Goal: Task Accomplishment & Management: Complete application form

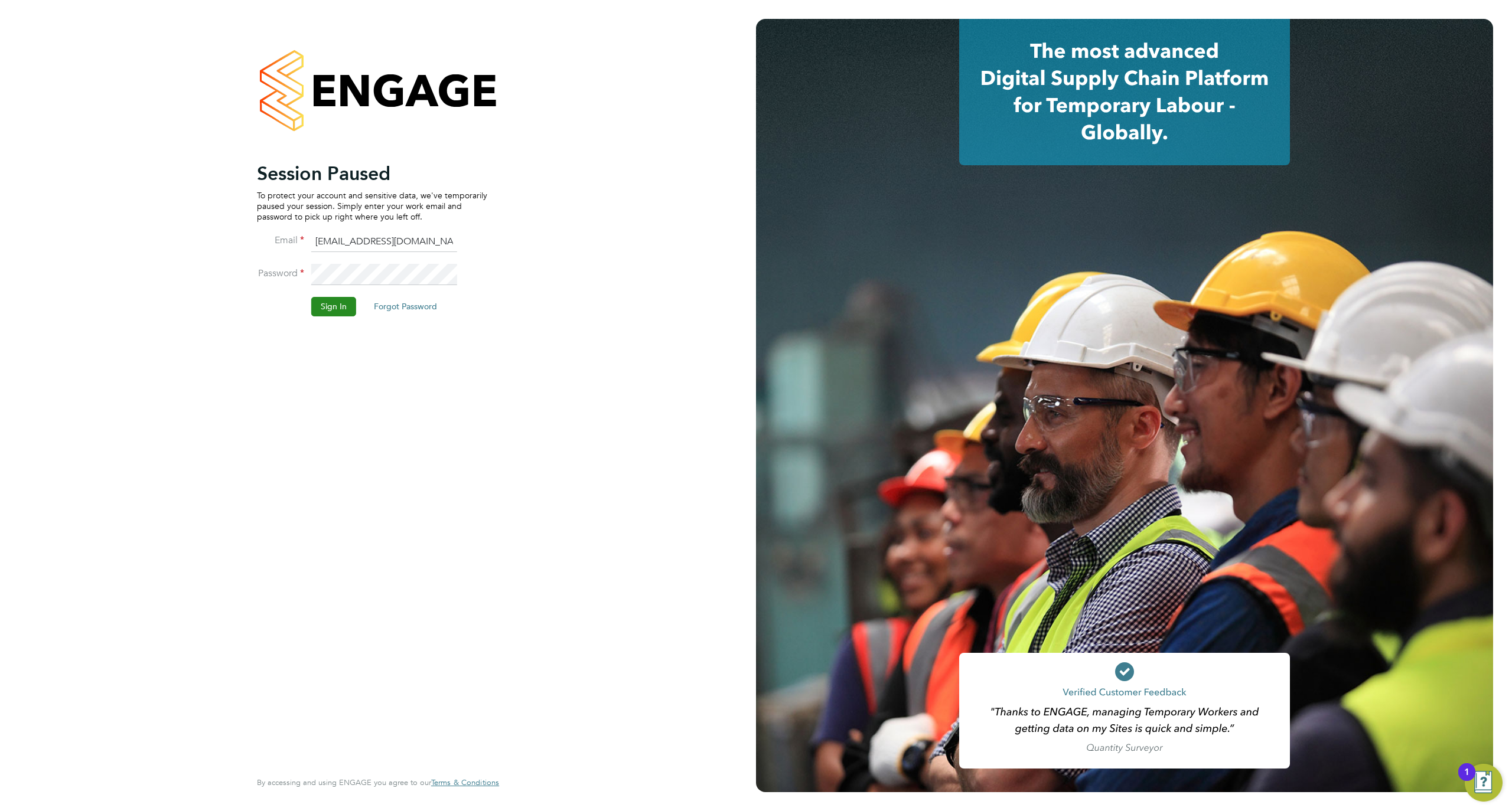
click at [349, 301] on button "Sign In" at bounding box center [334, 307] width 45 height 19
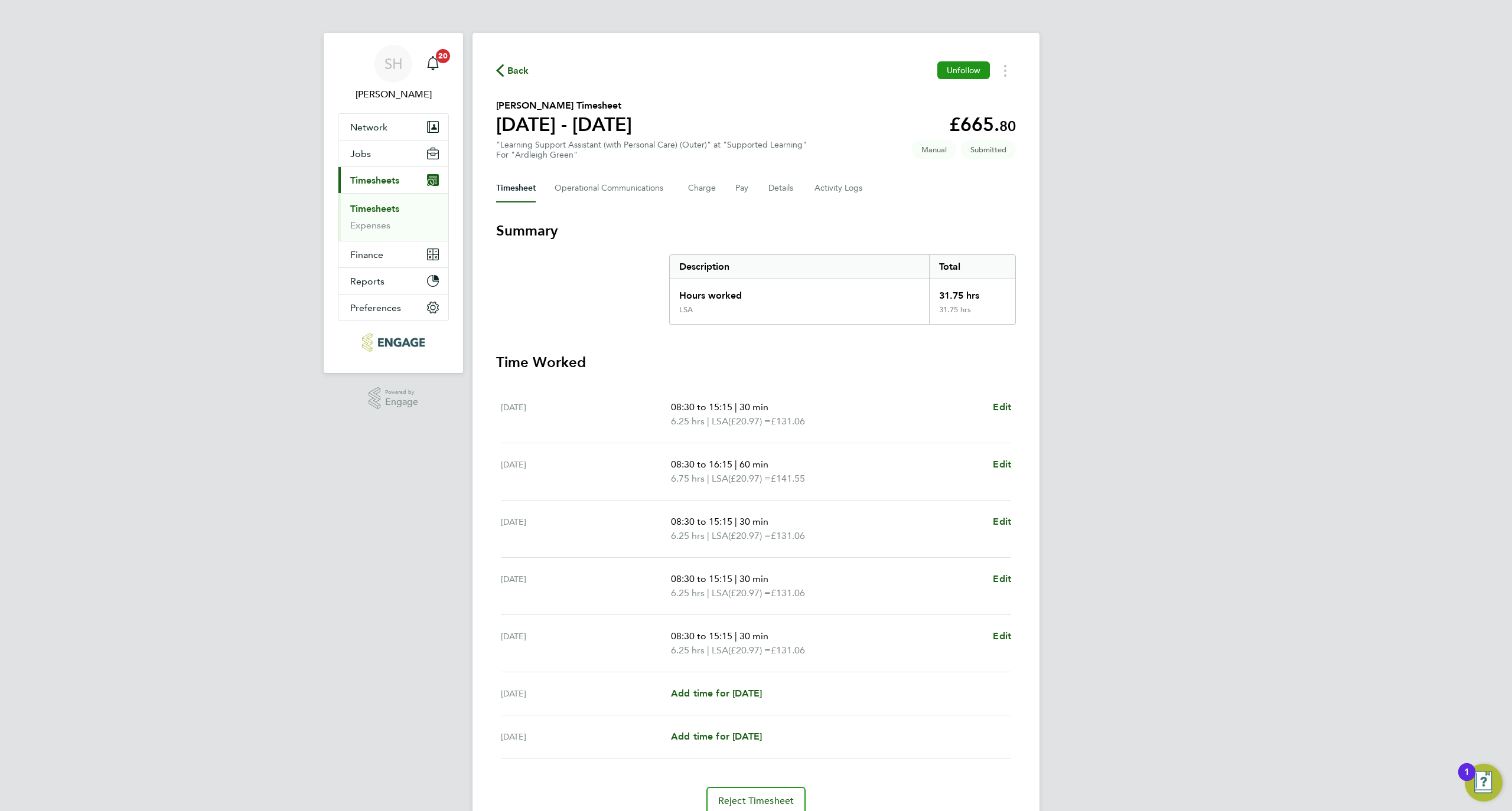
click at [969, 64] on button "Unfollow" at bounding box center [964, 70] width 52 height 17
click at [970, 67] on span "Follow" at bounding box center [968, 70] width 25 height 10
click at [523, 76] on span "Back" at bounding box center [518, 71] width 22 height 14
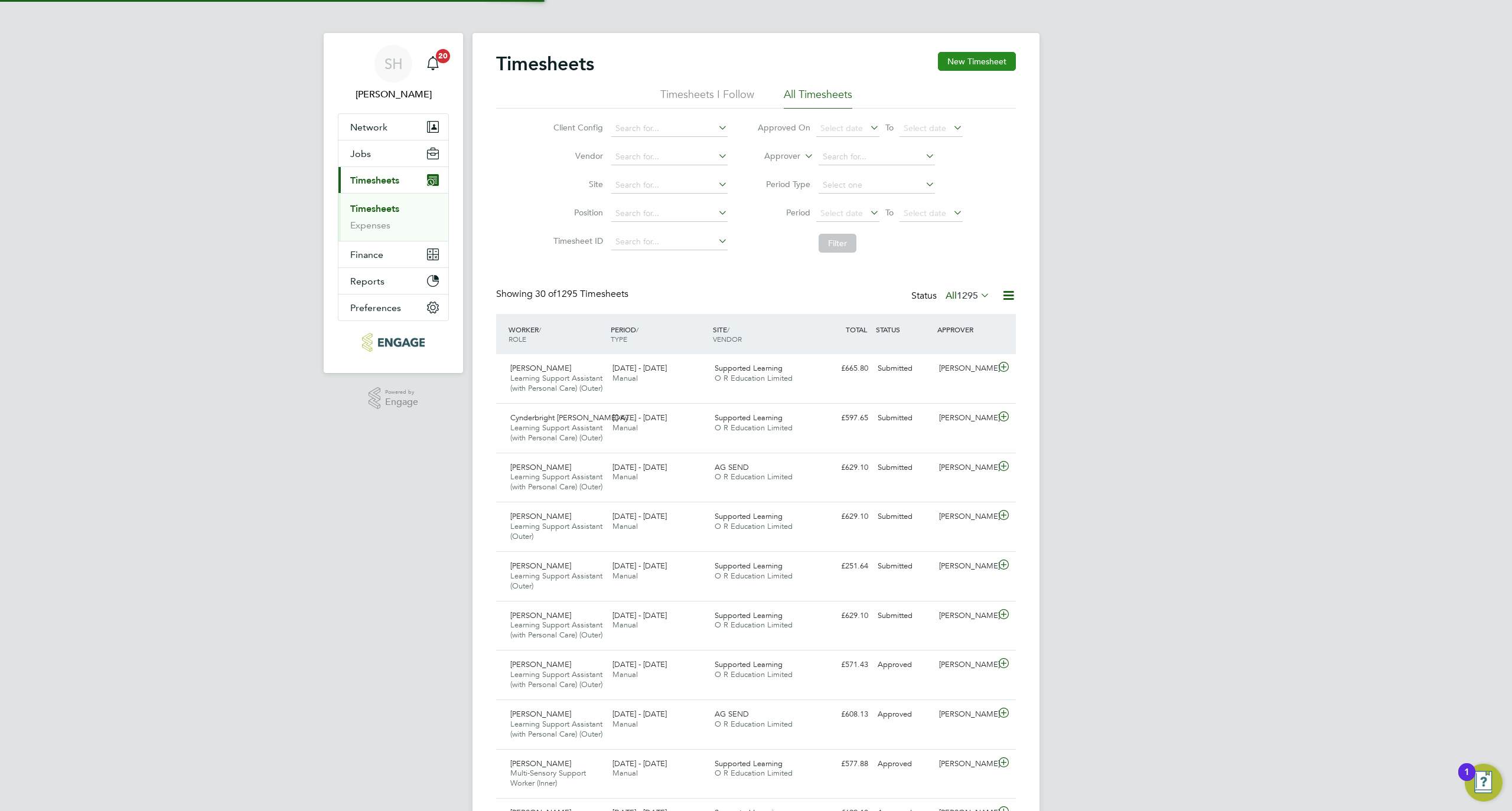
click at [990, 65] on button "New Timesheet" at bounding box center [977, 62] width 78 height 19
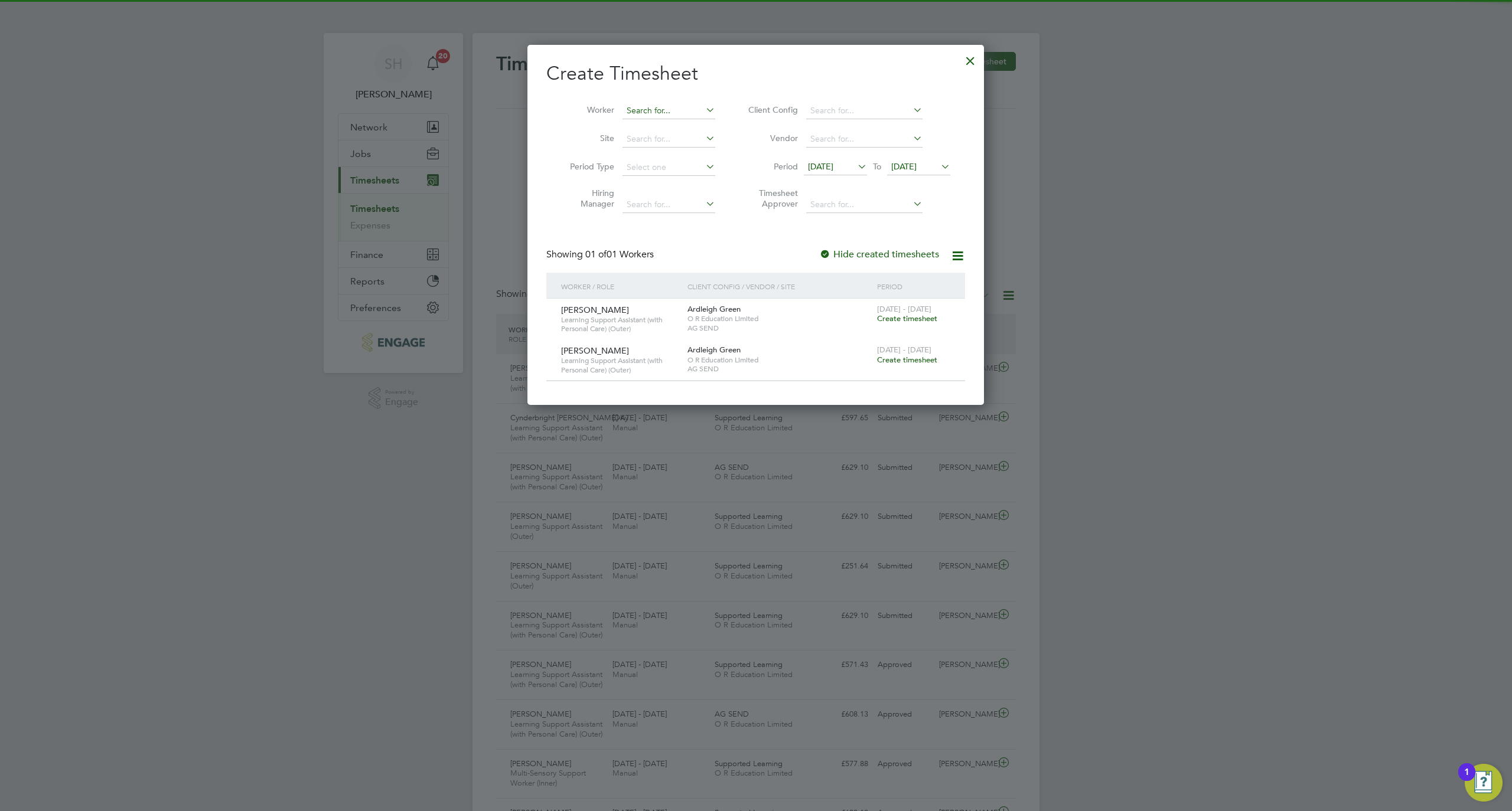
click at [642, 112] on input at bounding box center [669, 111] width 93 height 17
paste input "Rose"
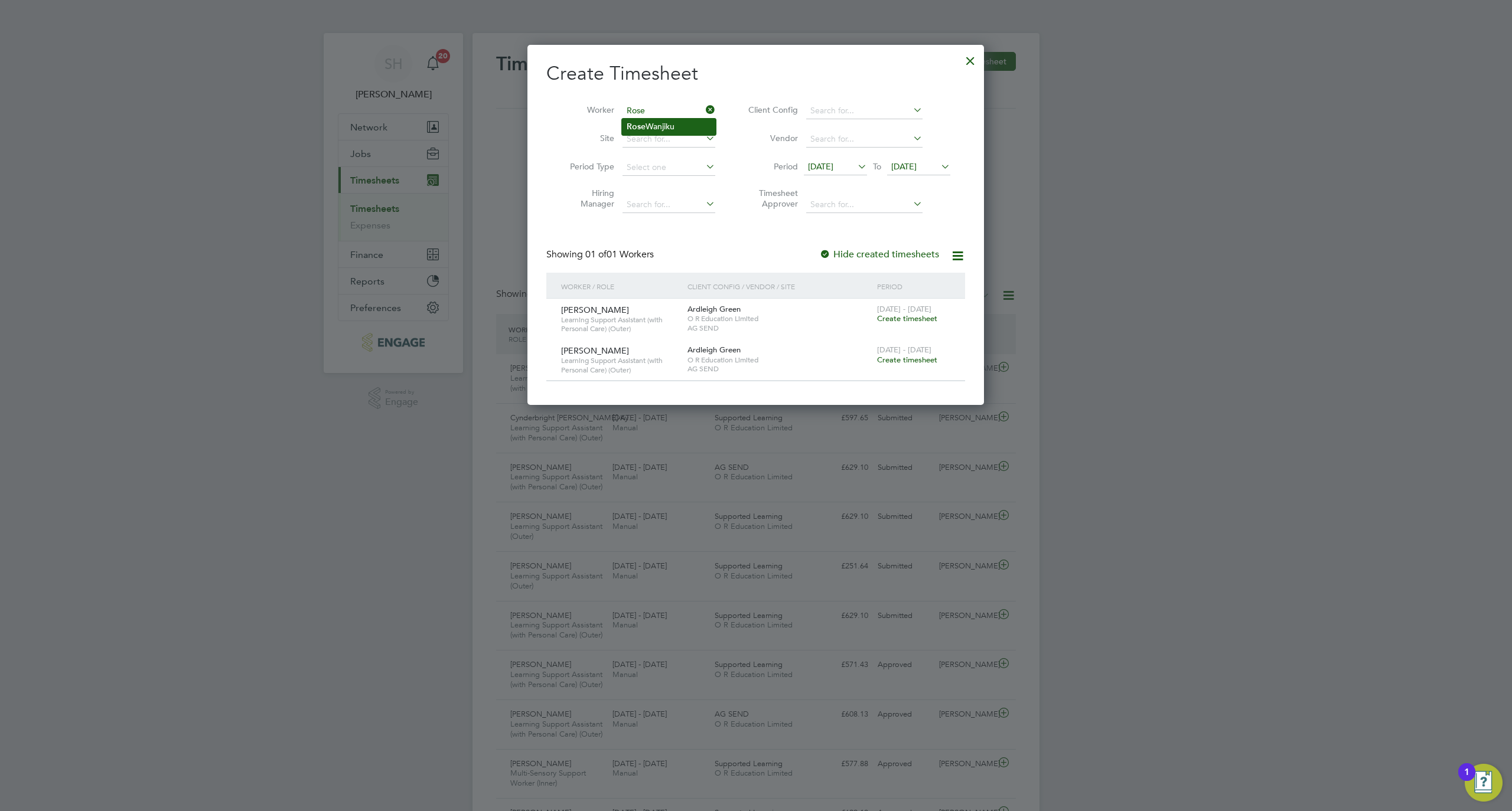
click at [660, 131] on li "Rose Wanjiku" at bounding box center [669, 127] width 94 height 16
type input "Rose Wanjiku"
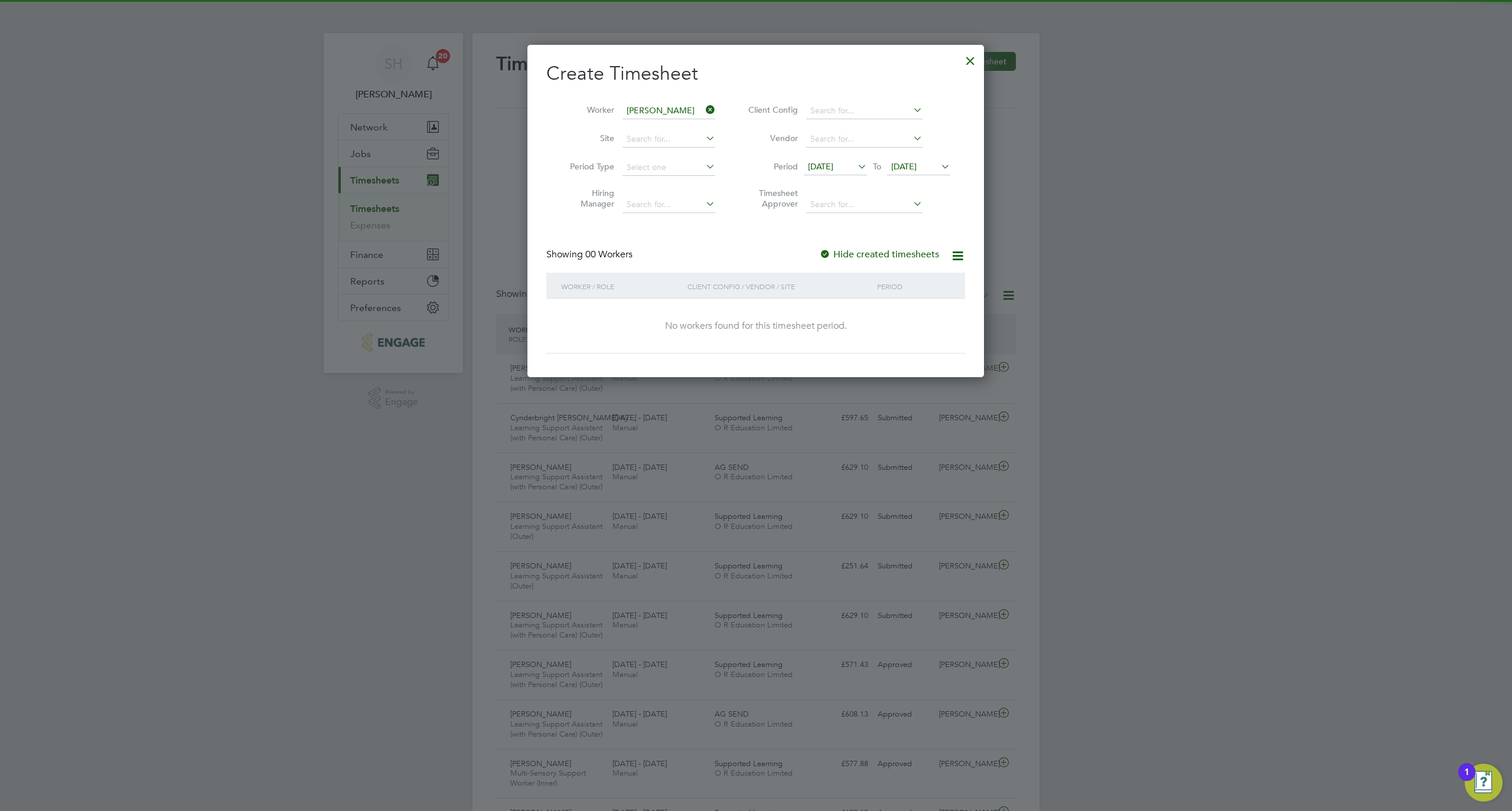
click at [915, 159] on span "19 Sep 2025" at bounding box center [919, 167] width 63 height 16
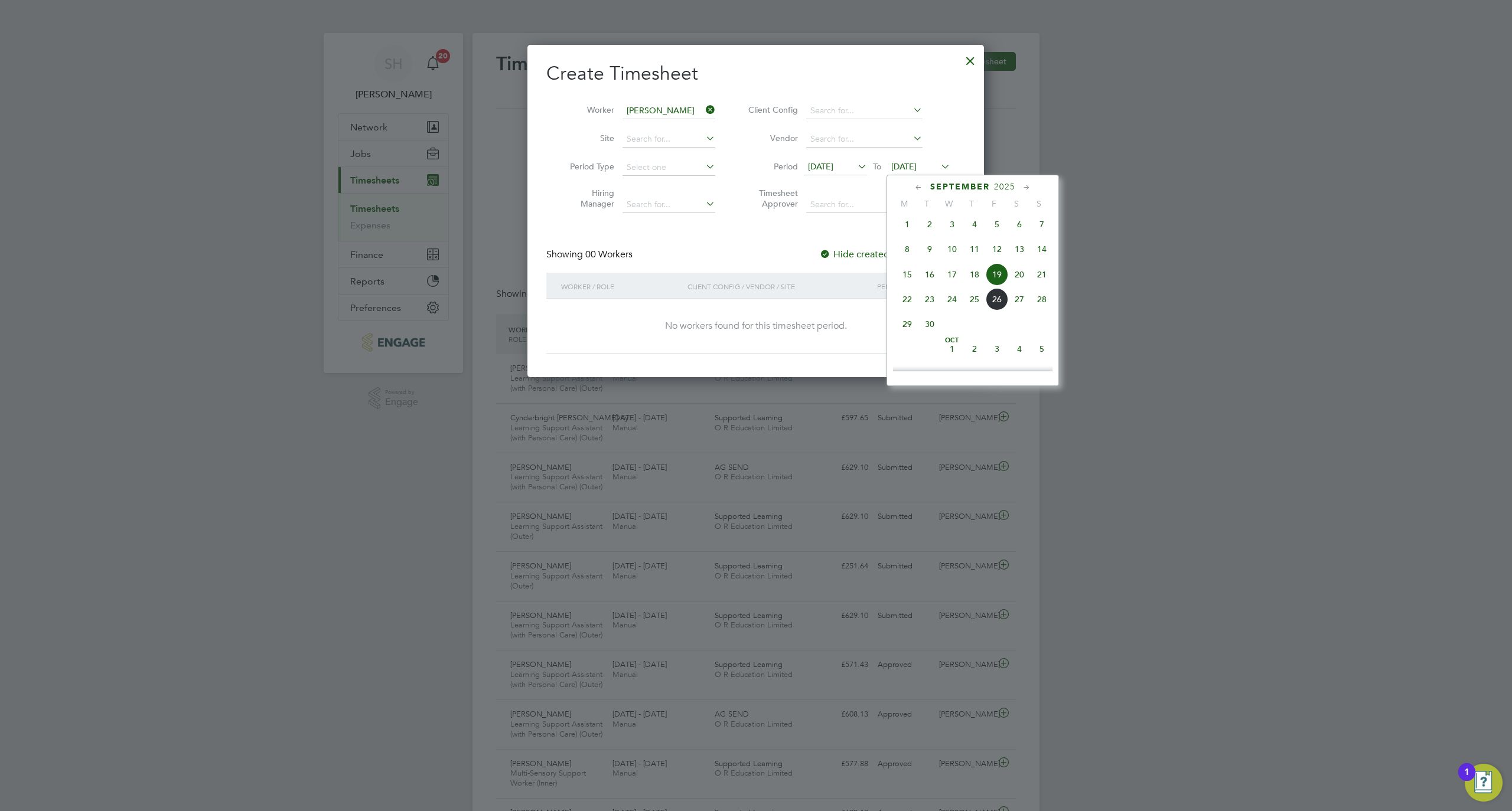
click at [998, 303] on span "26" at bounding box center [997, 299] width 22 height 22
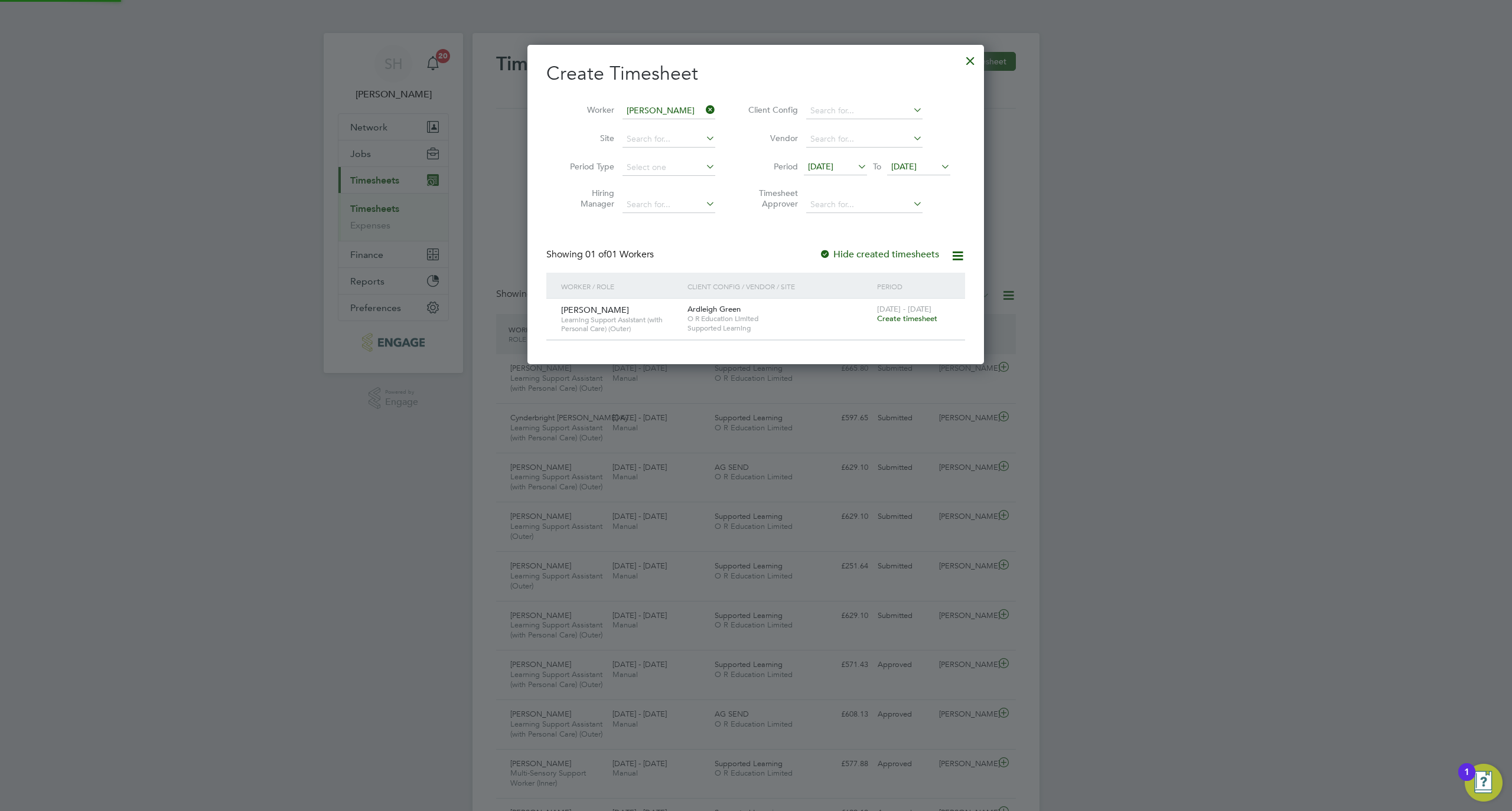
click at [904, 314] on span "Create timesheet" at bounding box center [907, 318] width 60 height 10
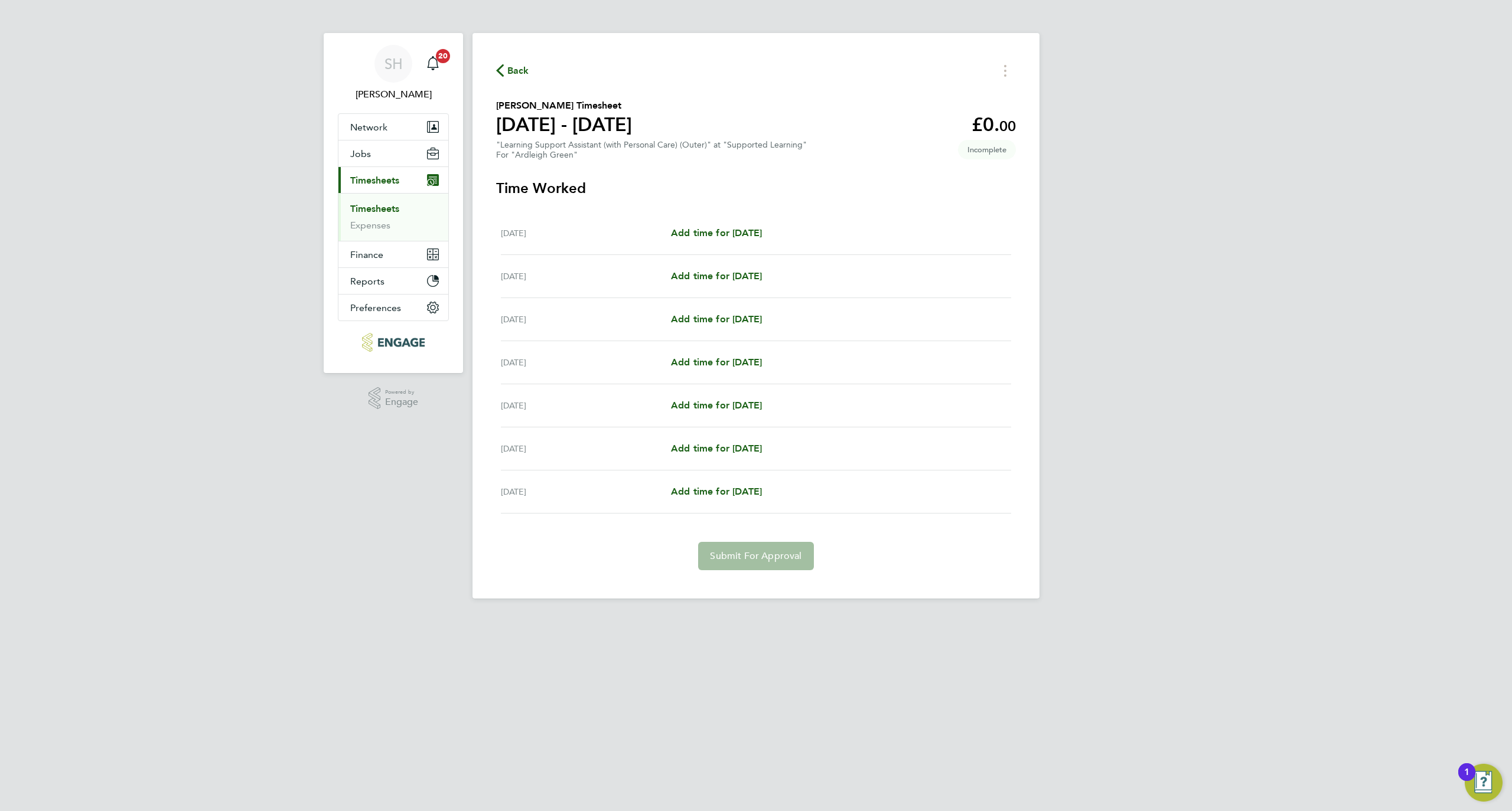
click at [746, 223] on div "Mon 22 Sep Add time for Mon 22 Sep Add time for Mon 22 Sep" at bounding box center [756, 234] width 510 height 43
click at [749, 231] on span "Add time for Mon 22 Sep" at bounding box center [716, 233] width 91 height 11
select select "60"
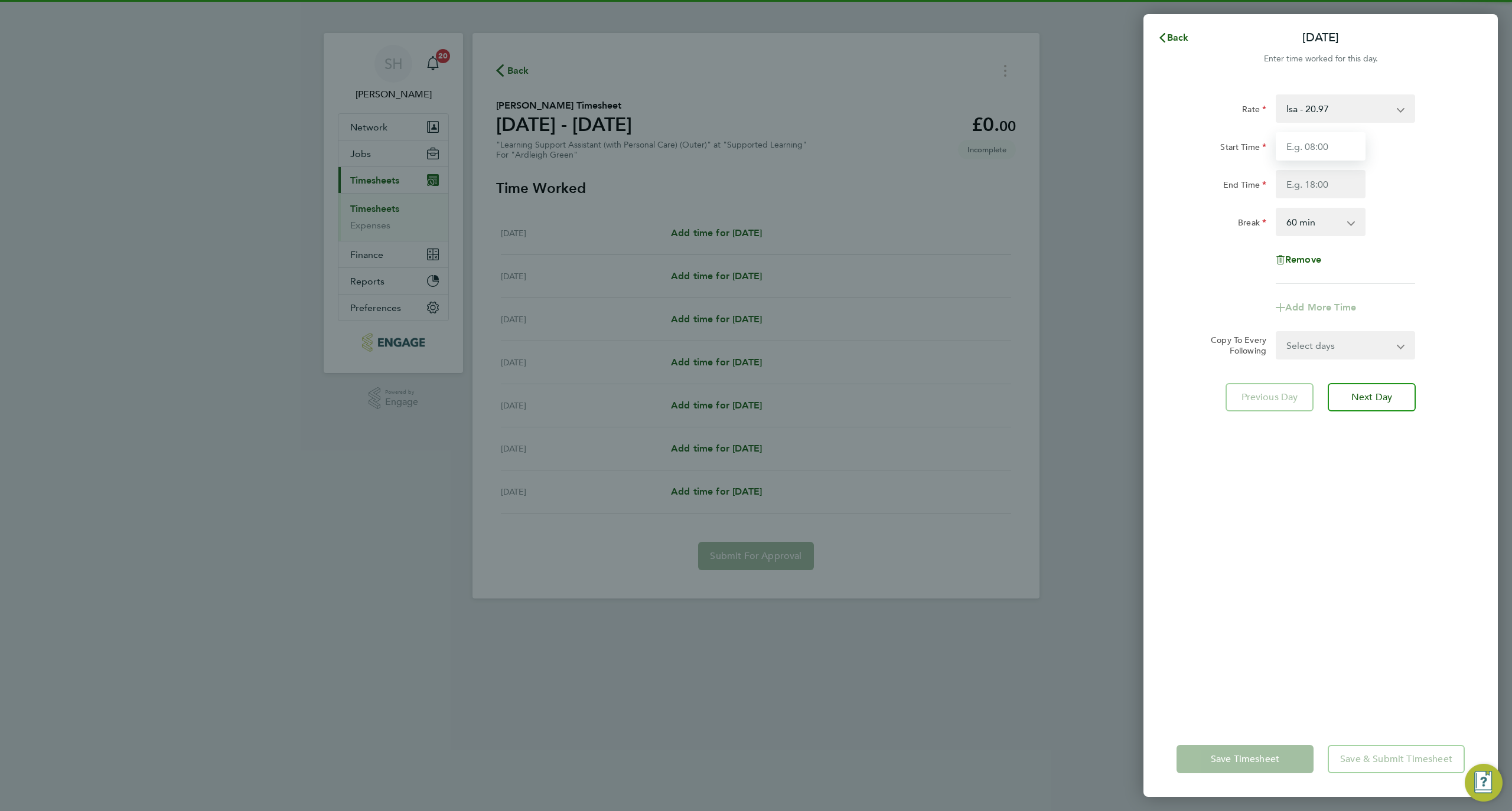
click at [1336, 144] on input "Start Time" at bounding box center [1320, 147] width 90 height 29
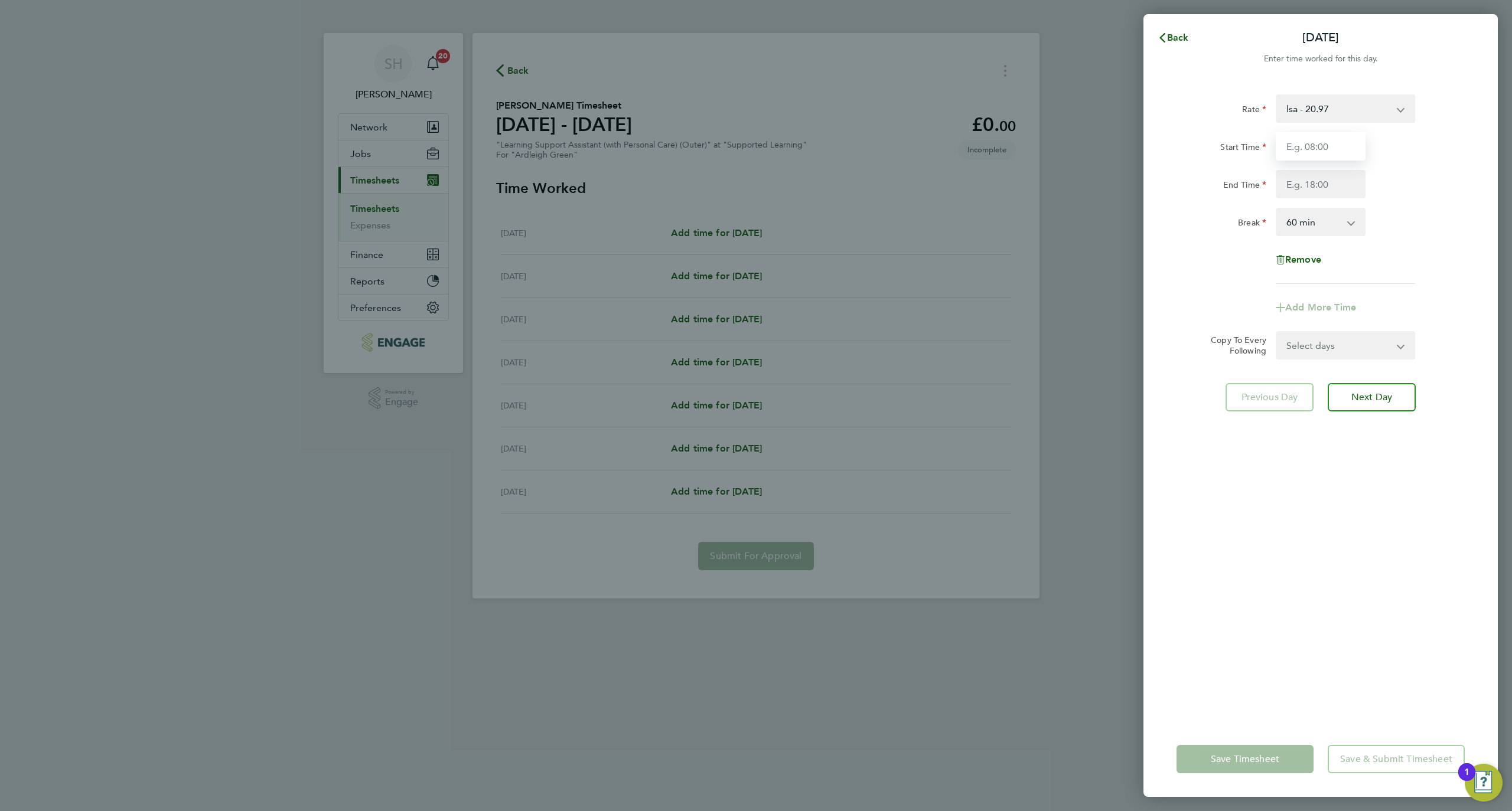
type input "08:30"
click at [1312, 189] on input "End Time" at bounding box center [1320, 185] width 90 height 29
click at [1312, 196] on input "End Time" at bounding box center [1320, 185] width 90 height 29
type input "15:15"
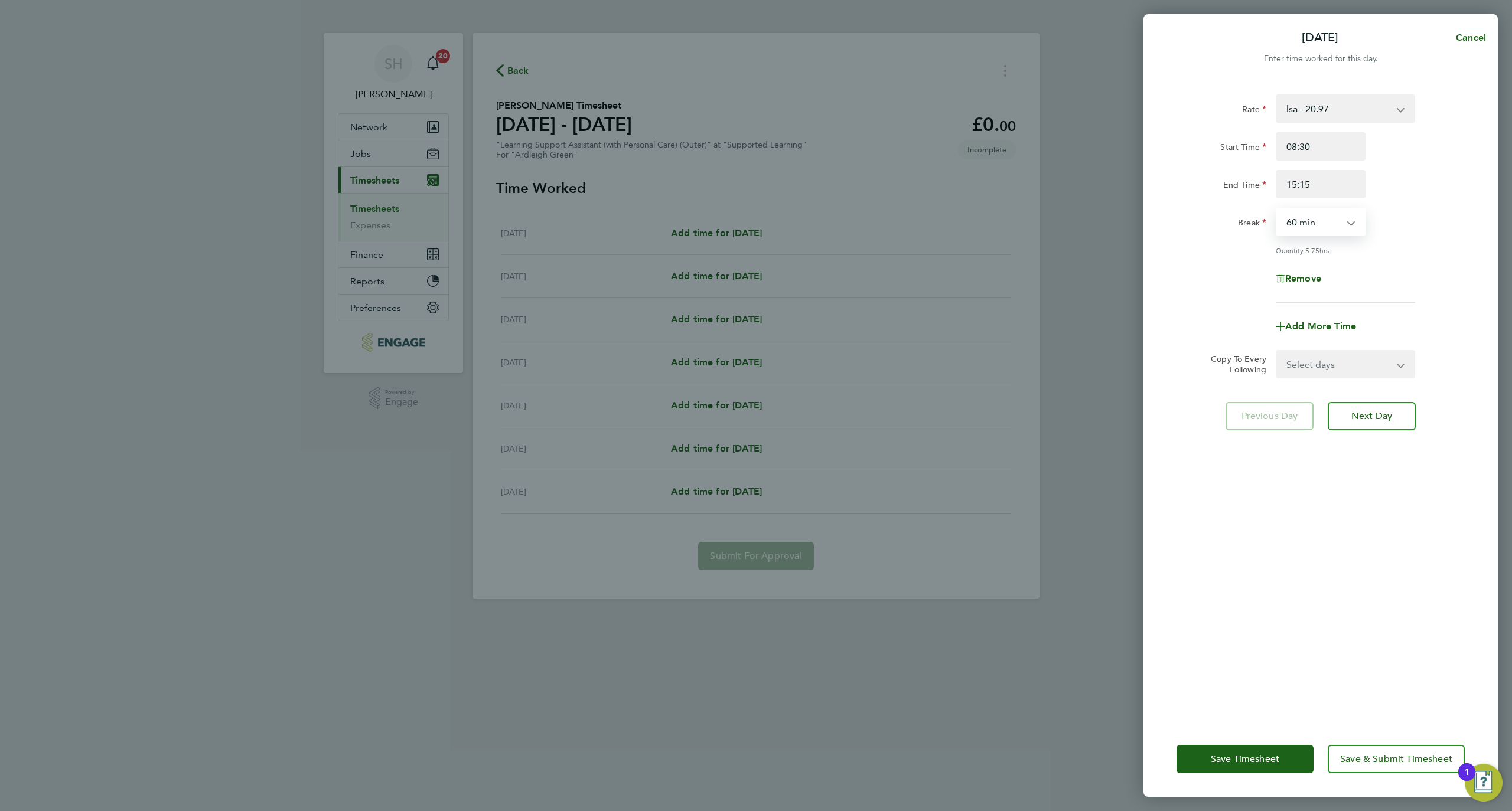
click at [1345, 219] on select "0 min 15 min 30 min 45 min 60 min 75 min 90 min" at bounding box center [1314, 222] width 73 height 26
select select "30"
click at [1277, 209] on select "0 min 15 min 30 min 45 min 60 min 75 min 90 min" at bounding box center [1314, 222] width 73 height 26
click at [1379, 418] on span "Next Day" at bounding box center [1372, 416] width 40 height 12
select select "60"
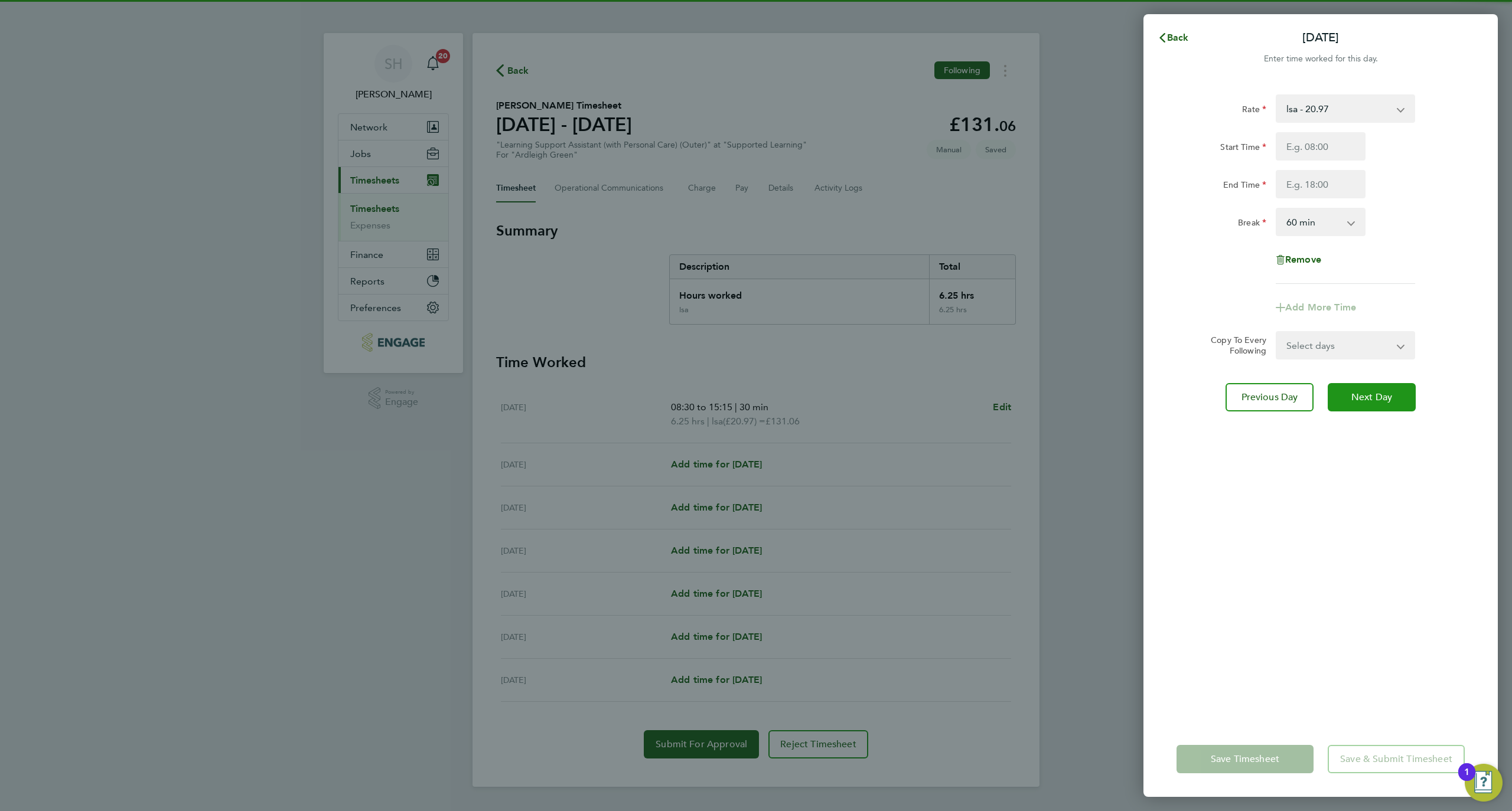
click at [1365, 386] on button "Next Day" at bounding box center [1372, 398] width 88 height 29
select select "60"
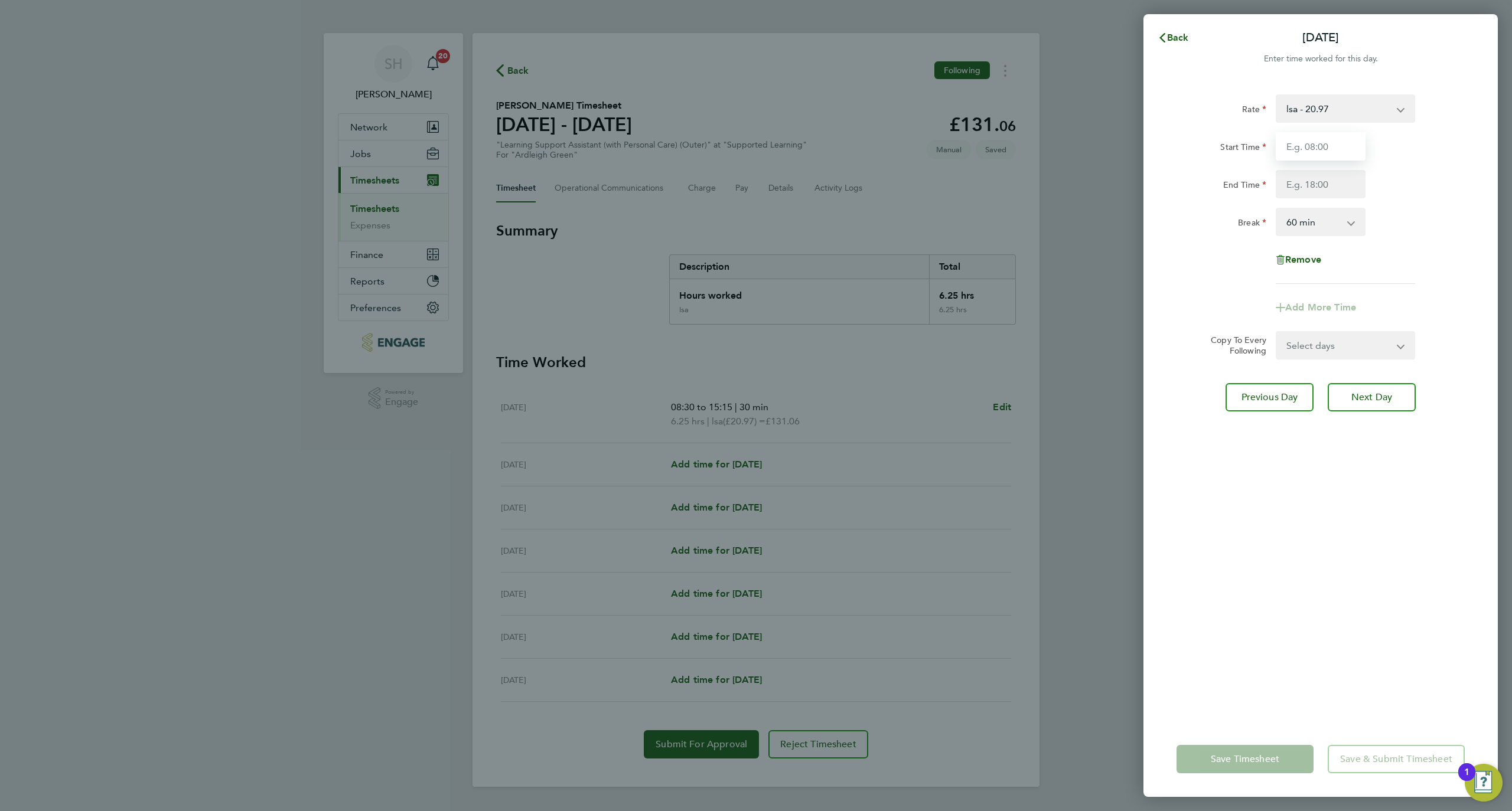
click at [1307, 139] on input "Start Time" at bounding box center [1320, 147] width 90 height 29
type input "08:30"
click at [1327, 189] on input "End Time" at bounding box center [1320, 185] width 90 height 29
type input "15:15"
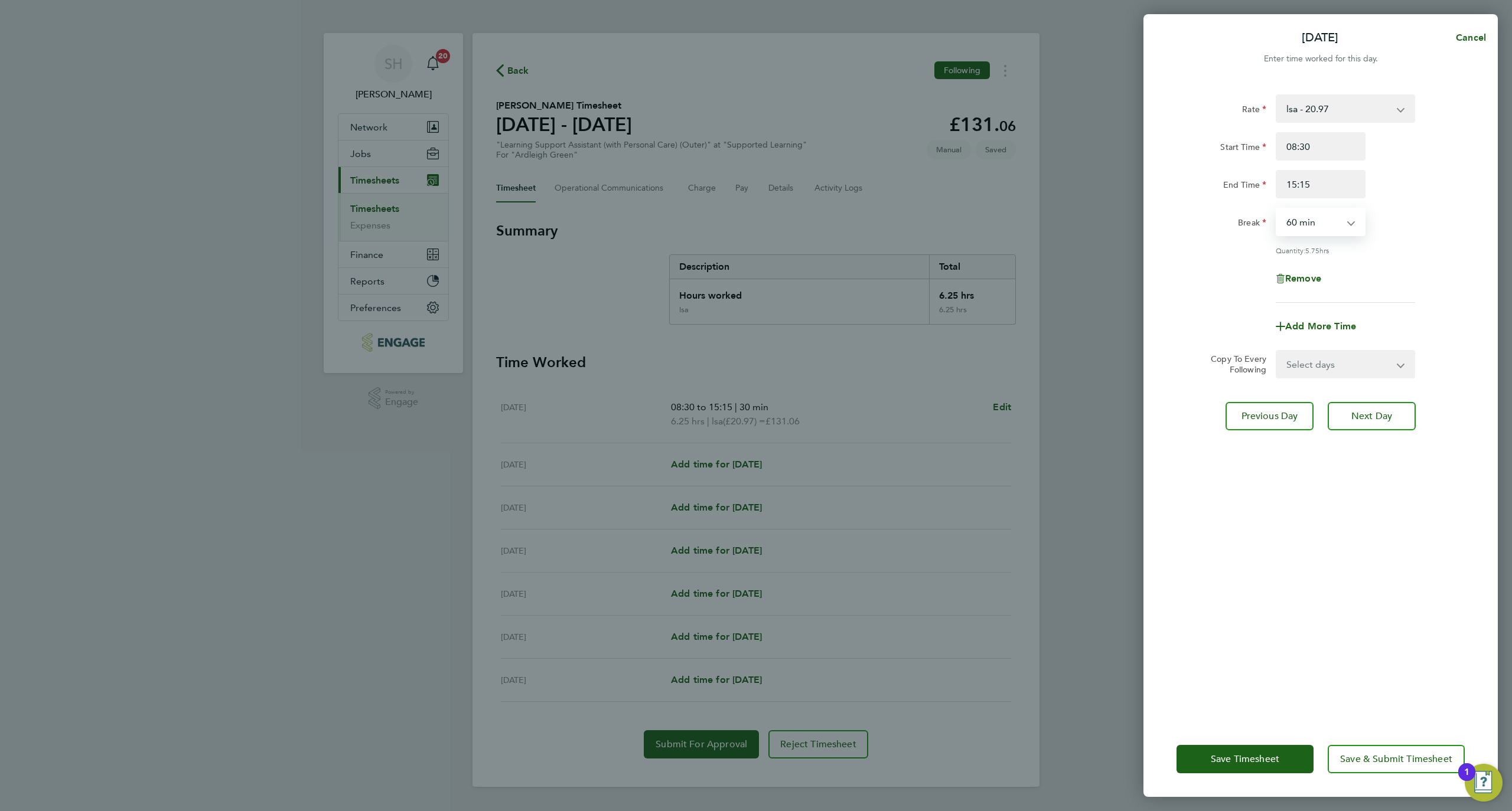
click at [1336, 230] on select "0 min 15 min 30 min 45 min 60 min 75 min 90 min" at bounding box center [1314, 222] width 73 height 26
select select "30"
click at [1277, 209] on select "0 min 15 min 30 min 45 min 60 min 75 min 90 min" at bounding box center [1314, 222] width 73 height 26
click at [1368, 410] on span "Next Day" at bounding box center [1372, 416] width 40 height 12
select select "60"
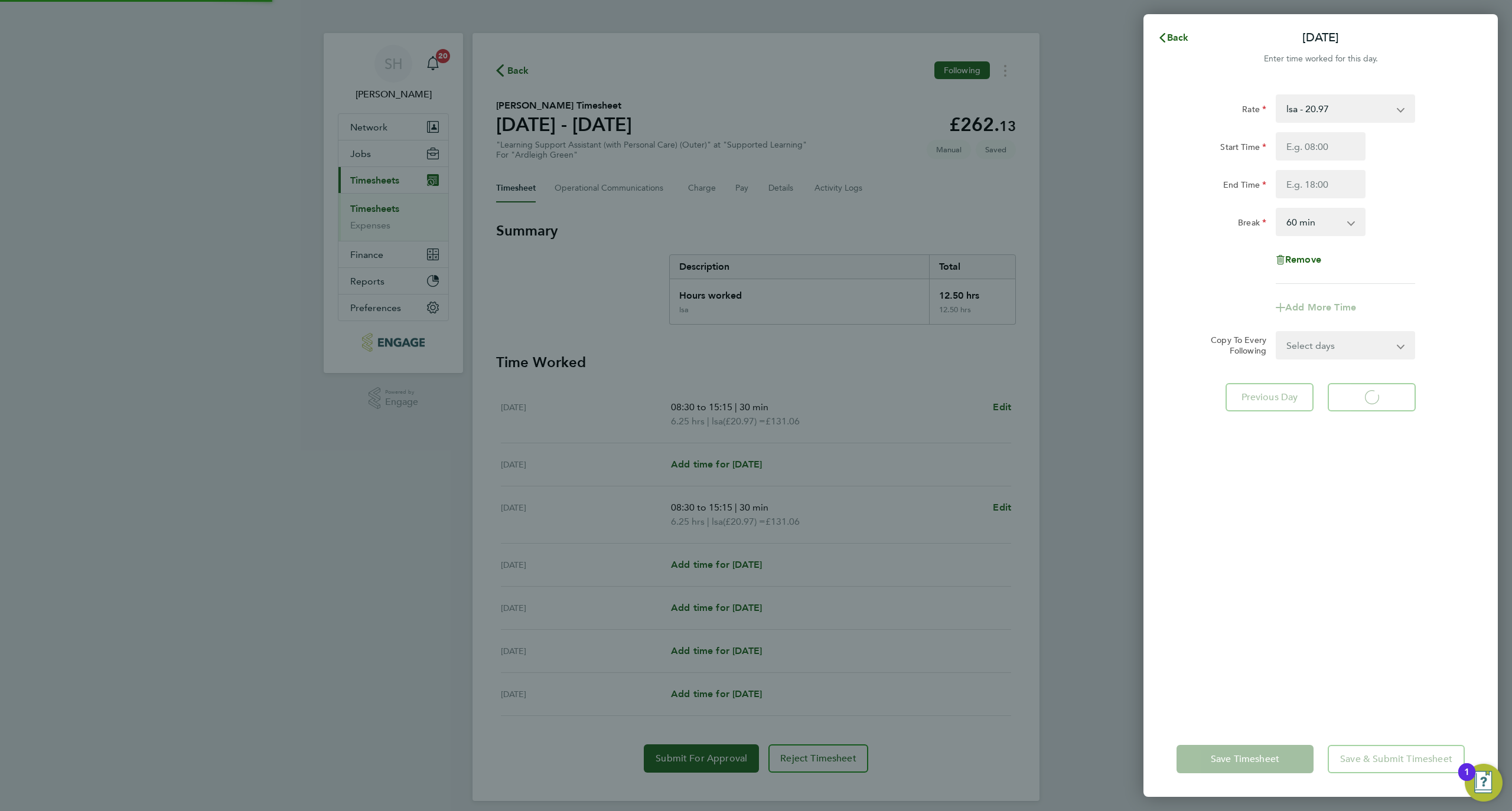
select select "60"
click at [1364, 405] on button "Next Day" at bounding box center [1372, 398] width 88 height 29
select select "60"
click at [1322, 145] on input "Start Time" at bounding box center [1320, 147] width 90 height 29
type input "08:30"
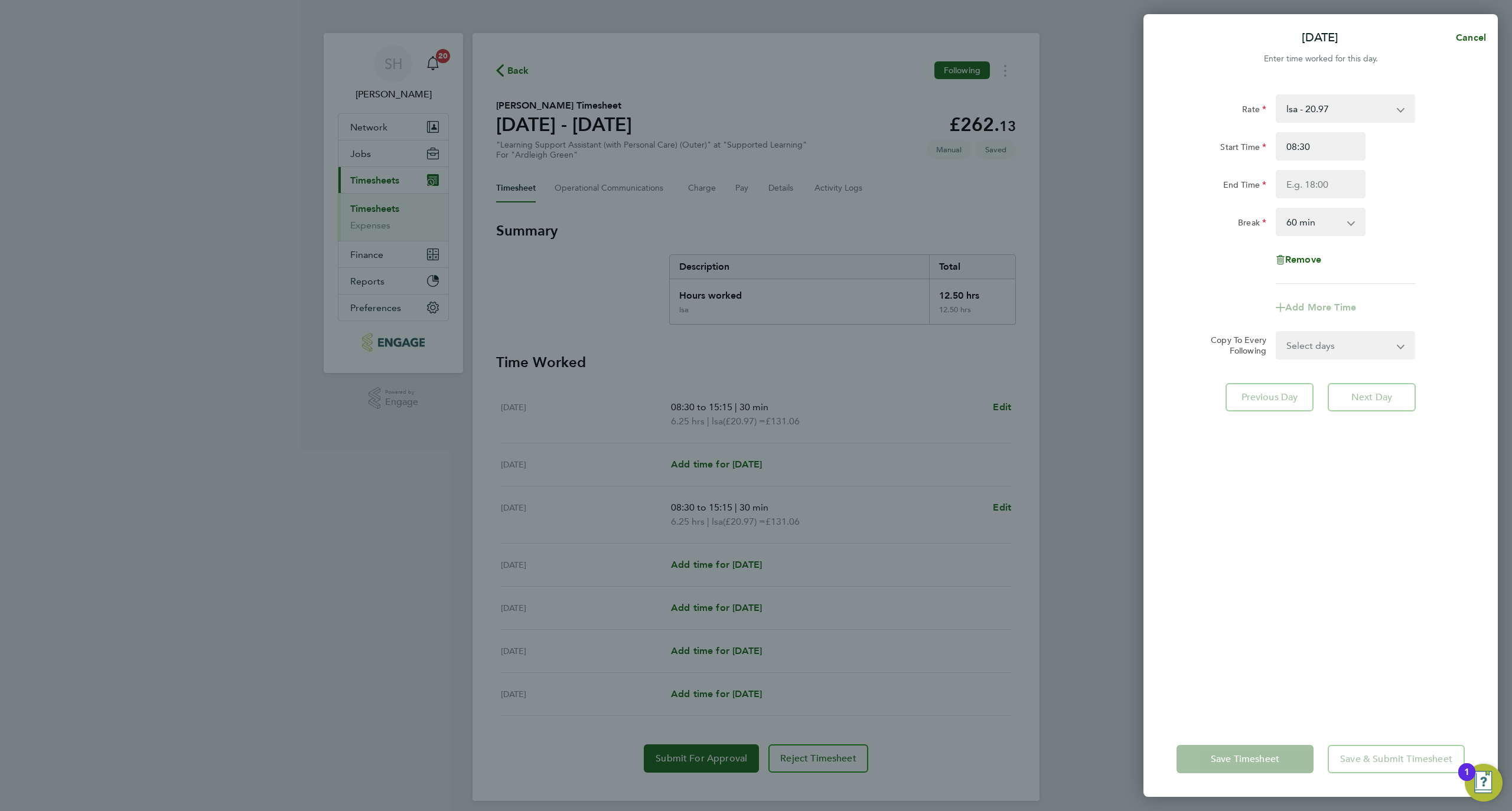
click at [1310, 162] on div "Start Time 08:30 End Time" at bounding box center [1321, 165] width 298 height 66
click at [1316, 185] on input "End Time" at bounding box center [1320, 185] width 90 height 29
type input "15:15"
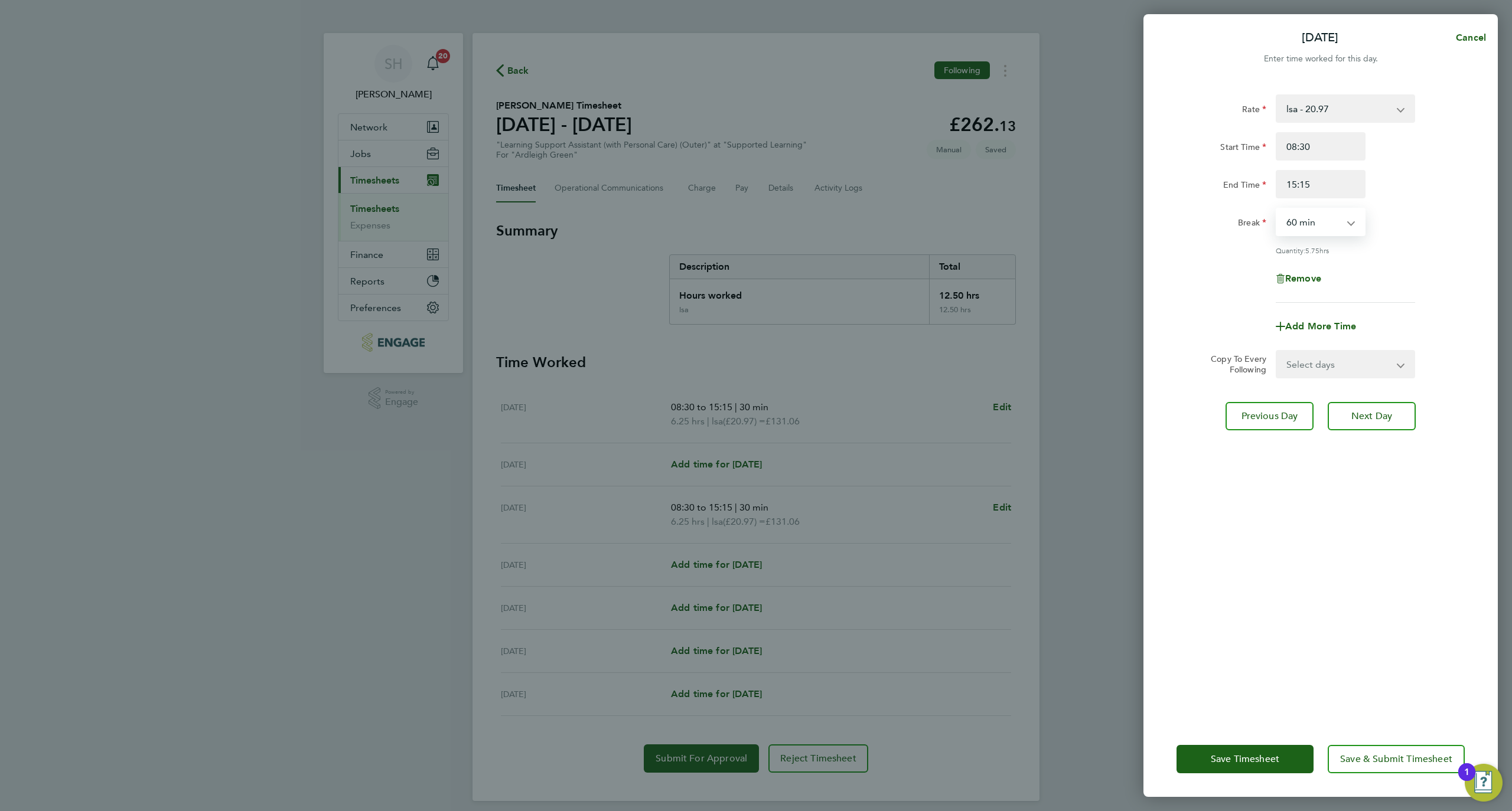
click at [1338, 227] on select "0 min 15 min 30 min 45 min 60 min 75 min 90 min" at bounding box center [1314, 222] width 73 height 26
select select "30"
click at [1277, 209] on select "0 min 15 min 30 min 45 min 60 min 75 min 90 min" at bounding box center [1314, 222] width 73 height 26
click at [1359, 761] on span "Save & Submit Timesheet" at bounding box center [1396, 759] width 113 height 12
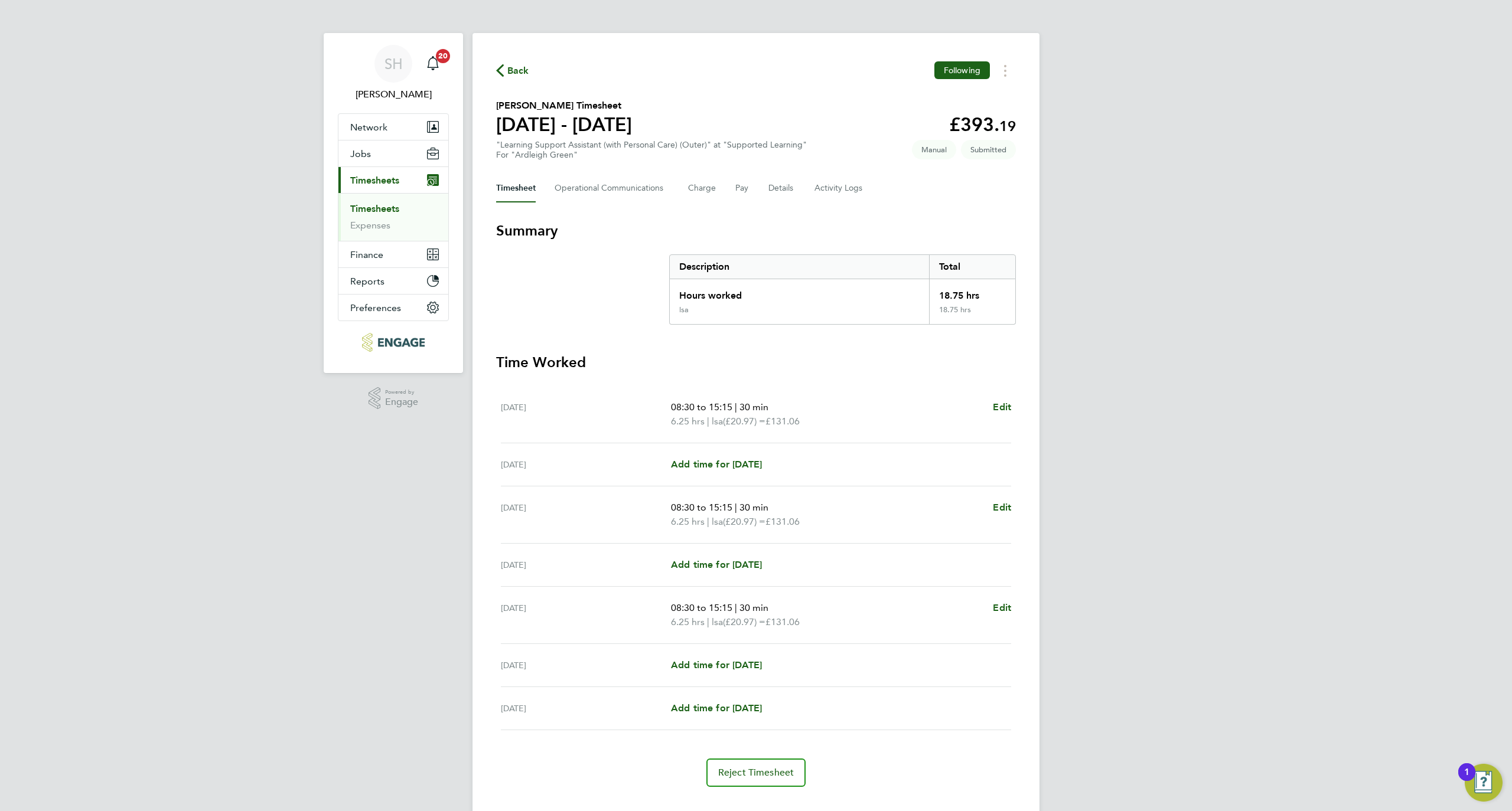
click at [518, 68] on span "Back" at bounding box center [518, 71] width 22 height 14
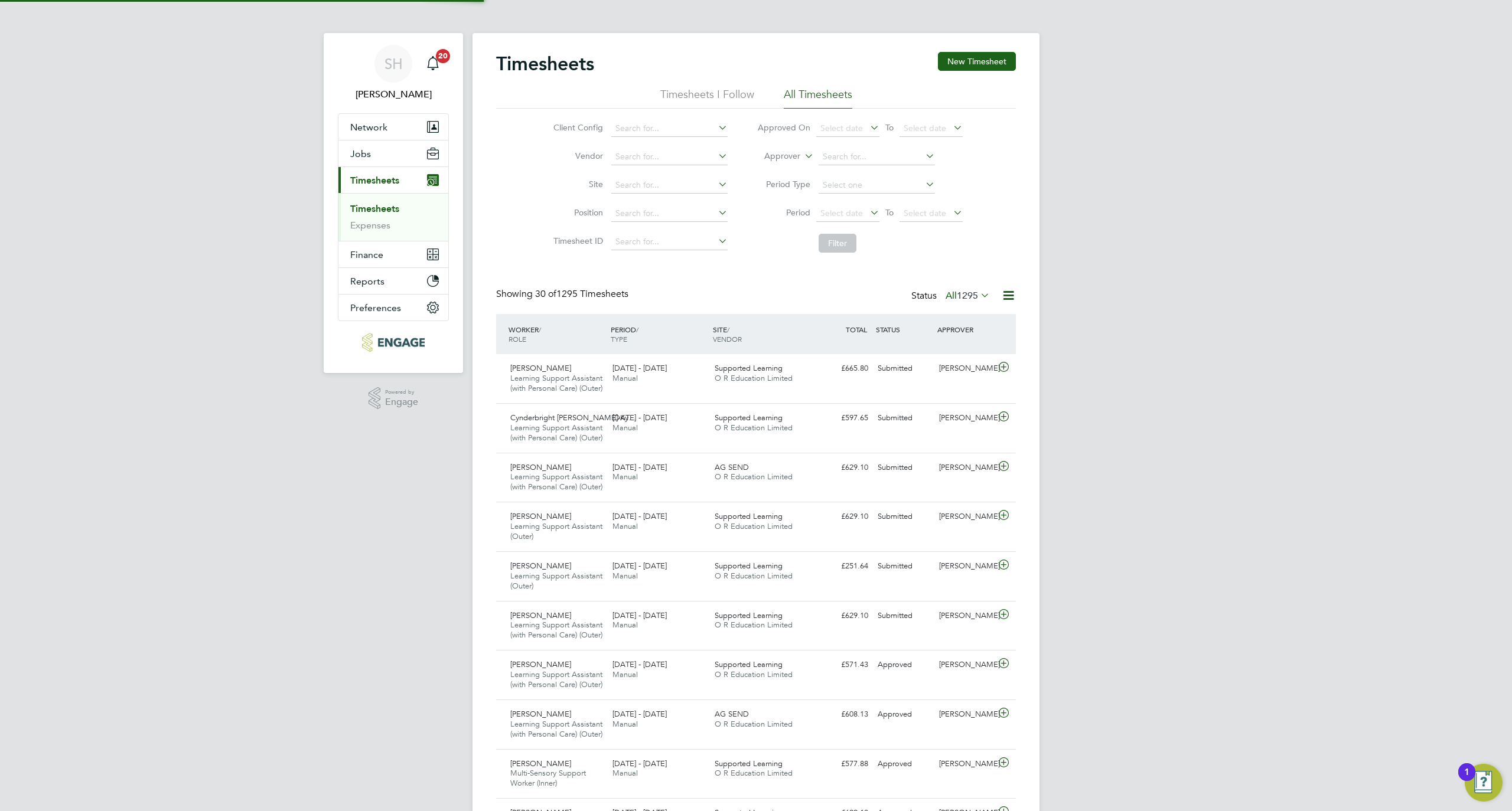
scroll to position [50, 103]
click at [983, 72] on div "Timesheets New Timesheet" at bounding box center [756, 70] width 520 height 36
click at [979, 64] on button "New Timesheet" at bounding box center [977, 62] width 78 height 19
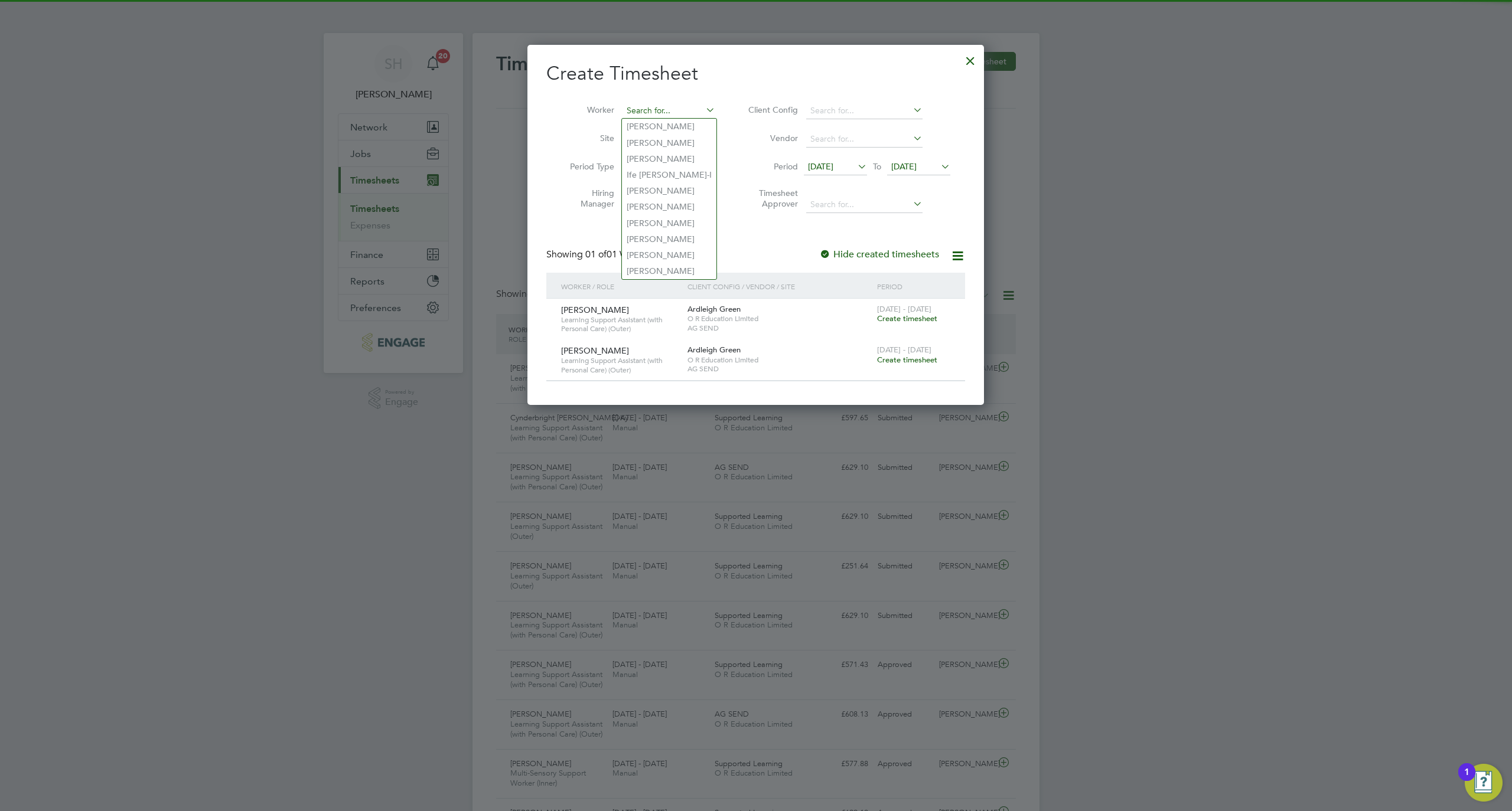
click at [681, 107] on input at bounding box center [669, 111] width 93 height 17
paste input "Anitha"
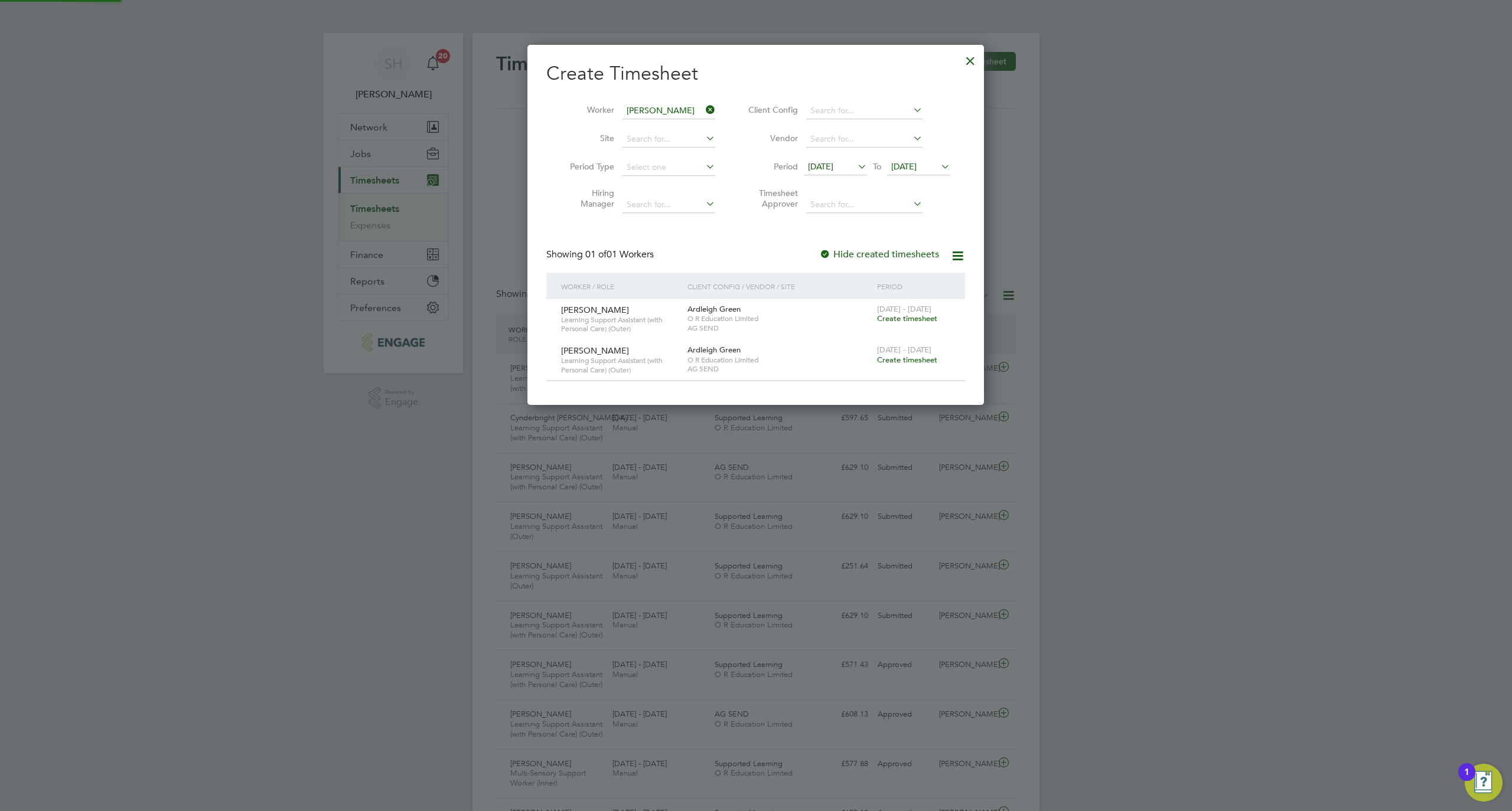
click at [681, 125] on li "Anitha Pradeep" at bounding box center [677, 127] width 110 height 16
type input "Anitha Pradeep"
click at [927, 159] on span "19 Sep 2025" at bounding box center [919, 167] width 63 height 16
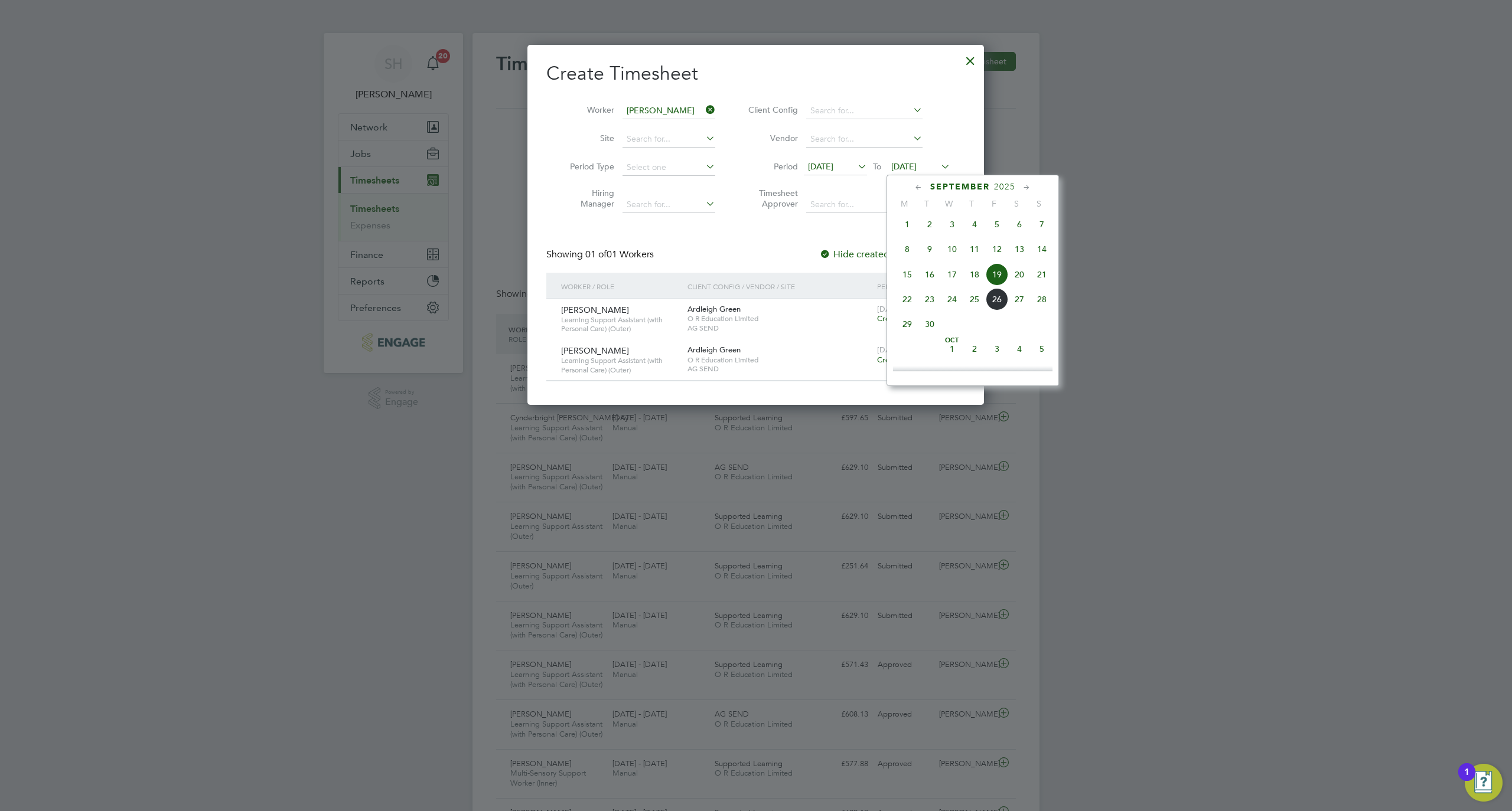
click at [1001, 307] on span "26" at bounding box center [997, 299] width 22 height 22
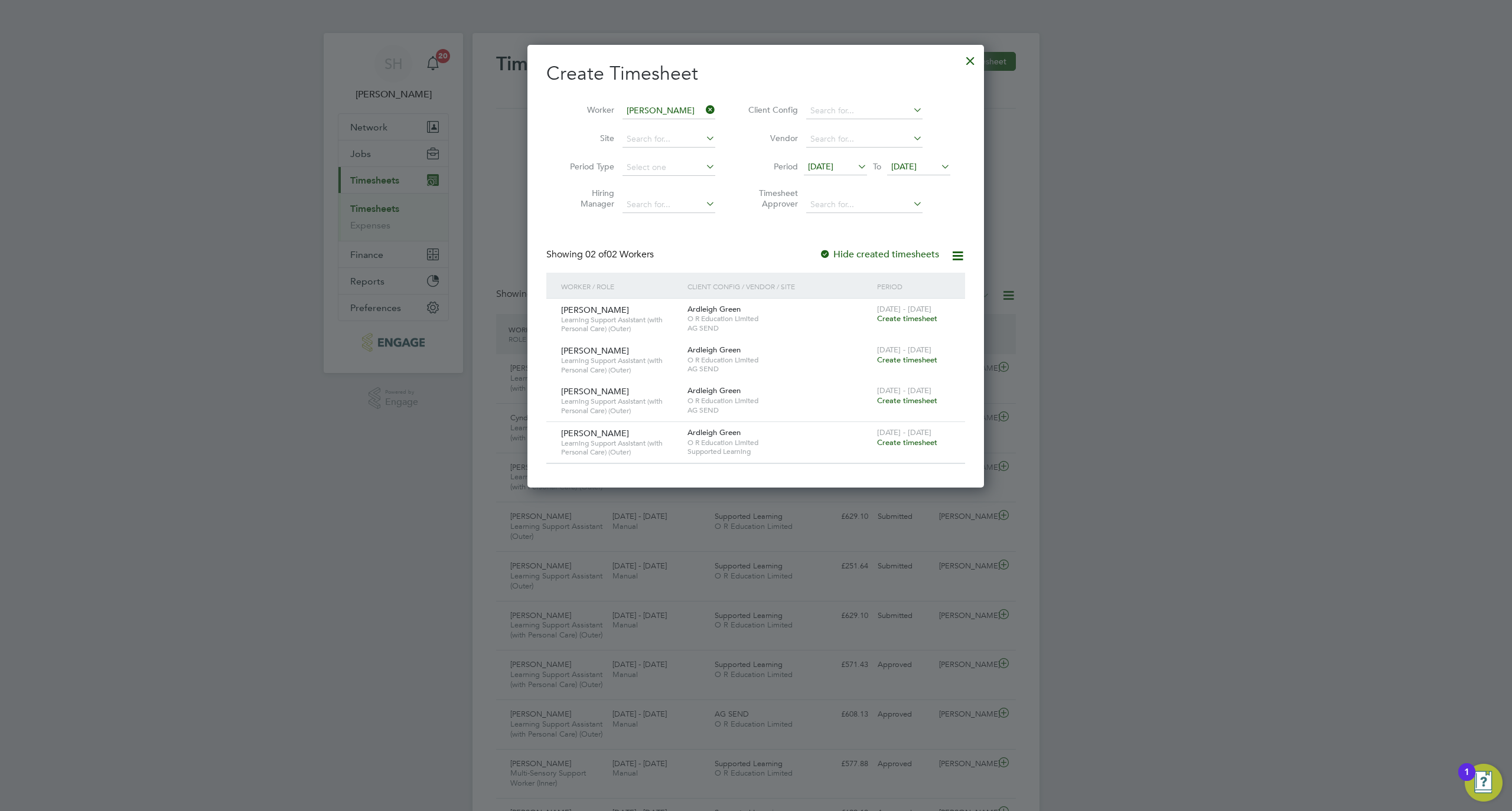
click at [907, 442] on span "Create timesheet" at bounding box center [907, 442] width 60 height 10
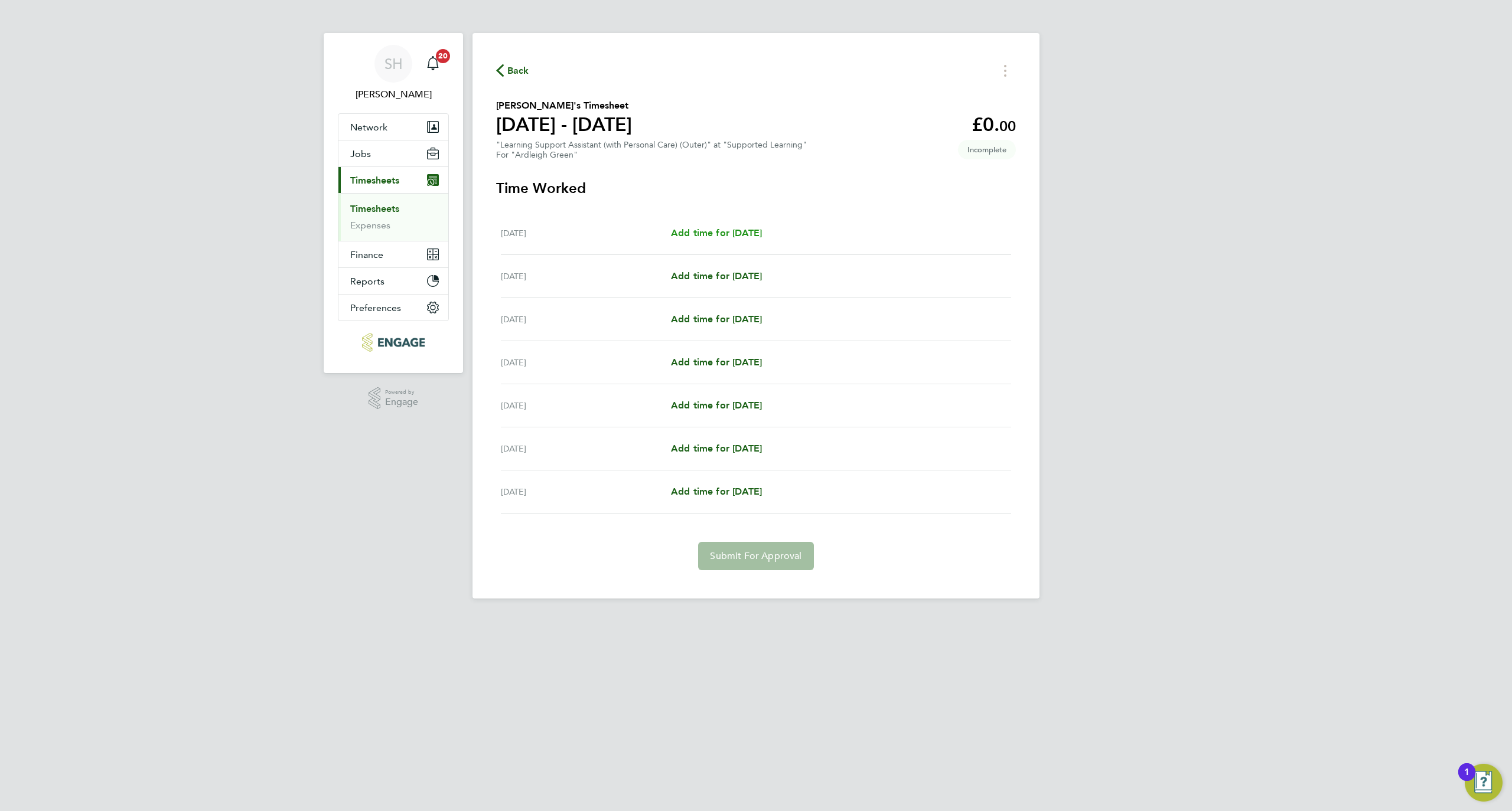
click at [717, 230] on span "Add time for Mon 22 Sep" at bounding box center [716, 233] width 91 height 11
select select "60"
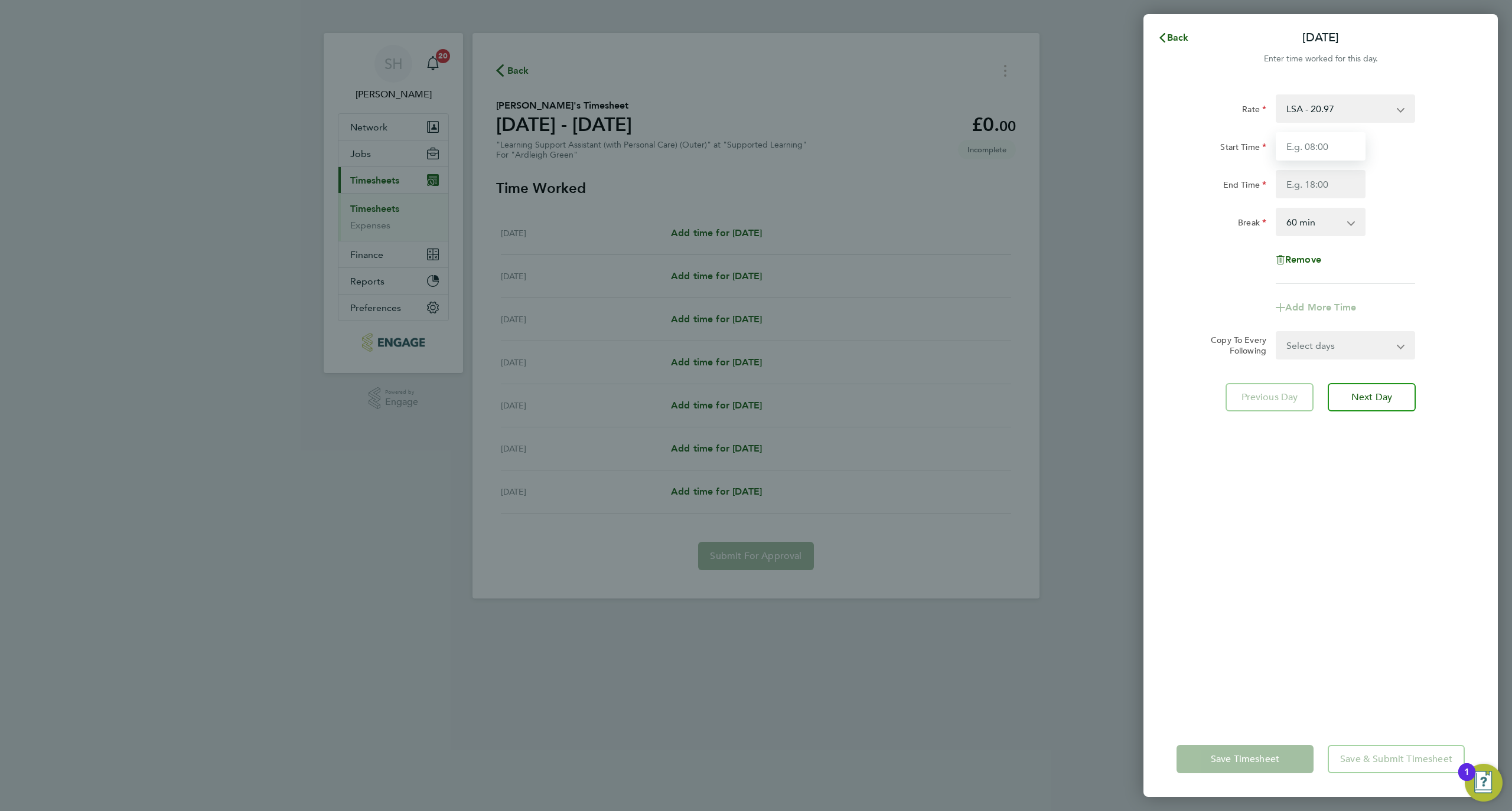
click at [1331, 138] on input "Start Time" at bounding box center [1320, 147] width 90 height 29
type input "09:00"
click at [1322, 194] on input "End Time" at bounding box center [1320, 185] width 90 height 29
type input "16:30"
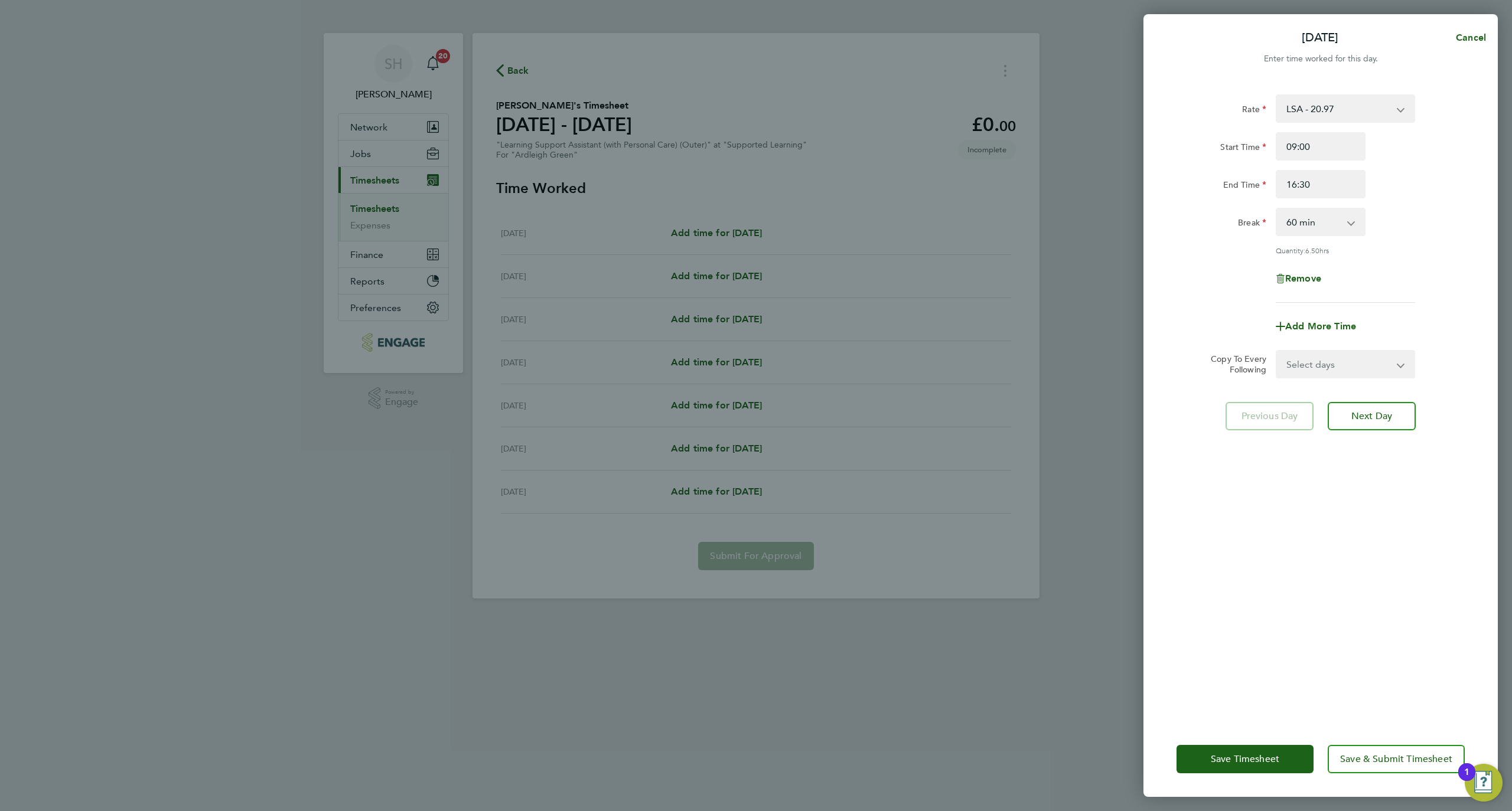
drag, startPoint x: 1359, startPoint y: 662, endPoint x: 1355, endPoint y: 607, distance: 55.1
click at [1361, 662] on div "Rate LSA - 20.97 Start Time 09:00 End Time 16:30 Break 0 min 15 min 30 min 45 m…" at bounding box center [1320, 401] width 354 height 642
click at [1342, 375] on select "Select days Day Weekday (Mon-Fri) Weekend (Sat-Sun) Tuesday Wednesday Thursday …" at bounding box center [1339, 364] width 124 height 26
select select "WEEKDAY"
click at [1277, 352] on select "Select days Day Weekday (Mon-Fri) Weekend (Sat-Sun) Tuesday Wednesday Thursday …" at bounding box center [1339, 364] width 124 height 26
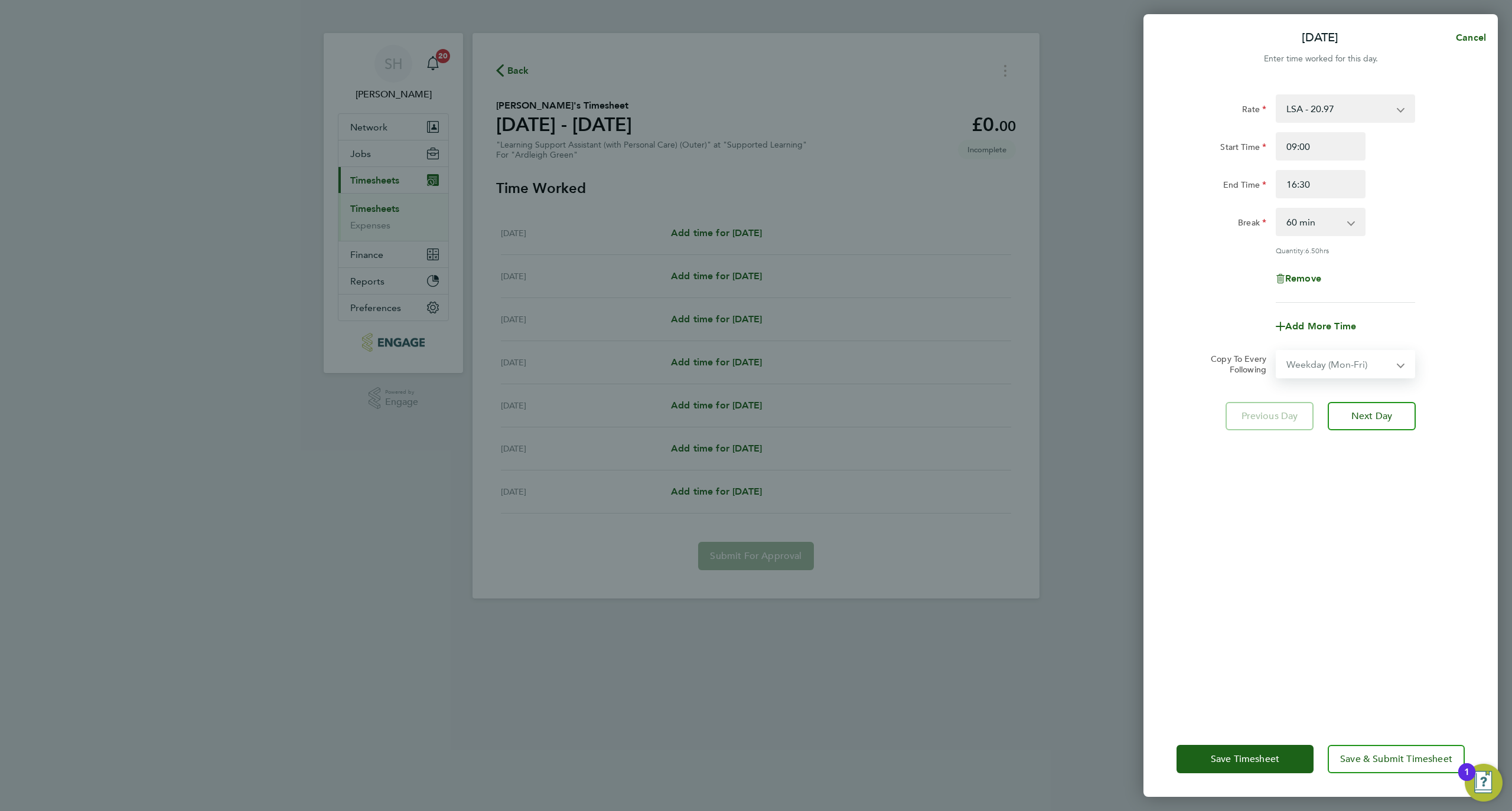
select select "2025-09-28"
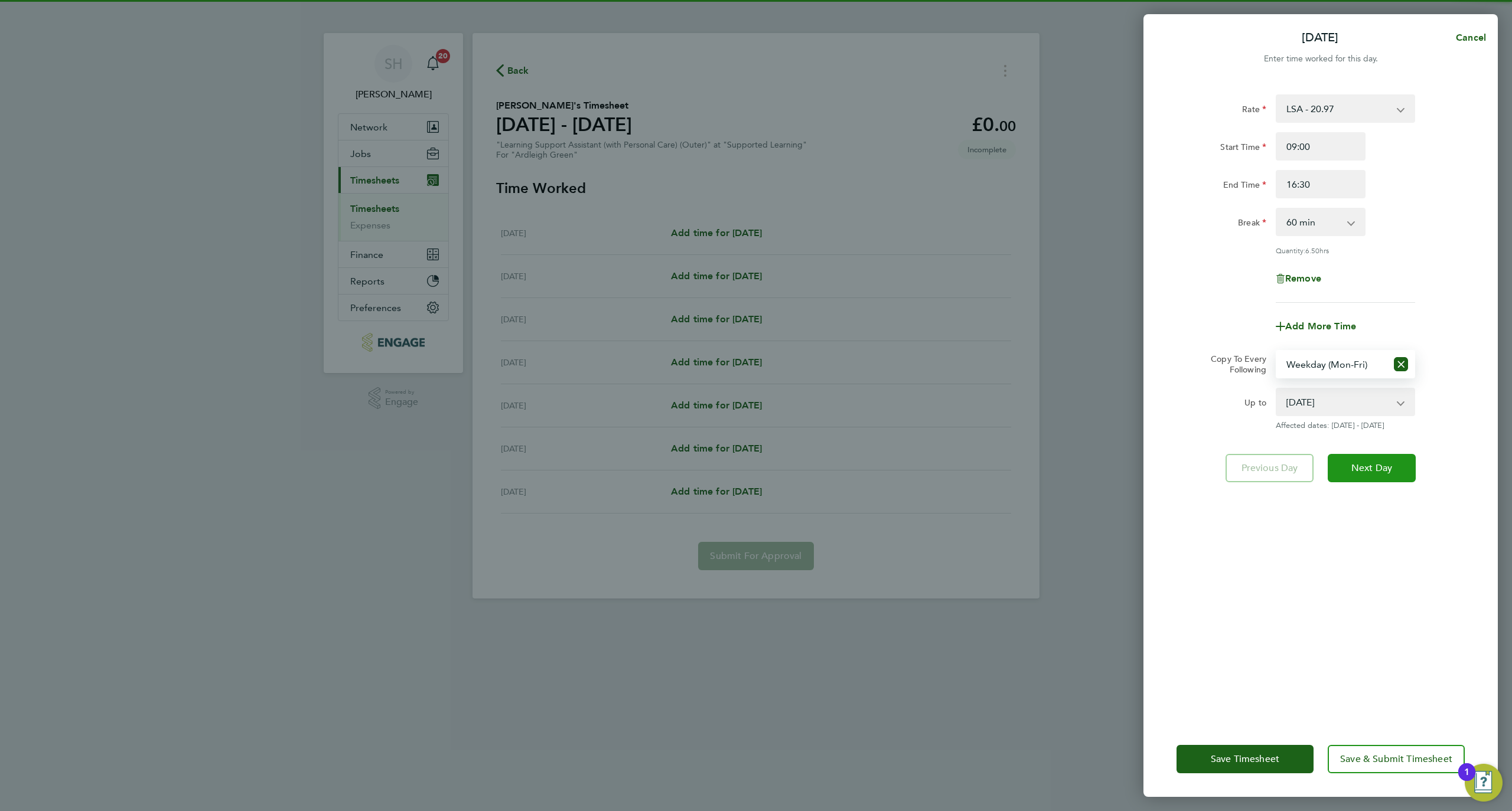
click at [1397, 473] on button "Next Day" at bounding box center [1372, 468] width 88 height 29
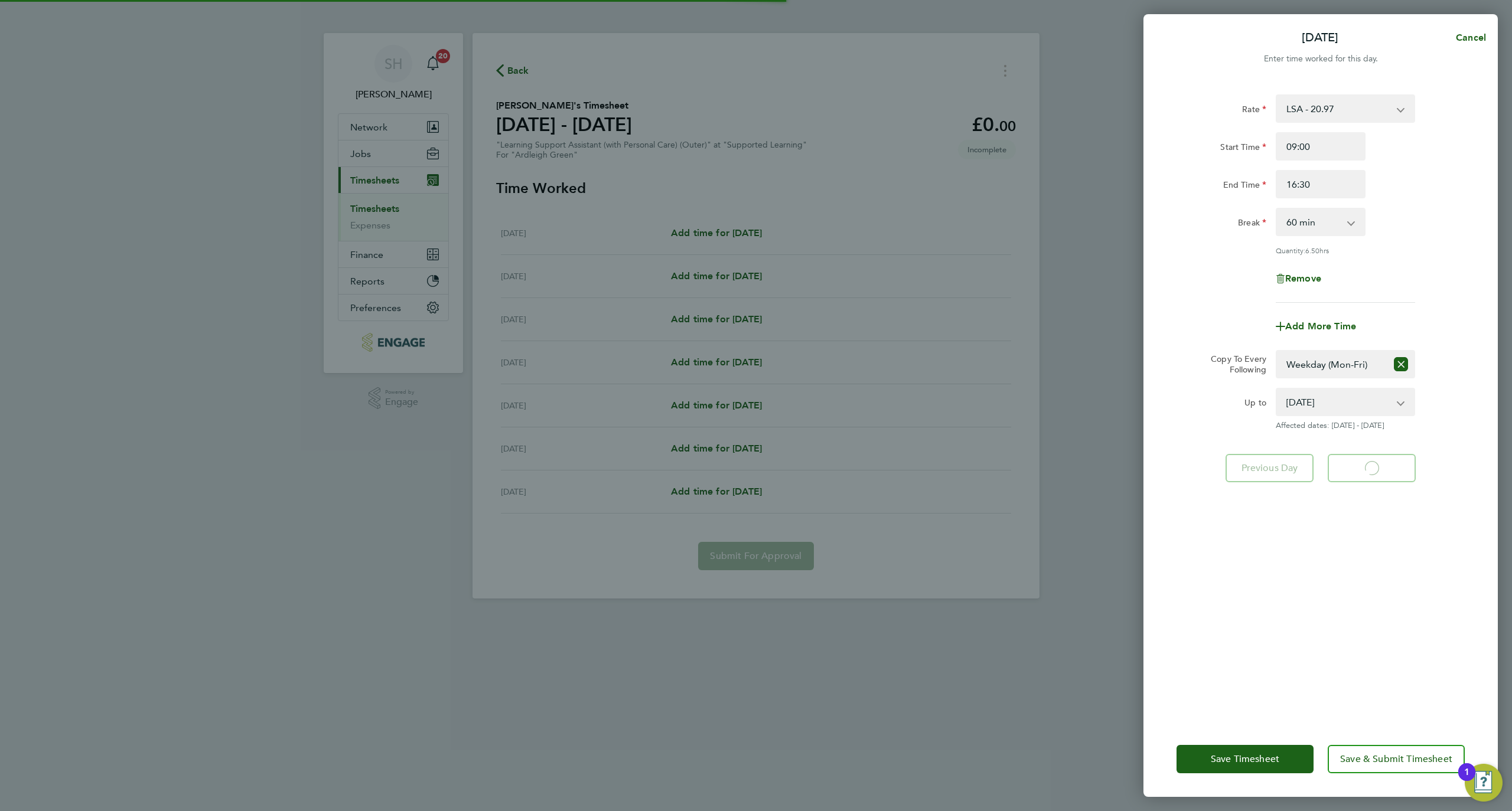
select select "60"
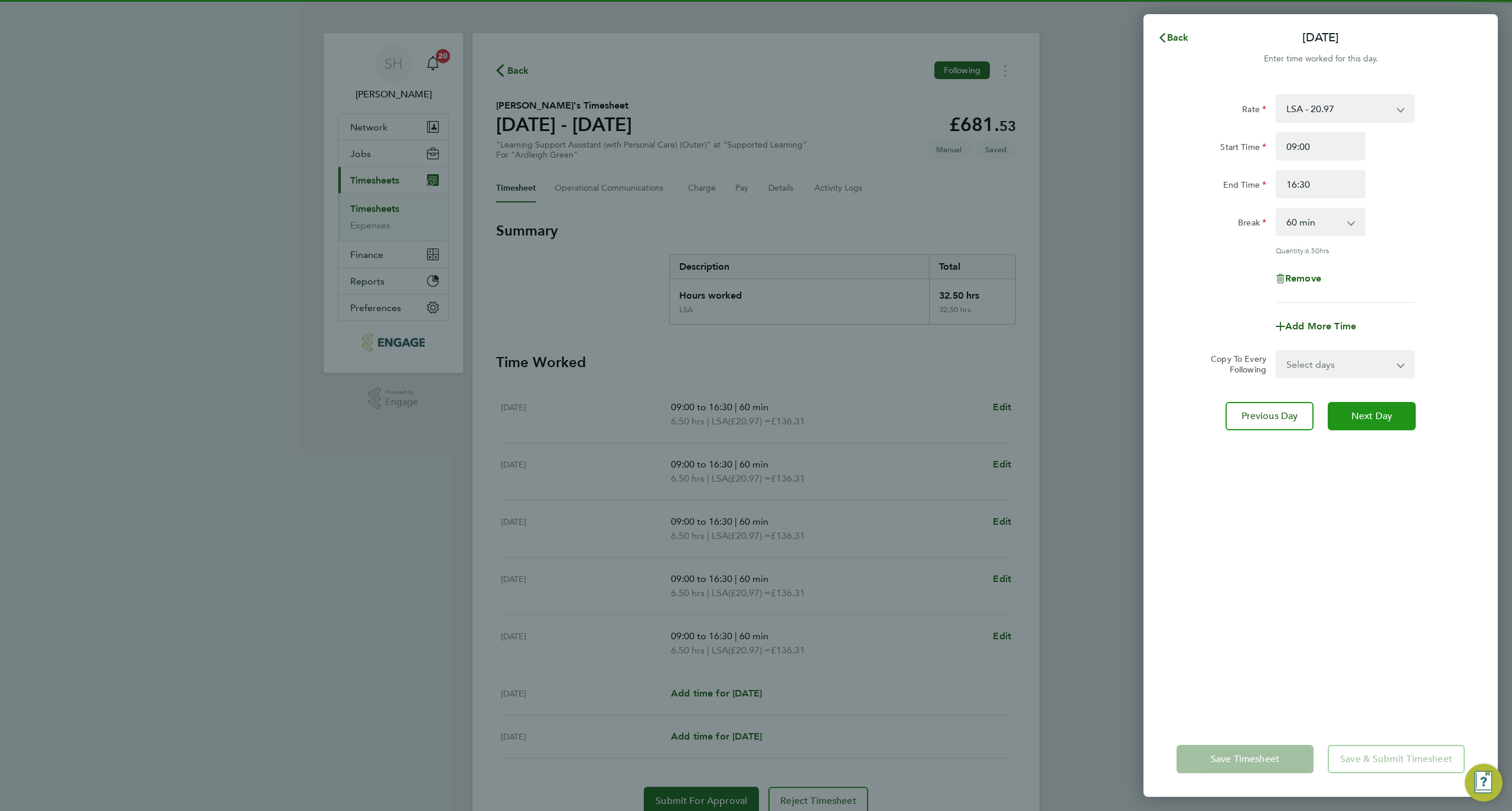
click at [1369, 424] on button "Next Day" at bounding box center [1372, 417] width 88 height 29
select select "60"
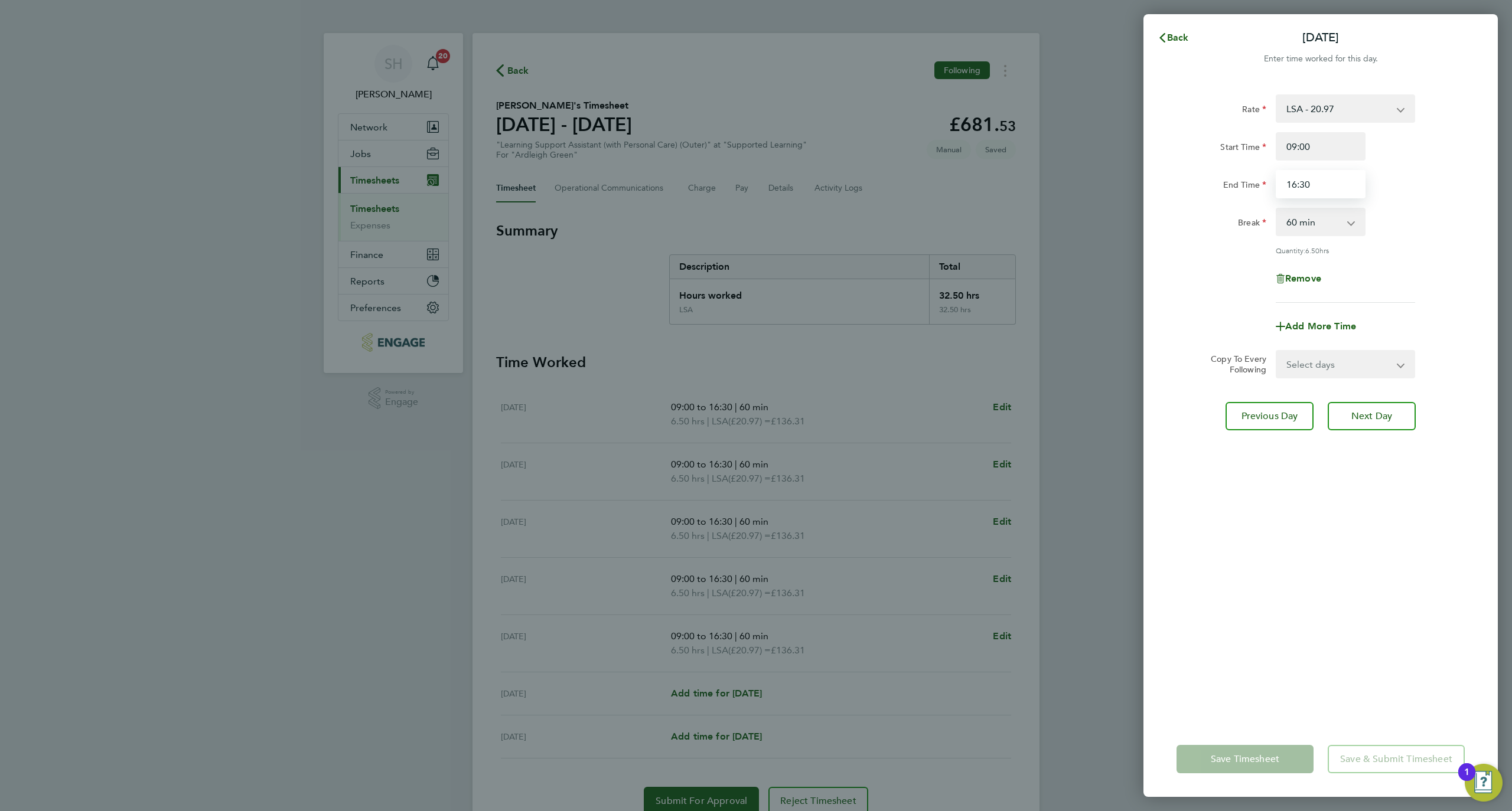
drag, startPoint x: 1331, startPoint y: 188, endPoint x: 1235, endPoint y: 188, distance: 96.0
click at [1235, 188] on div "End Time 16:30" at bounding box center [1321, 185] width 298 height 29
drag, startPoint x: 1347, startPoint y: 177, endPoint x: 1197, endPoint y: 171, distance: 150.1
click at [1197, 171] on div "End Time 15:00" at bounding box center [1321, 185] width 298 height 29
type input "15:00"
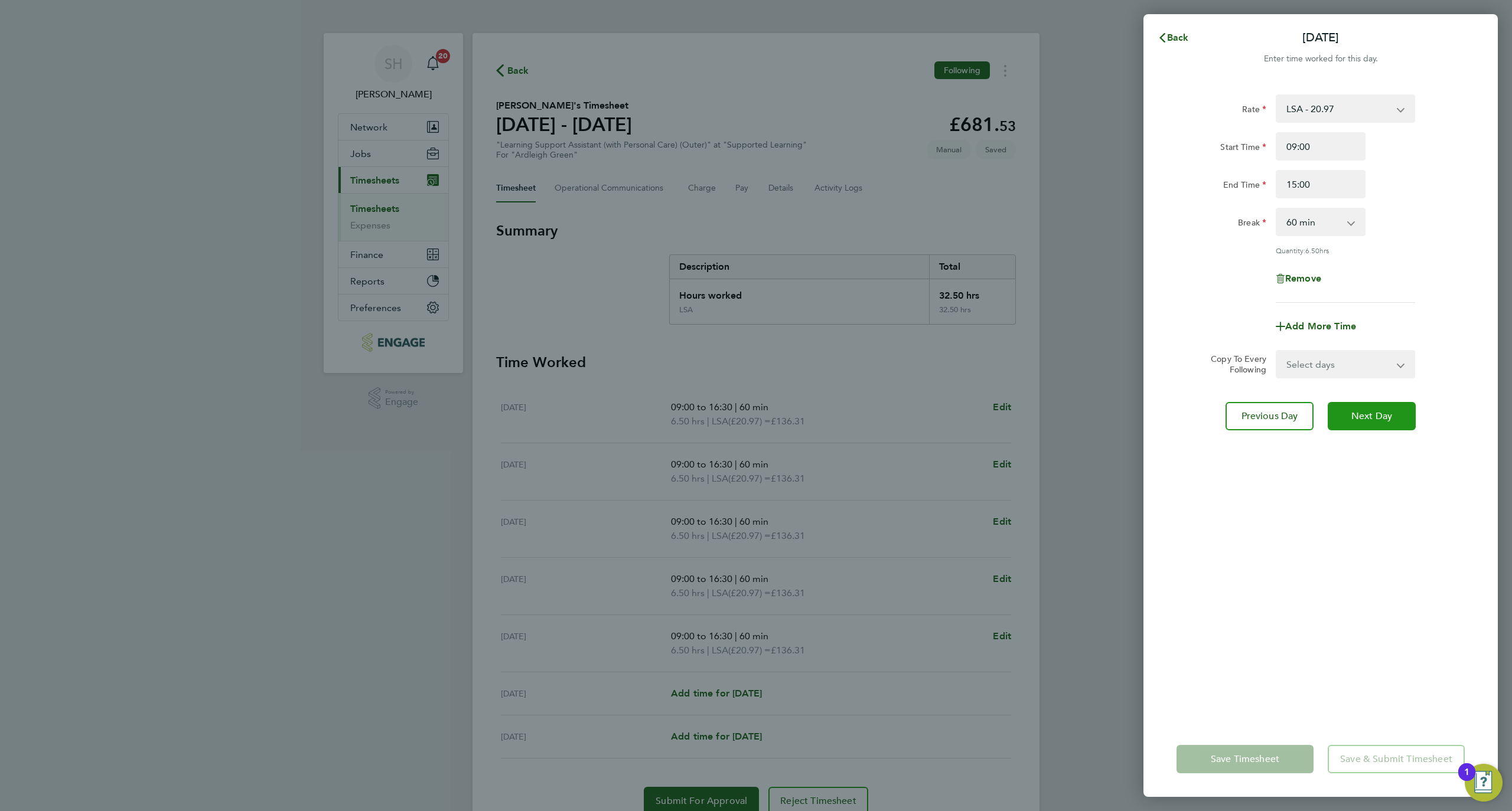
click at [1376, 416] on span "Next Day" at bounding box center [1372, 416] width 40 height 12
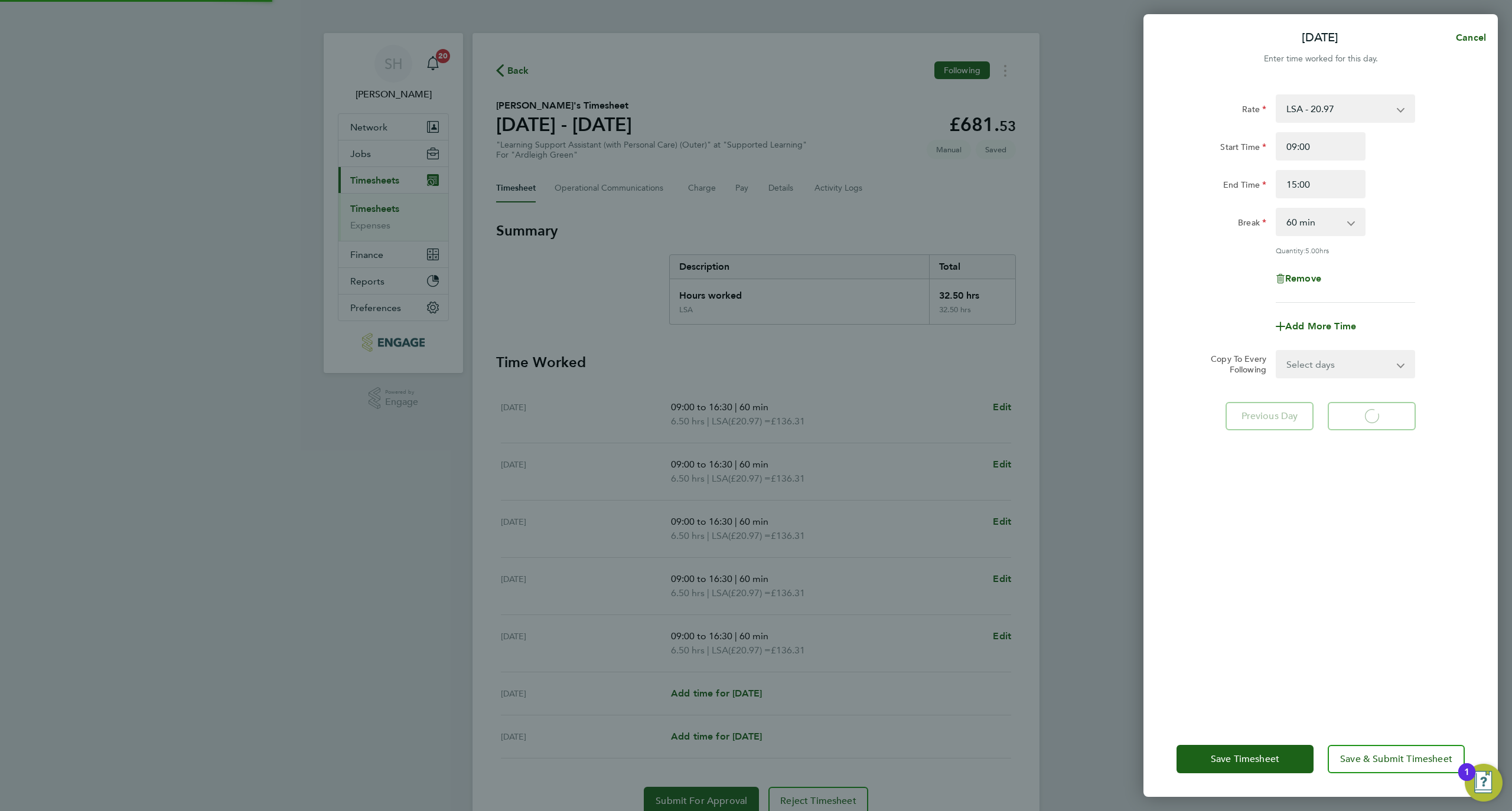
select select "60"
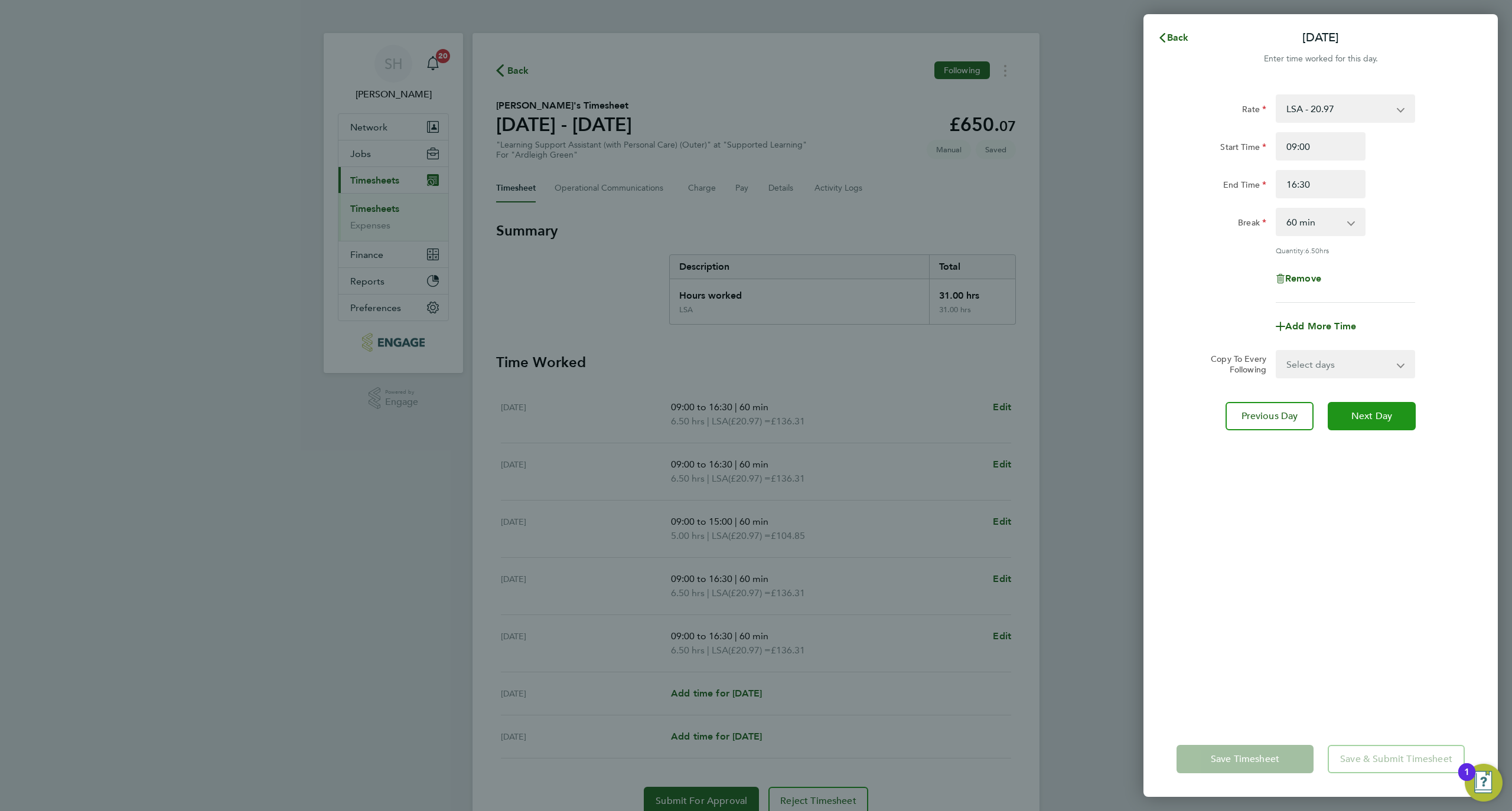
click at [1376, 416] on span "Next Day" at bounding box center [1372, 416] width 40 height 12
select select "60"
drag, startPoint x: 1317, startPoint y: 185, endPoint x: 1210, endPoint y: 210, distance: 109.9
click at [1189, 177] on div "End Time 16:30" at bounding box center [1321, 185] width 298 height 29
paste input "5:0"
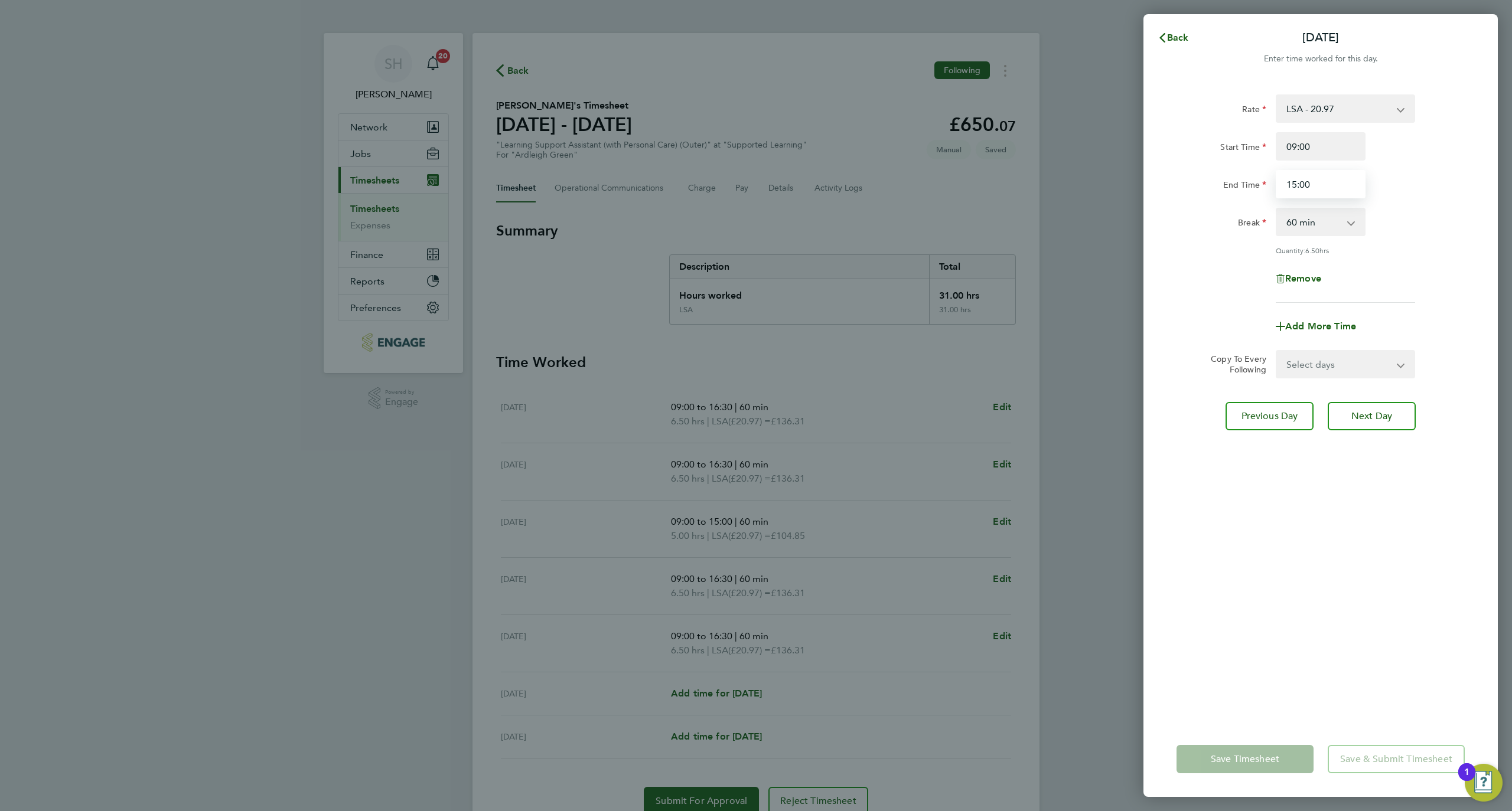
type input "15:00"
click at [1273, 672] on div "Rate LSA - 20.97 Start Time 09:00 End Time 15:00 Break 0 min 15 min 30 min 45 m…" at bounding box center [1320, 401] width 354 height 642
click at [1266, 752] on button "Save Timesheet" at bounding box center [1245, 760] width 137 height 29
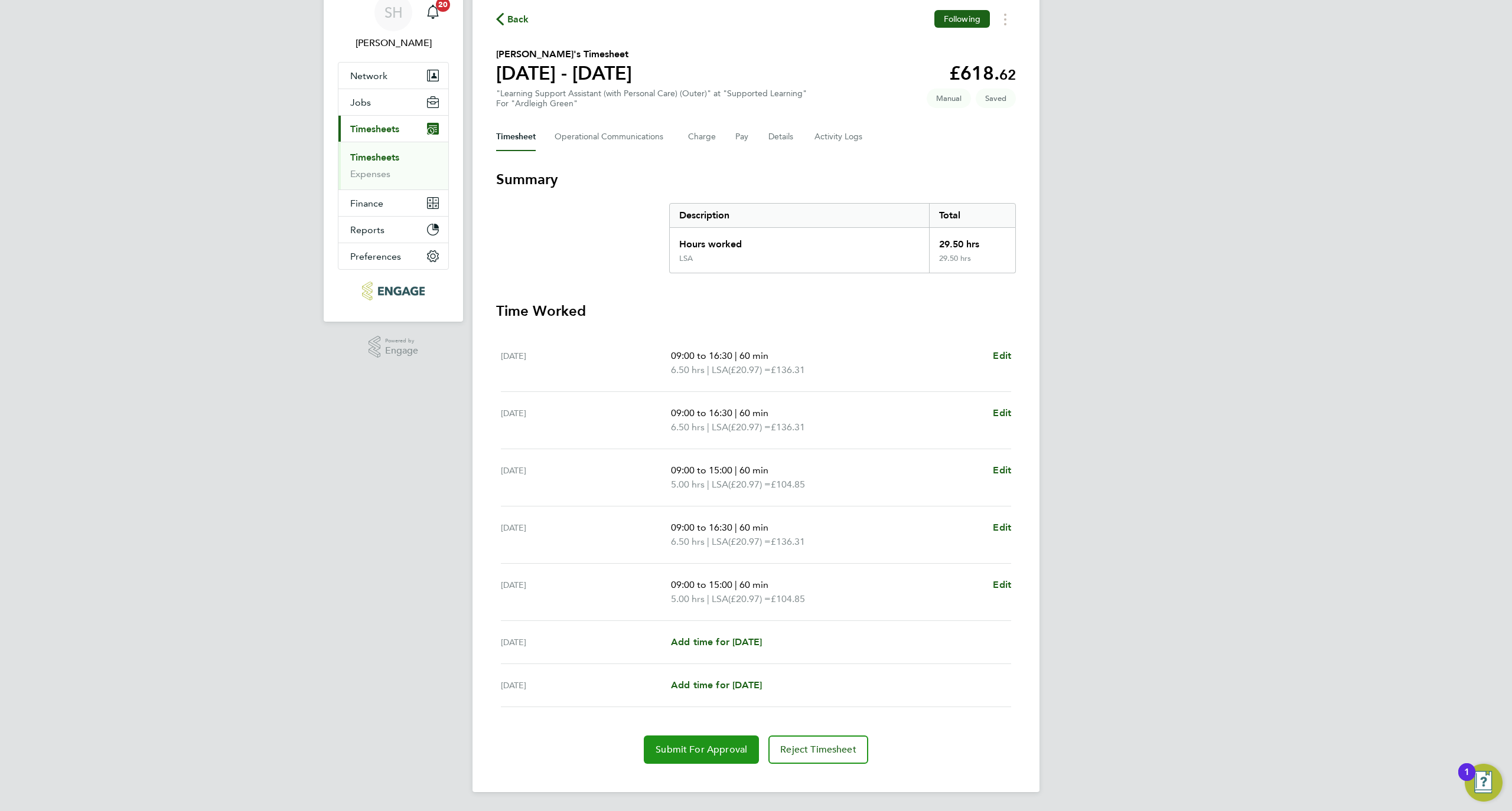
click at [709, 763] on button "Submit For Approval" at bounding box center [701, 750] width 115 height 29
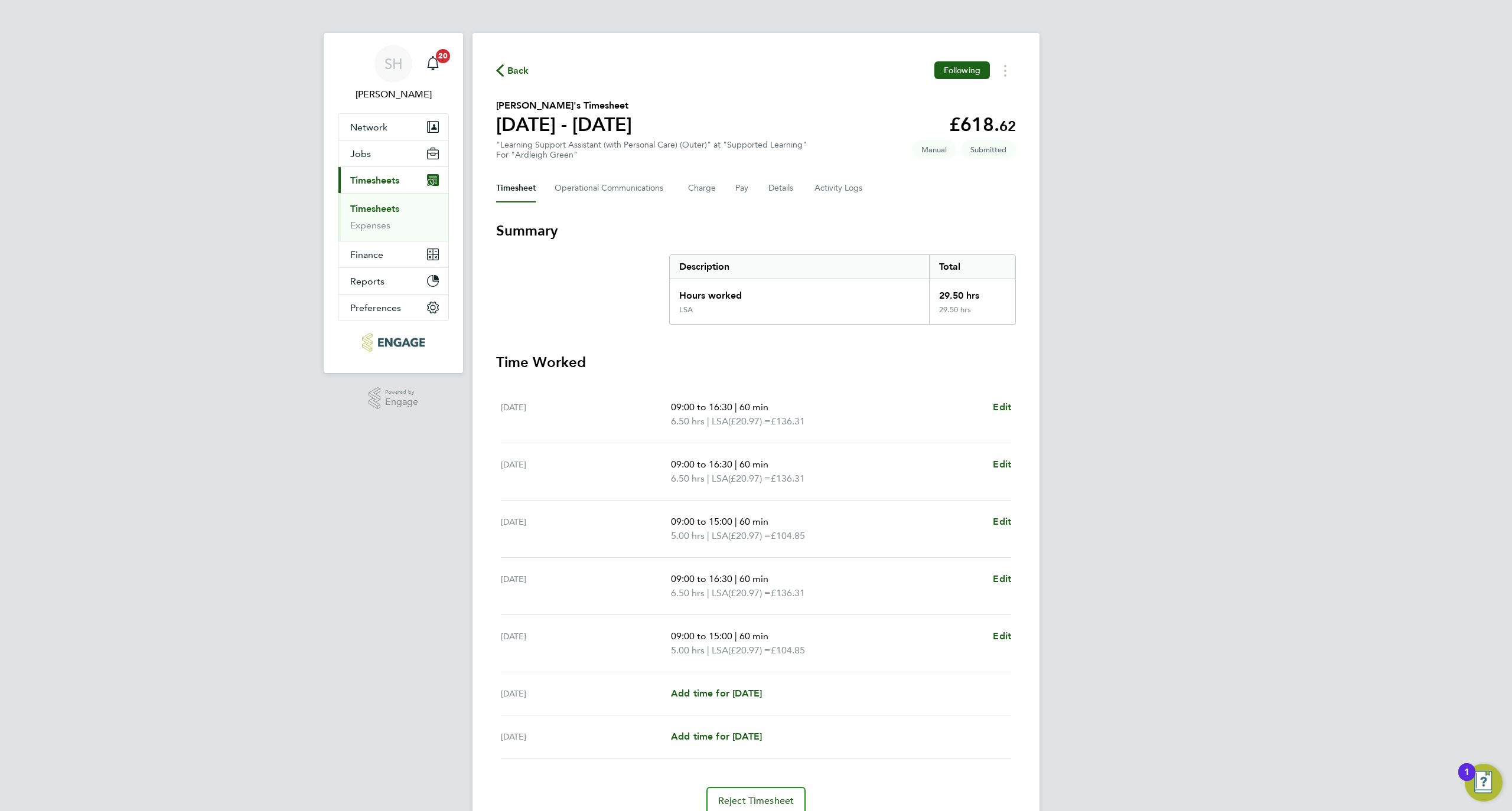
click at [494, 68] on div "Back Following Anitha Pradeep's Timesheet 22 - 28 Sept 2025 £618. 62 "Learning …" at bounding box center [756, 438] width 567 height 810
click at [504, 69] on span "Back" at bounding box center [513, 70] width 33 height 11
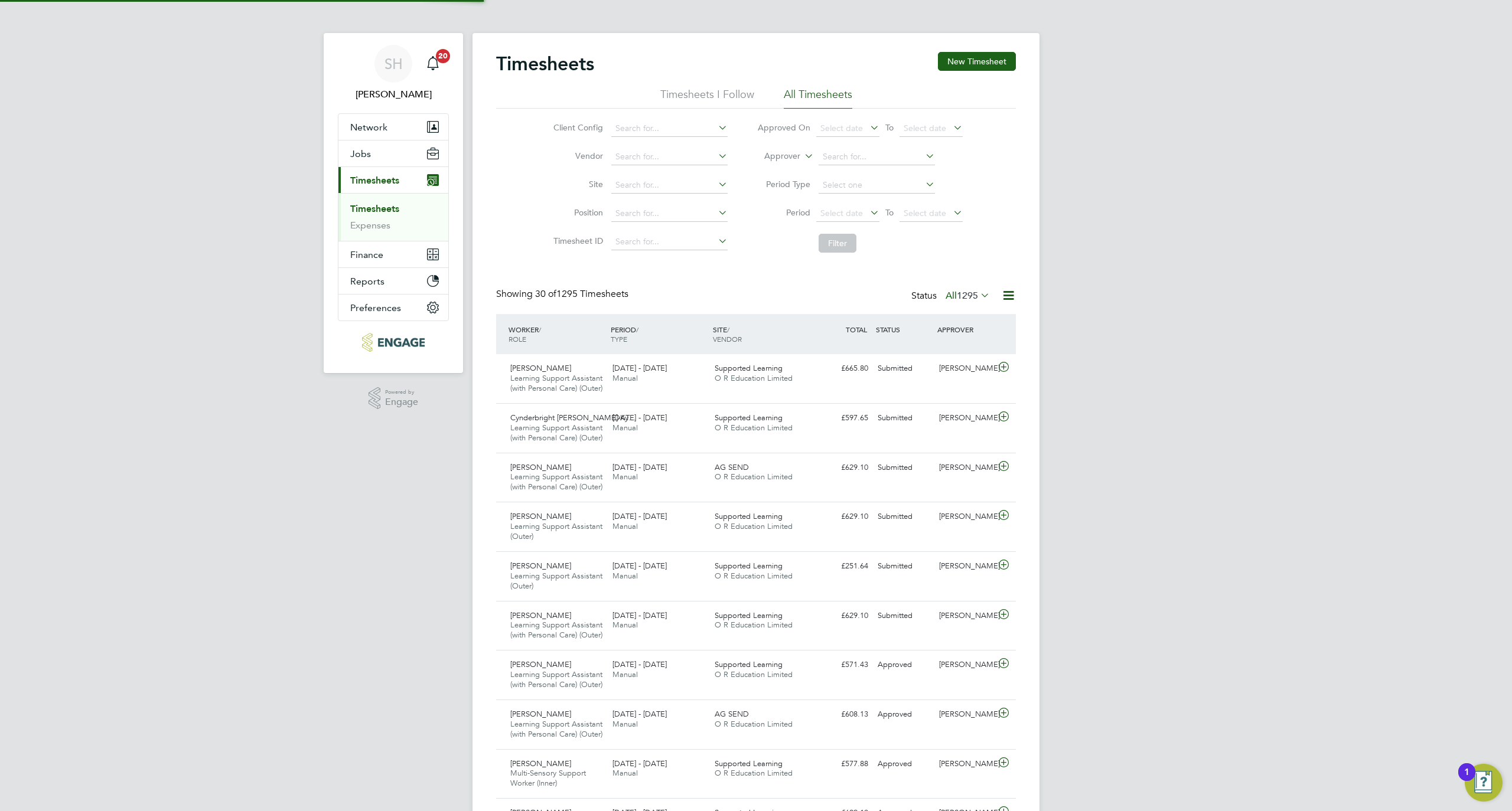
scroll to position [50, 103]
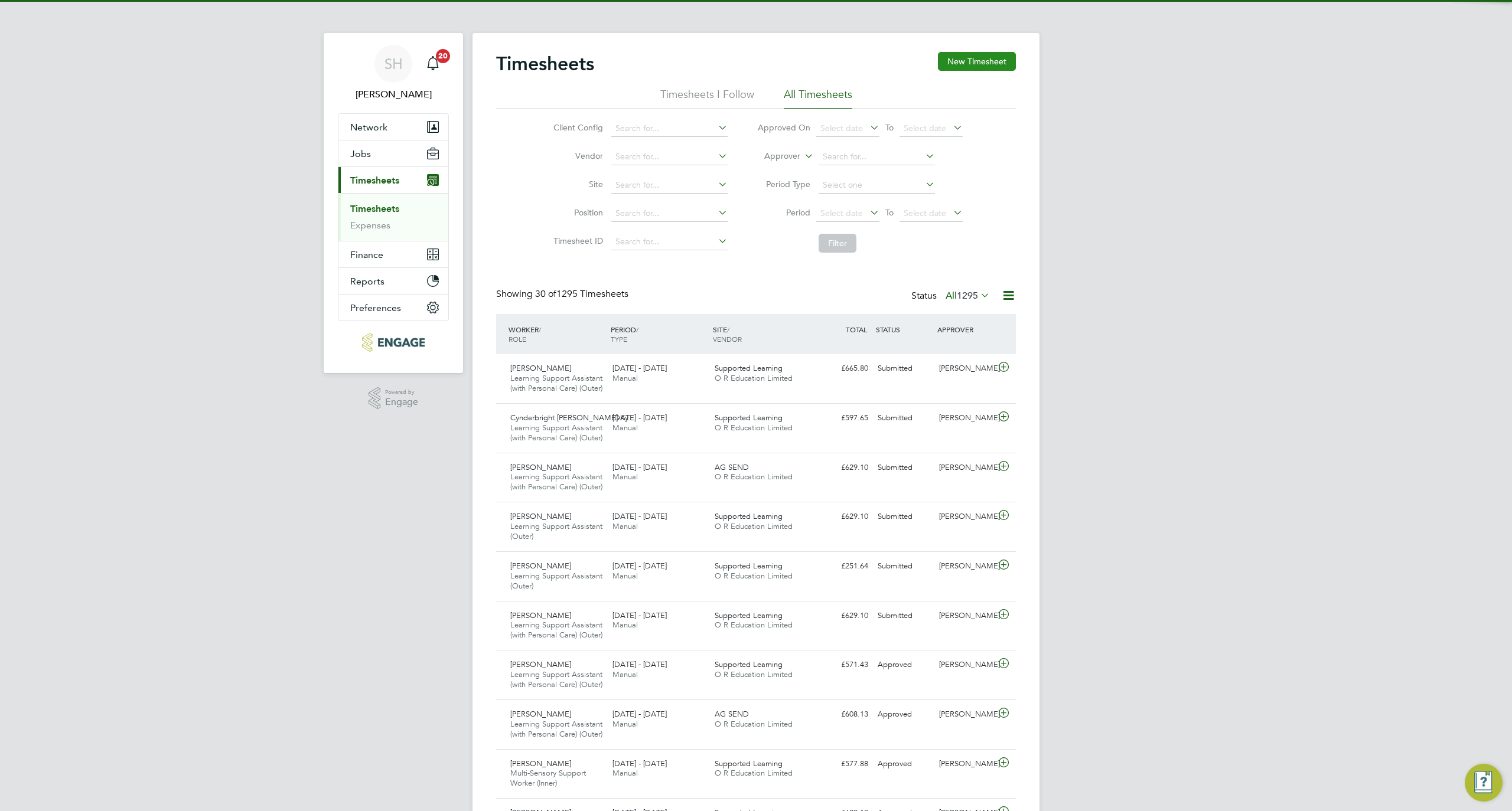
click at [984, 57] on button "New Timesheet" at bounding box center [977, 62] width 78 height 19
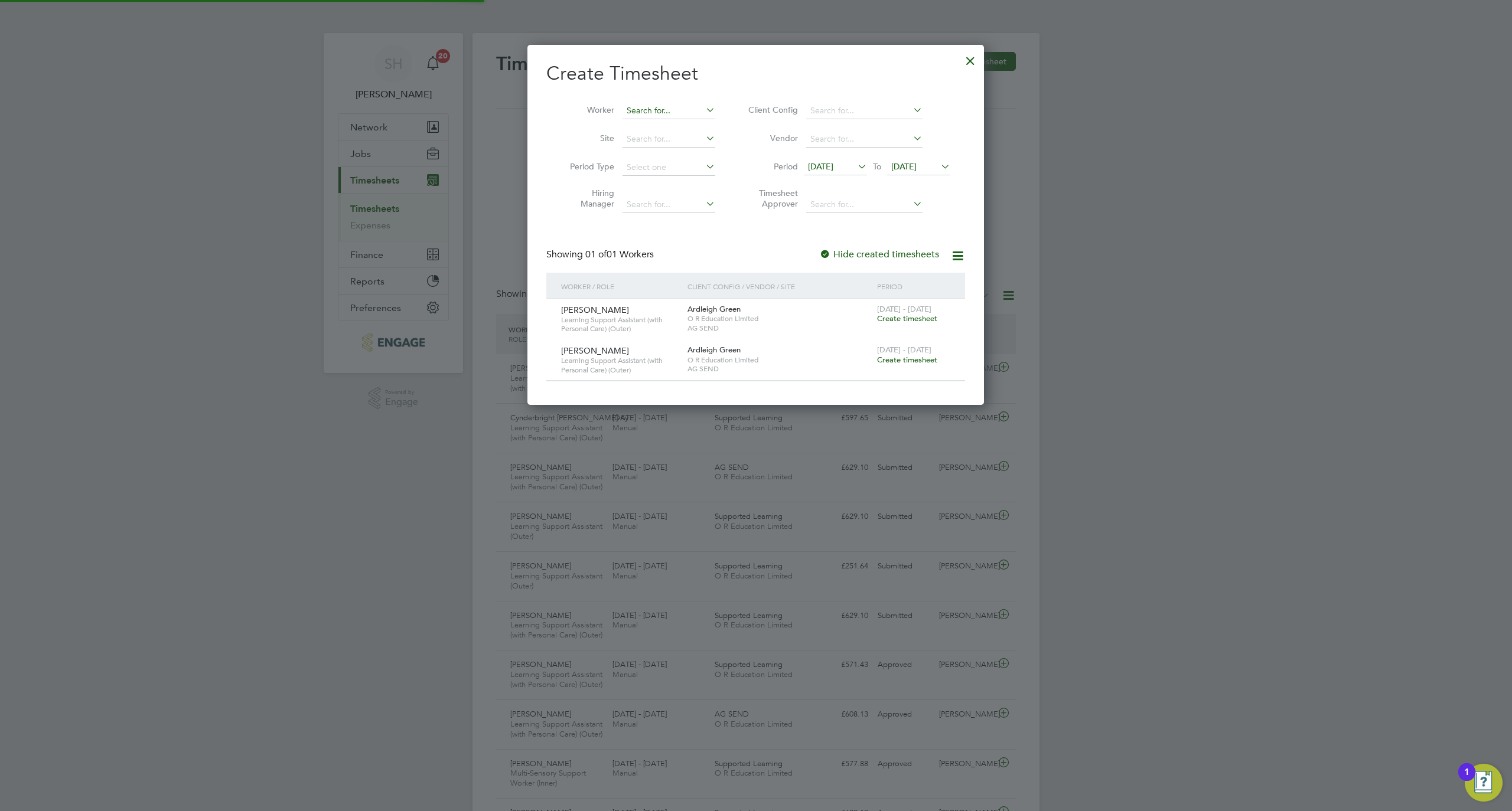
click at [670, 111] on input at bounding box center [669, 111] width 93 height 17
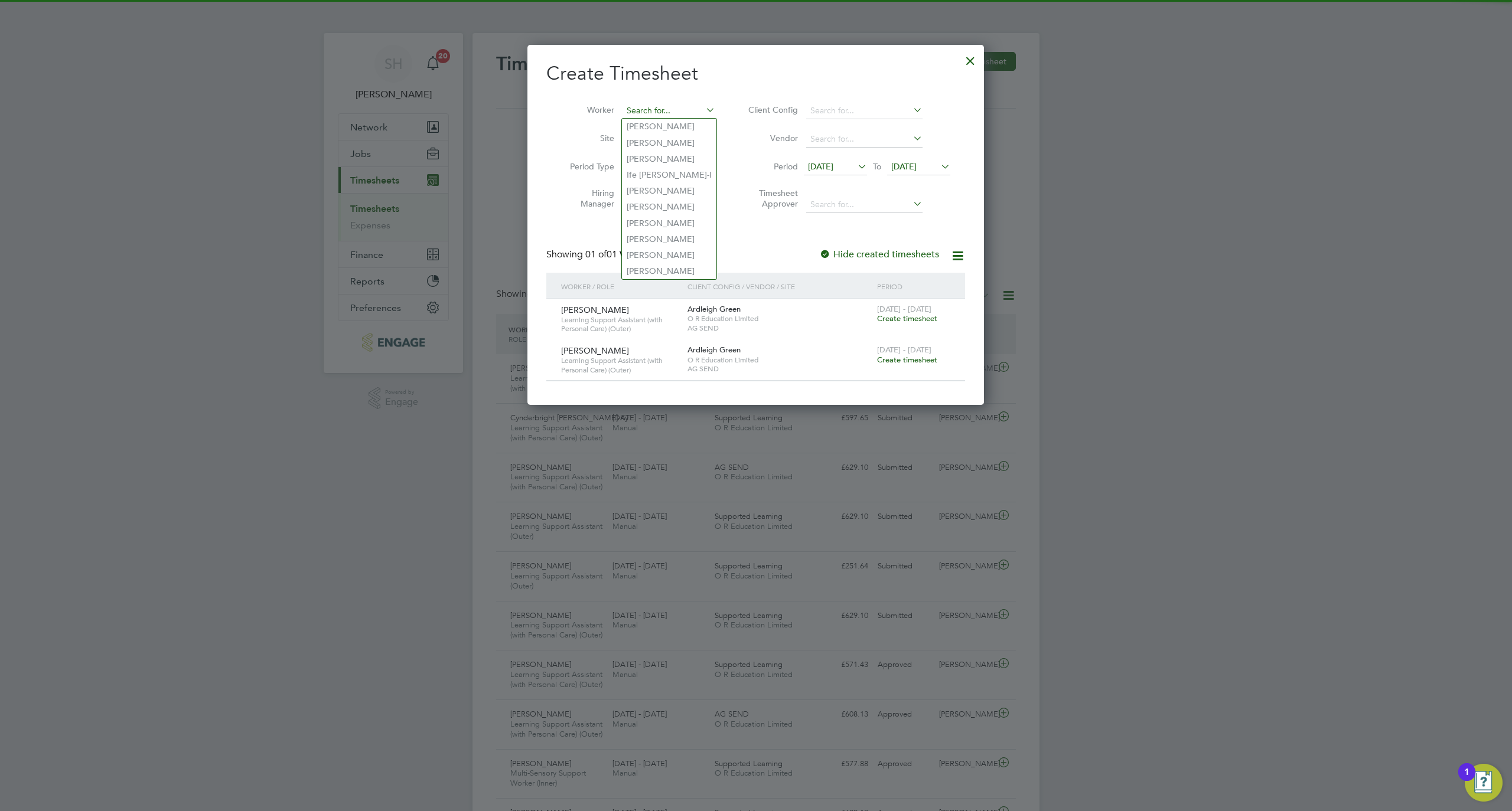
paste input "David"
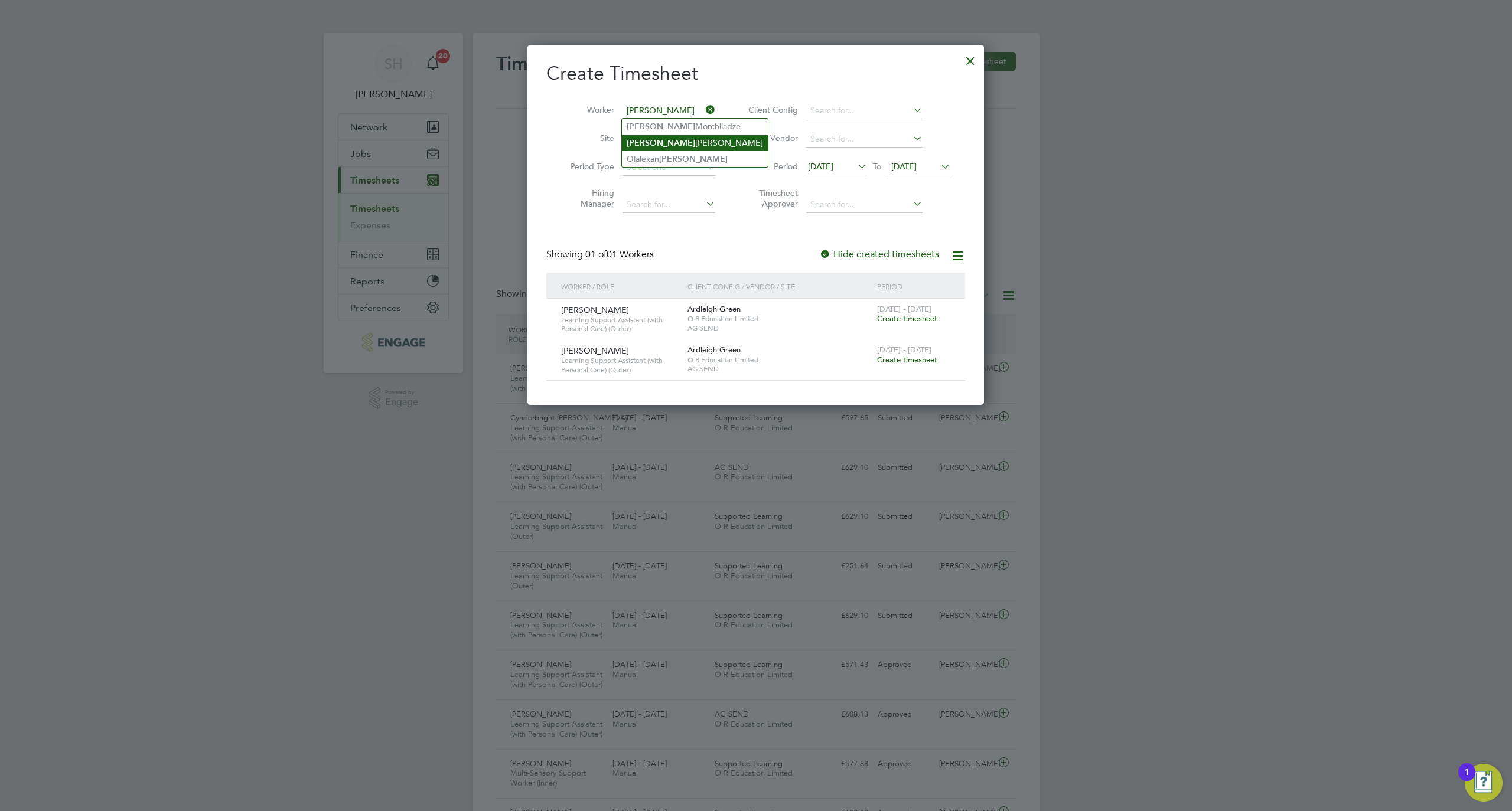
click at [686, 140] on li "David Jenkin" at bounding box center [695, 143] width 146 height 16
type input "David Jenkin"
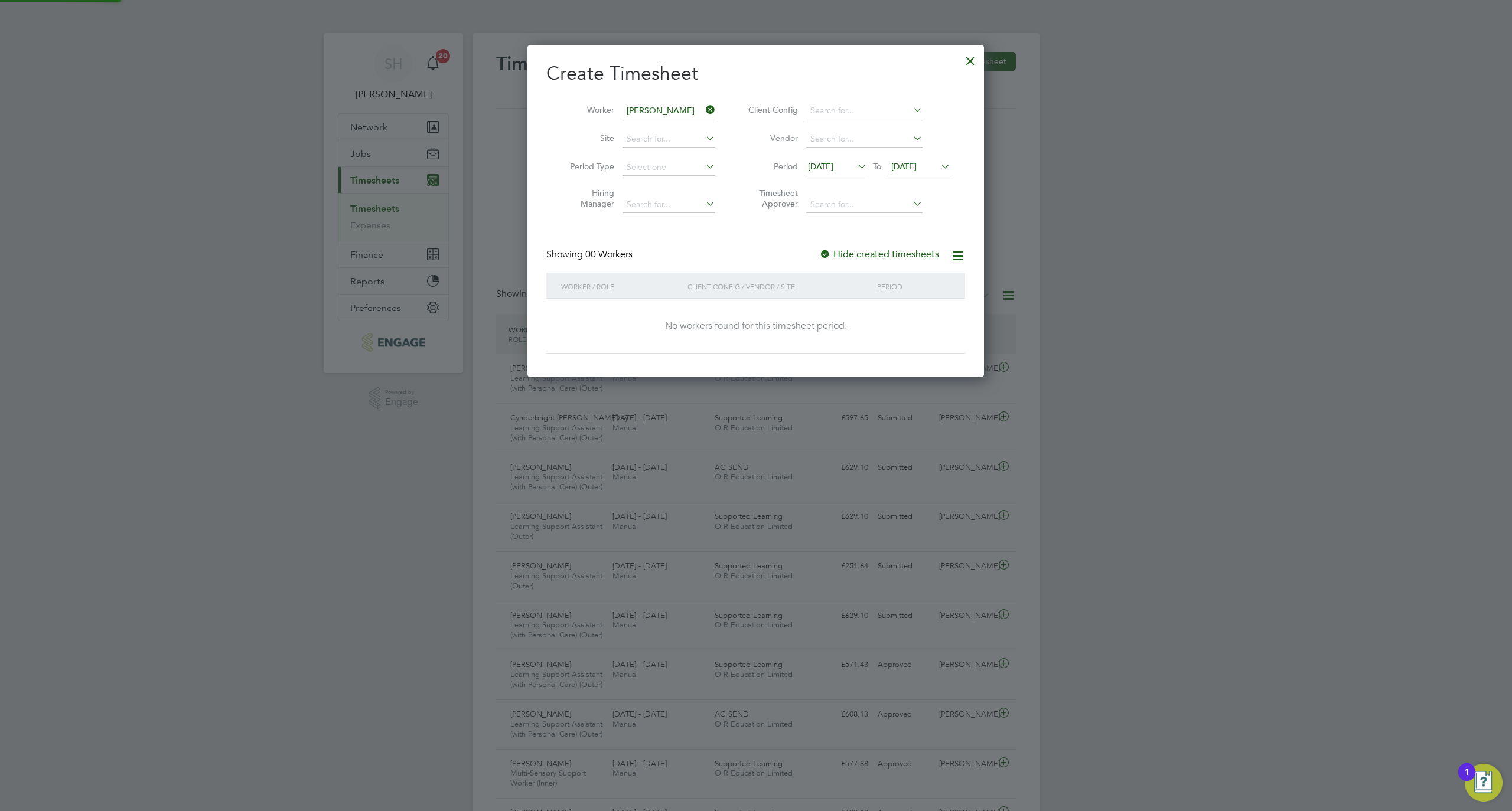
click at [913, 170] on span "19 Sep 2025" at bounding box center [904, 166] width 25 height 10
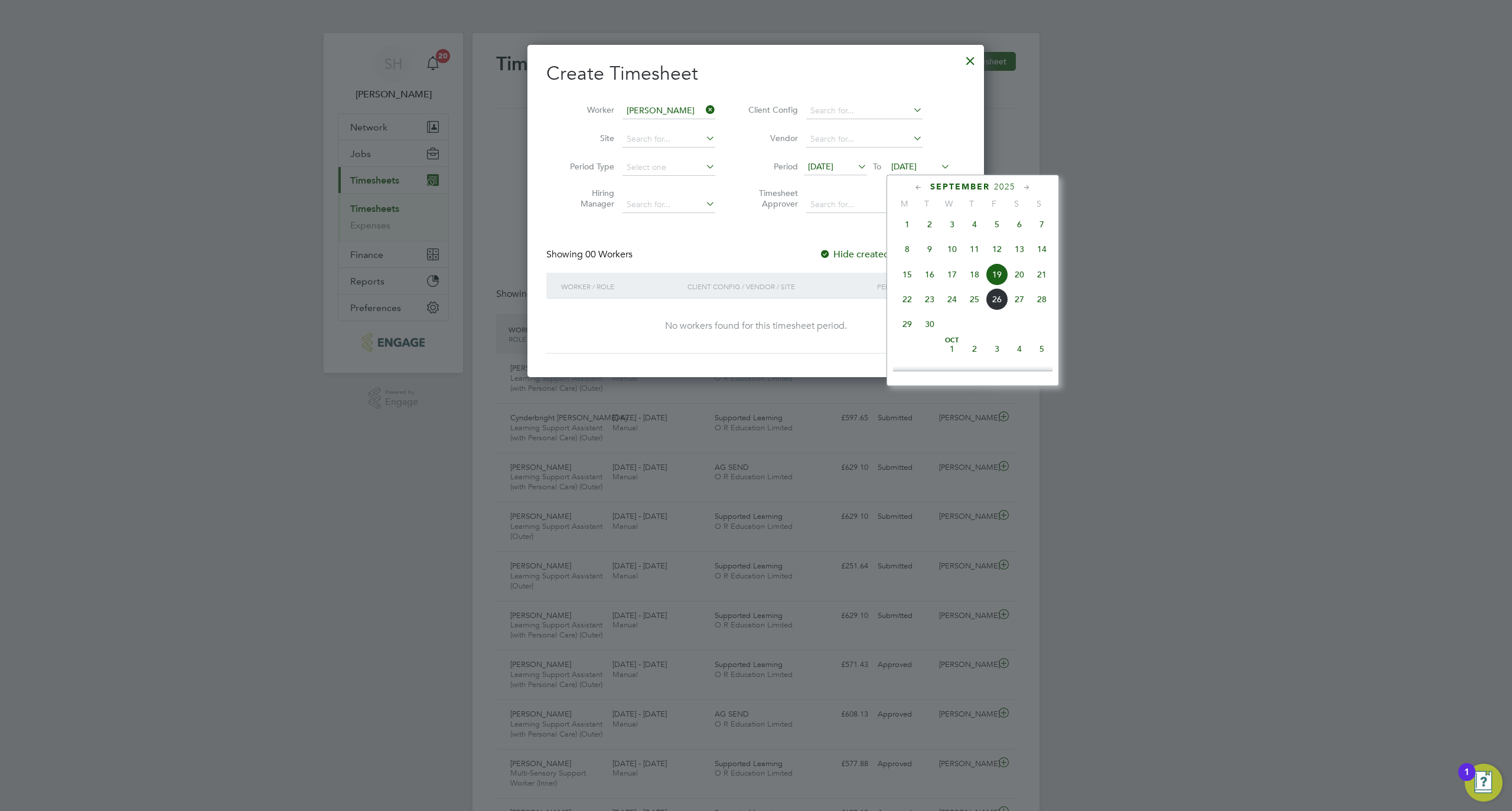
click at [992, 307] on span "26" at bounding box center [997, 299] width 22 height 22
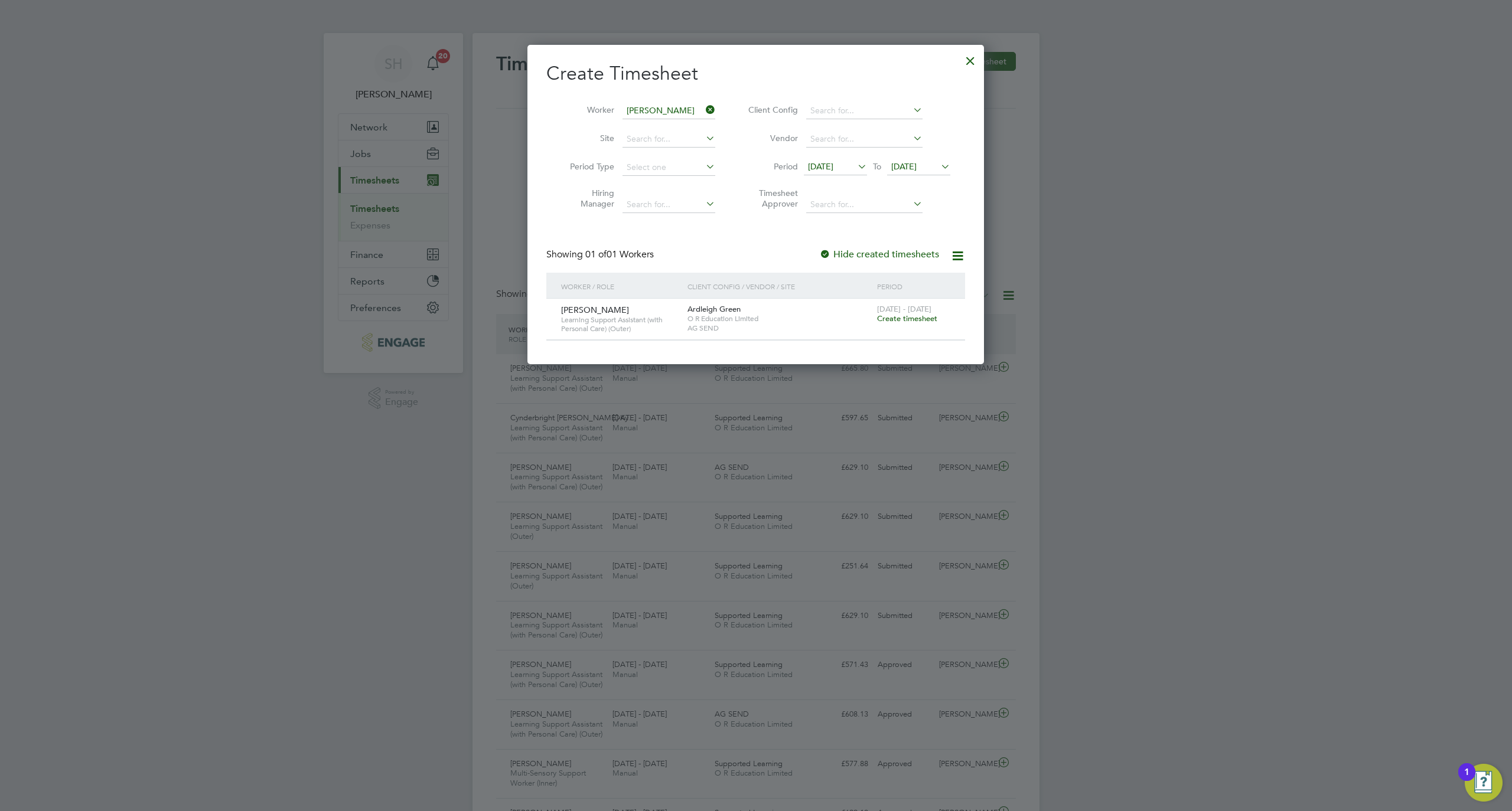
click at [911, 314] on span "Create timesheet" at bounding box center [907, 318] width 60 height 10
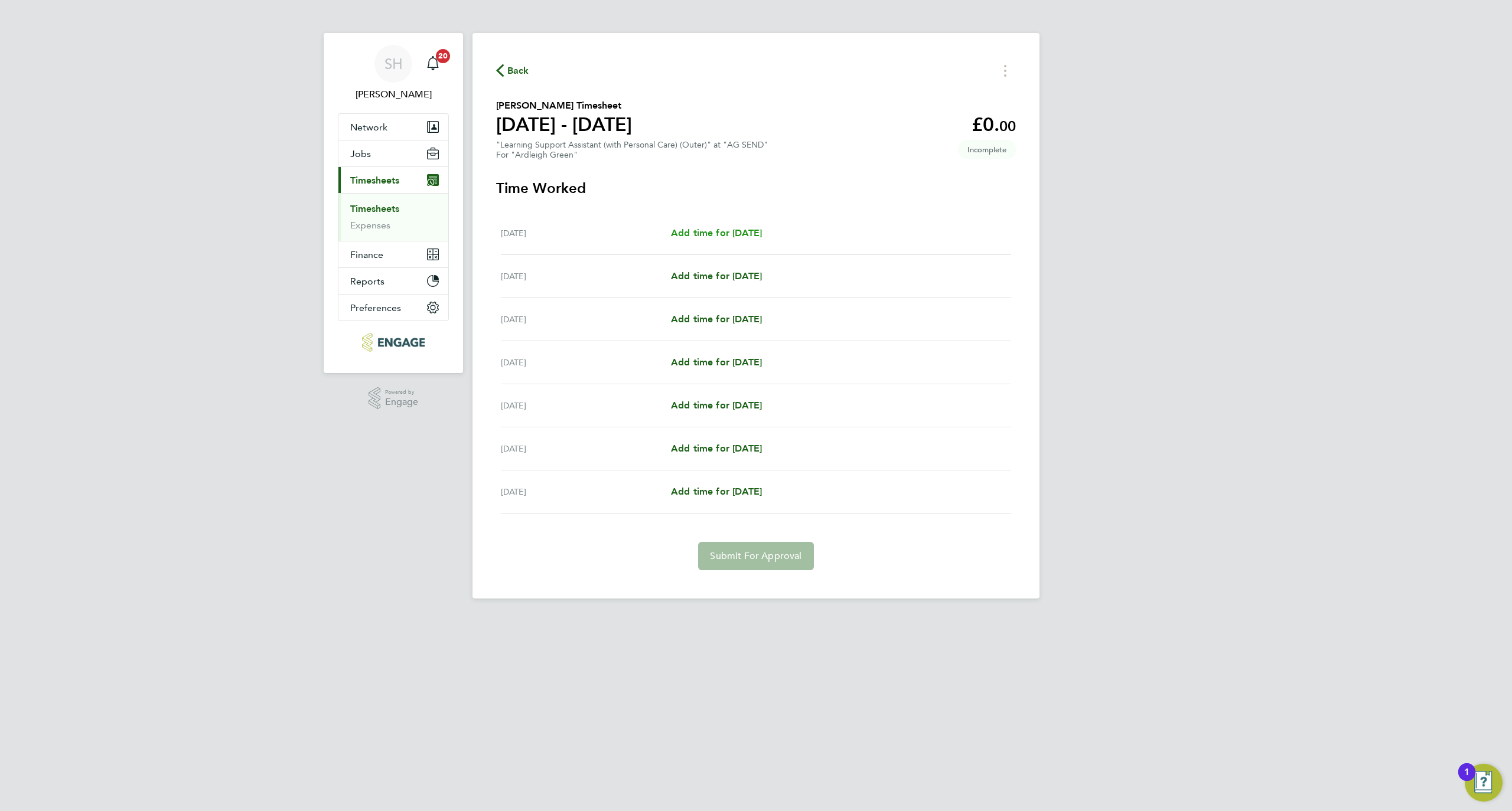
click at [739, 235] on span "Add time for Mon 22 Sep" at bounding box center [716, 233] width 91 height 11
select select "60"
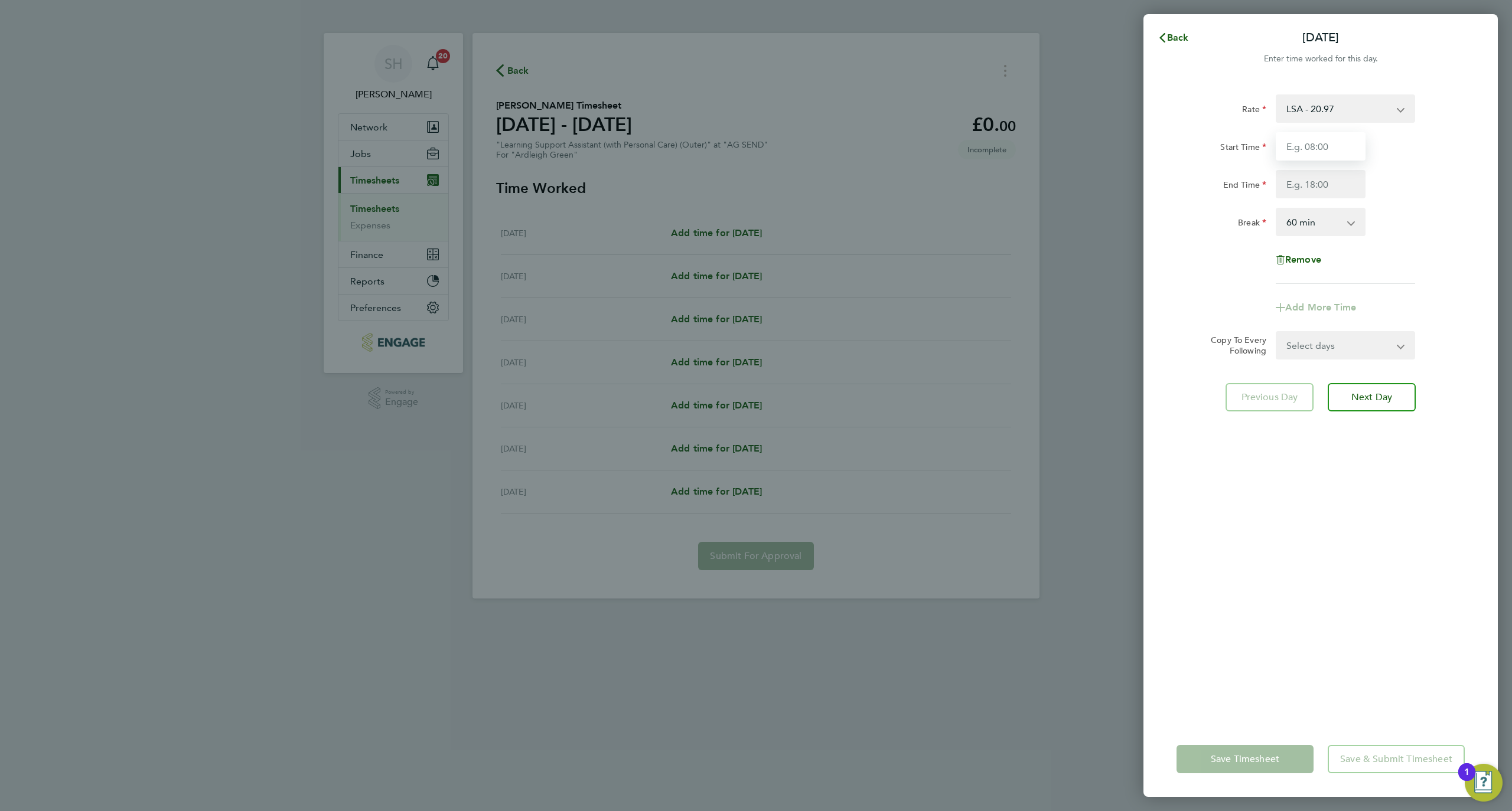
drag, startPoint x: 1347, startPoint y: 143, endPoint x: 1345, endPoint y: 158, distance: 15.1
click at [1347, 143] on input "Start Time" at bounding box center [1320, 147] width 90 height 29
type input "08:45"
click at [1329, 177] on input "End Time" at bounding box center [1320, 185] width 90 height 29
type input "16:30"
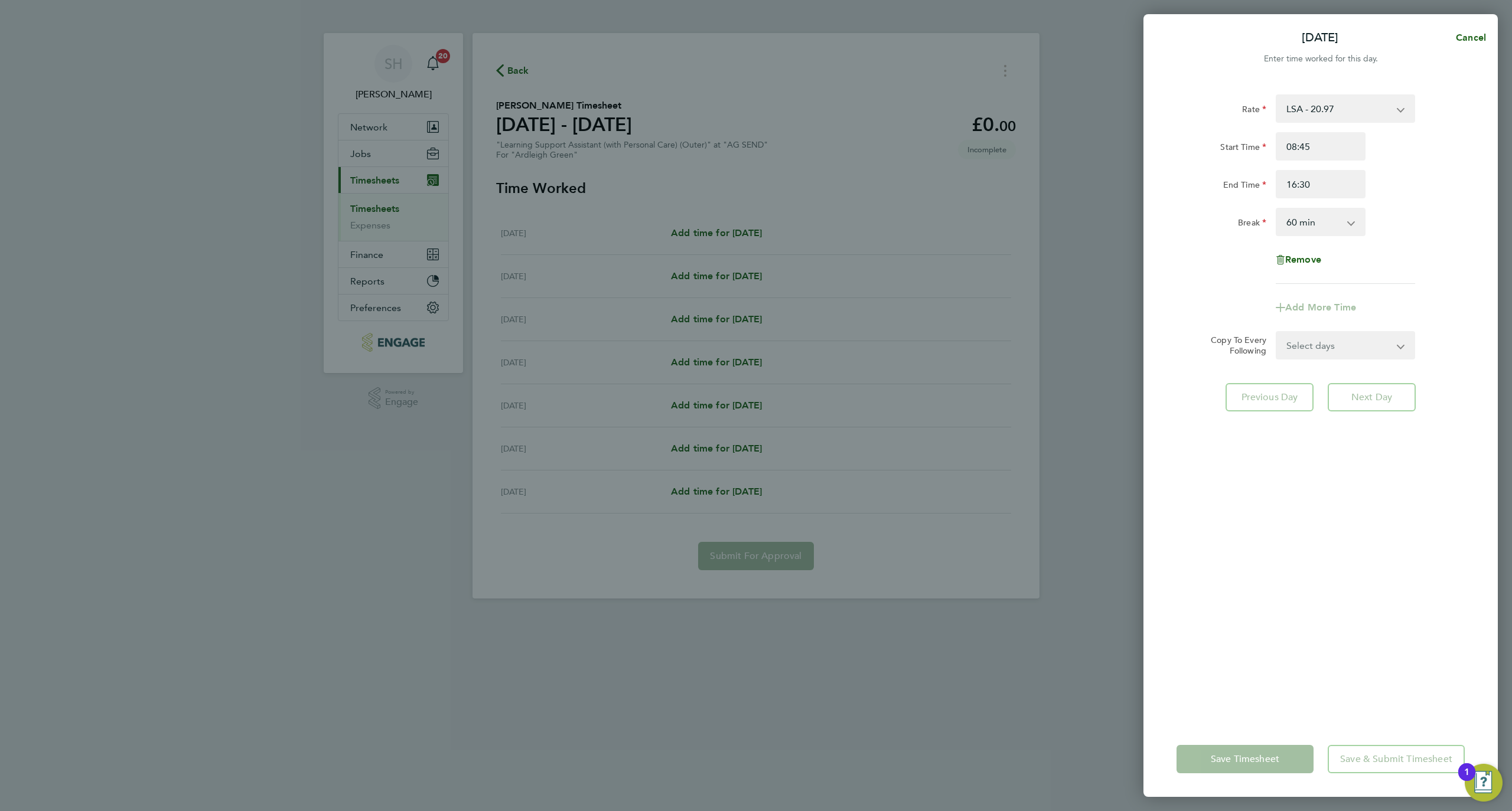
click at [1386, 611] on div "Rate LSA - 20.97 Start Time 08:45 End Time 16:30 Break 0 min 15 min 30 min 45 m…" at bounding box center [1320, 401] width 354 height 642
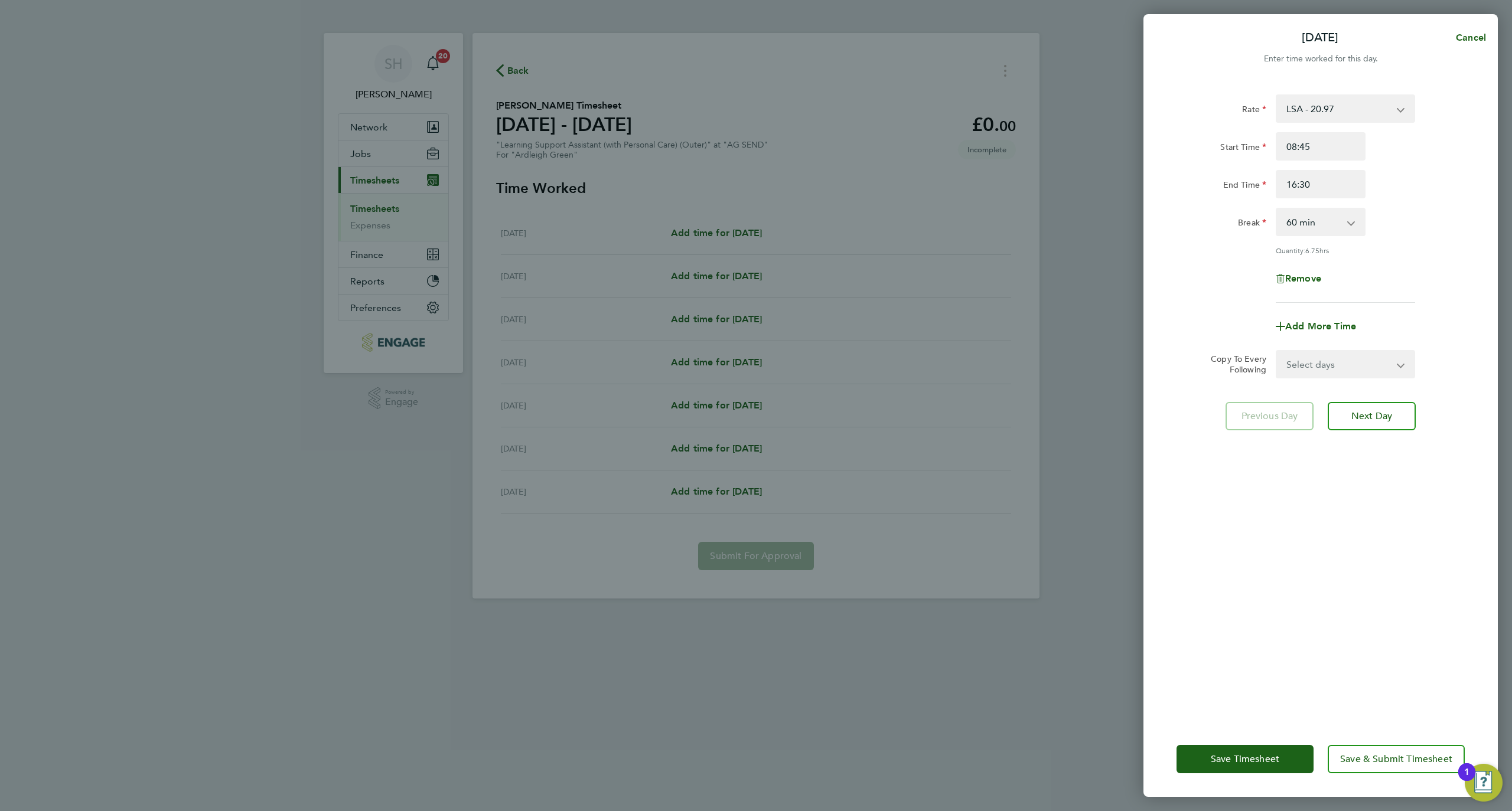
click at [1296, 367] on select "Select days Day Weekday (Mon-Fri) Weekend (Sat-Sun) Tuesday Wednesday Thursday …" at bounding box center [1339, 364] width 124 height 26
select select "WEEKDAY"
click at [1277, 352] on select "Select days Day Weekday (Mon-Fri) Weekend (Sat-Sun) Tuesday Wednesday Thursday …" at bounding box center [1339, 364] width 124 height 26
select select "2025-09-28"
click at [1368, 459] on button "Next Day" at bounding box center [1372, 468] width 88 height 29
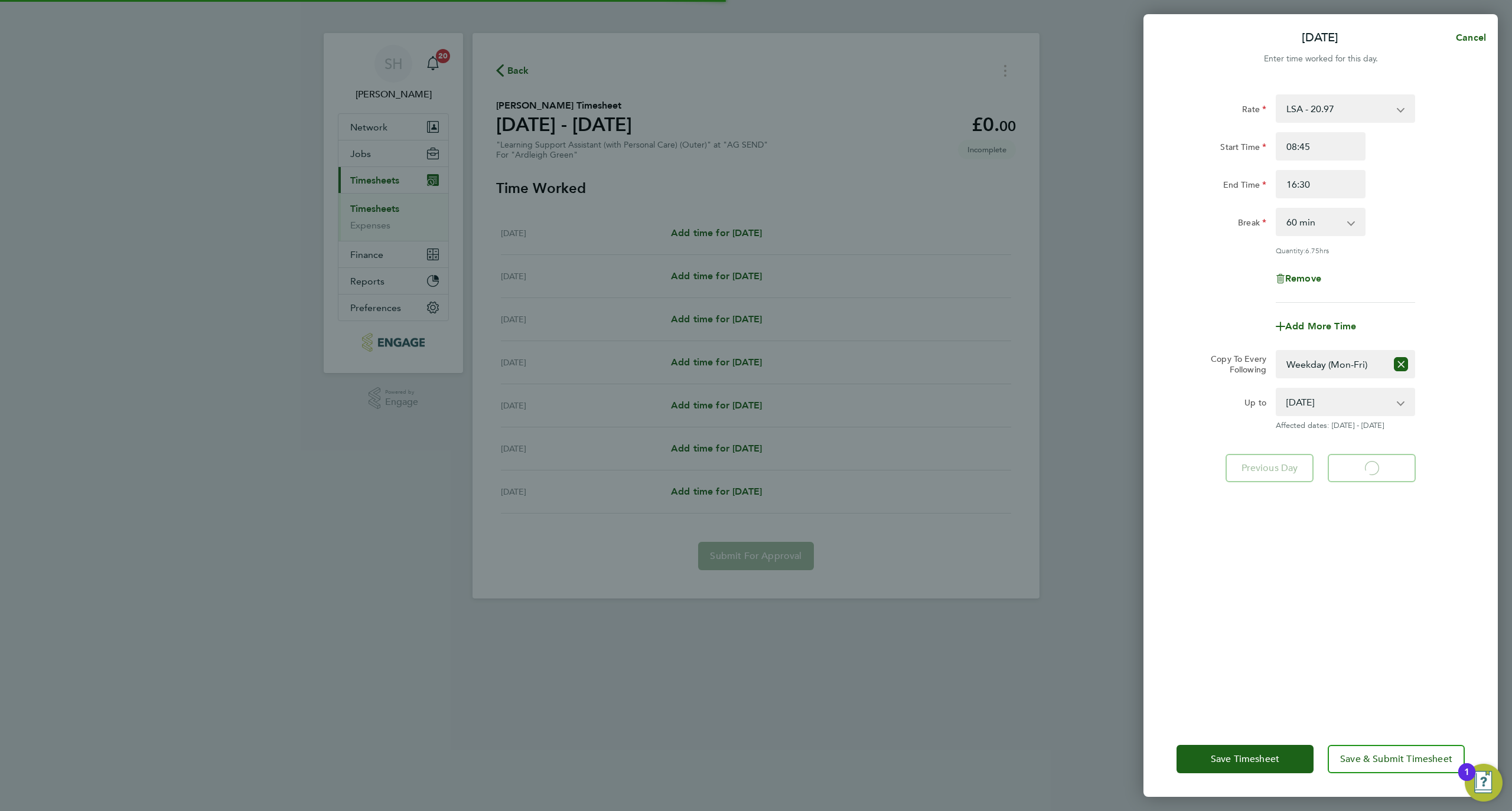
select select "60"
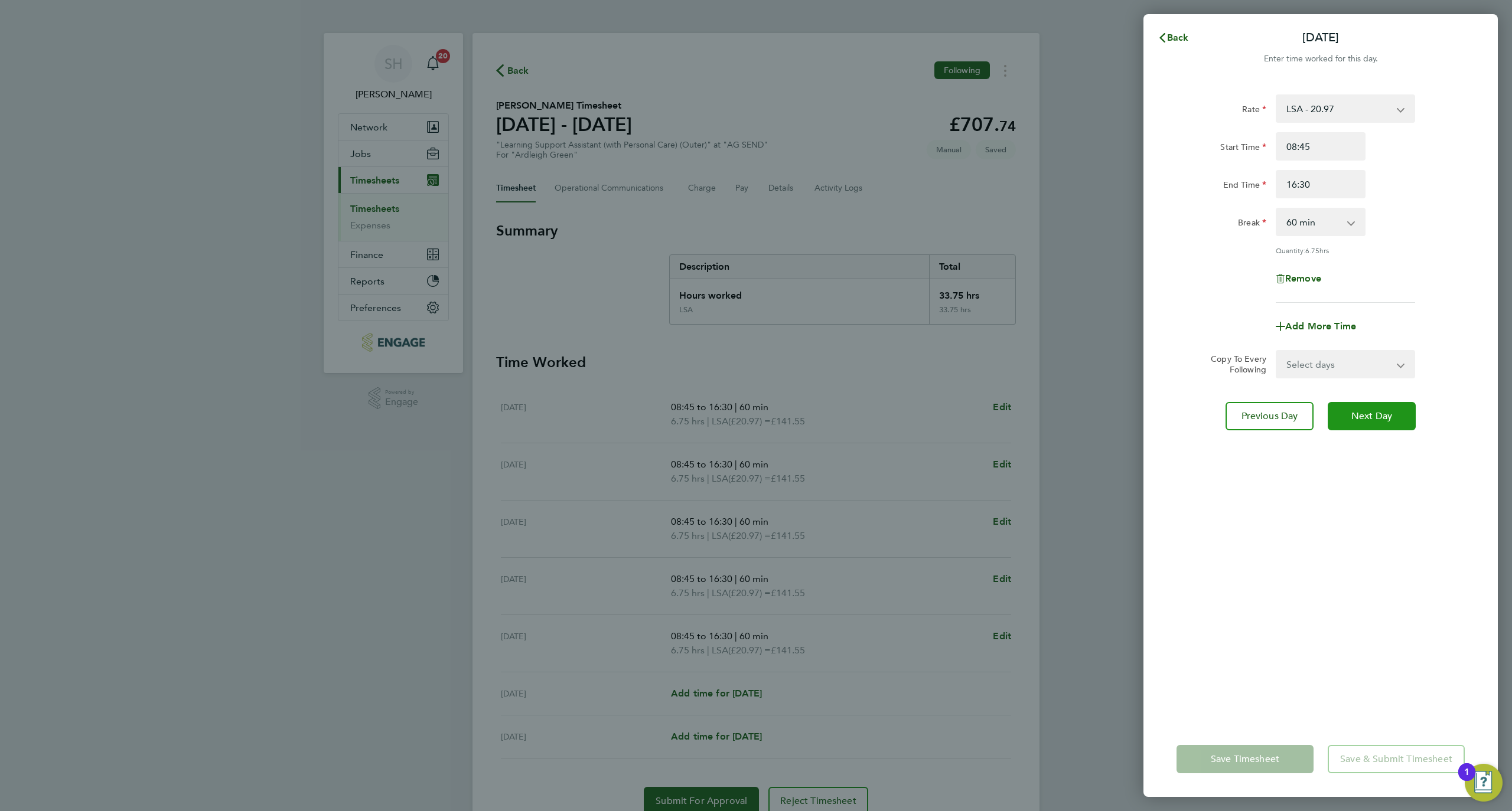
click at [1347, 414] on button "Next Day" at bounding box center [1372, 417] width 88 height 29
select select "60"
drag, startPoint x: 1261, startPoint y: 182, endPoint x: 1222, endPoint y: 180, distance: 39.1
click at [1223, 180] on div "End Time 16:30" at bounding box center [1321, 185] width 298 height 29
type input "15:00"
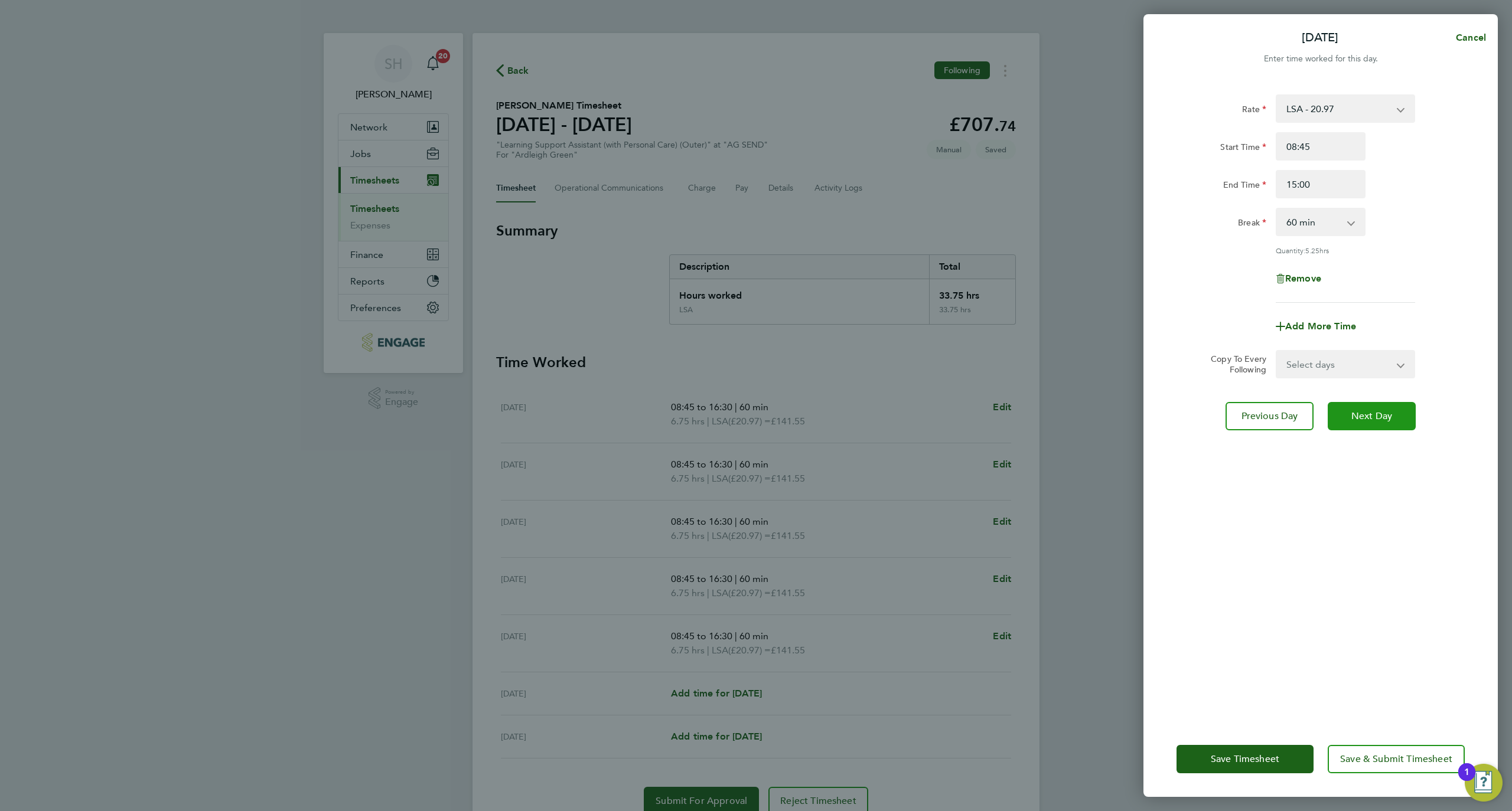
click at [1380, 426] on button "Next Day" at bounding box center [1372, 417] width 88 height 29
select select "60"
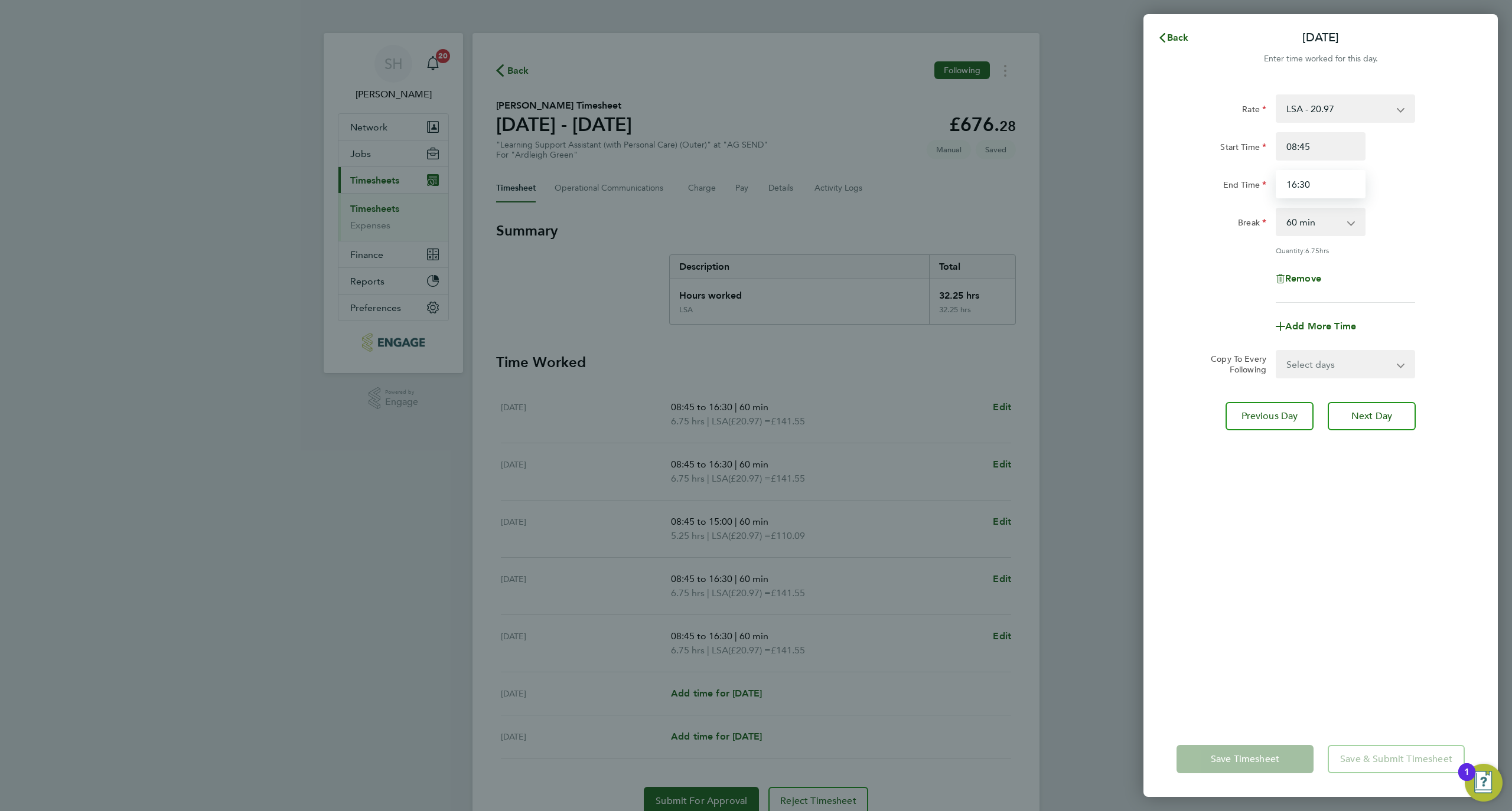
drag, startPoint x: 1300, startPoint y: 183, endPoint x: 1340, endPoint y: 189, distance: 40.4
click at [1340, 188] on input "16:30" at bounding box center [1320, 185] width 90 height 29
type input "16:45"
click at [1372, 484] on div "Rate LSA - 20.97 Start Time 08:45 End Time 16:45 Break 0 min 15 min 30 min 45 m…" at bounding box center [1320, 401] width 354 height 642
click at [1275, 752] on button "Save Timesheet" at bounding box center [1245, 760] width 137 height 29
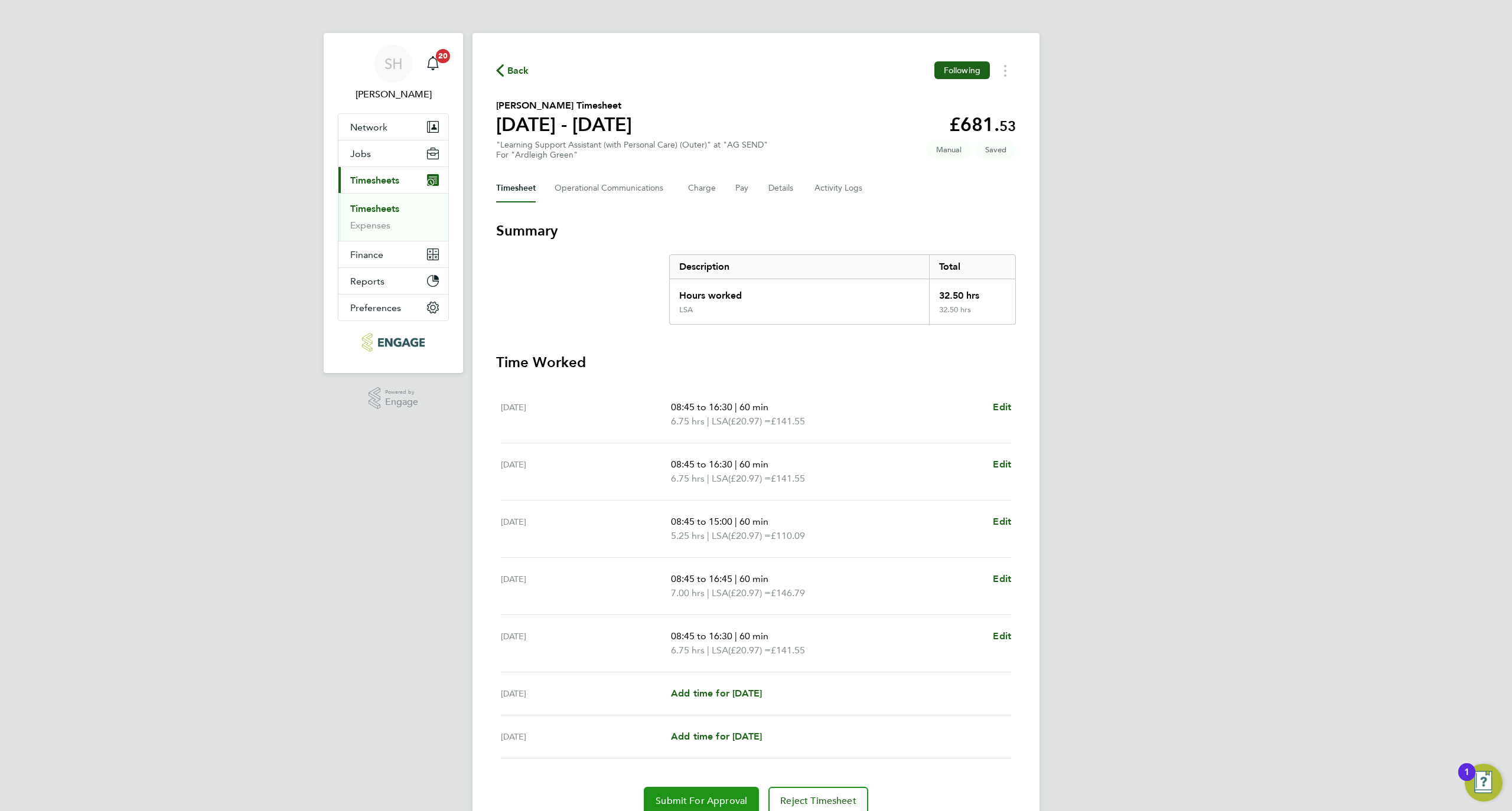
click at [735, 794] on button "Submit For Approval" at bounding box center [701, 801] width 115 height 29
click at [513, 69] on span "Back" at bounding box center [518, 71] width 22 height 14
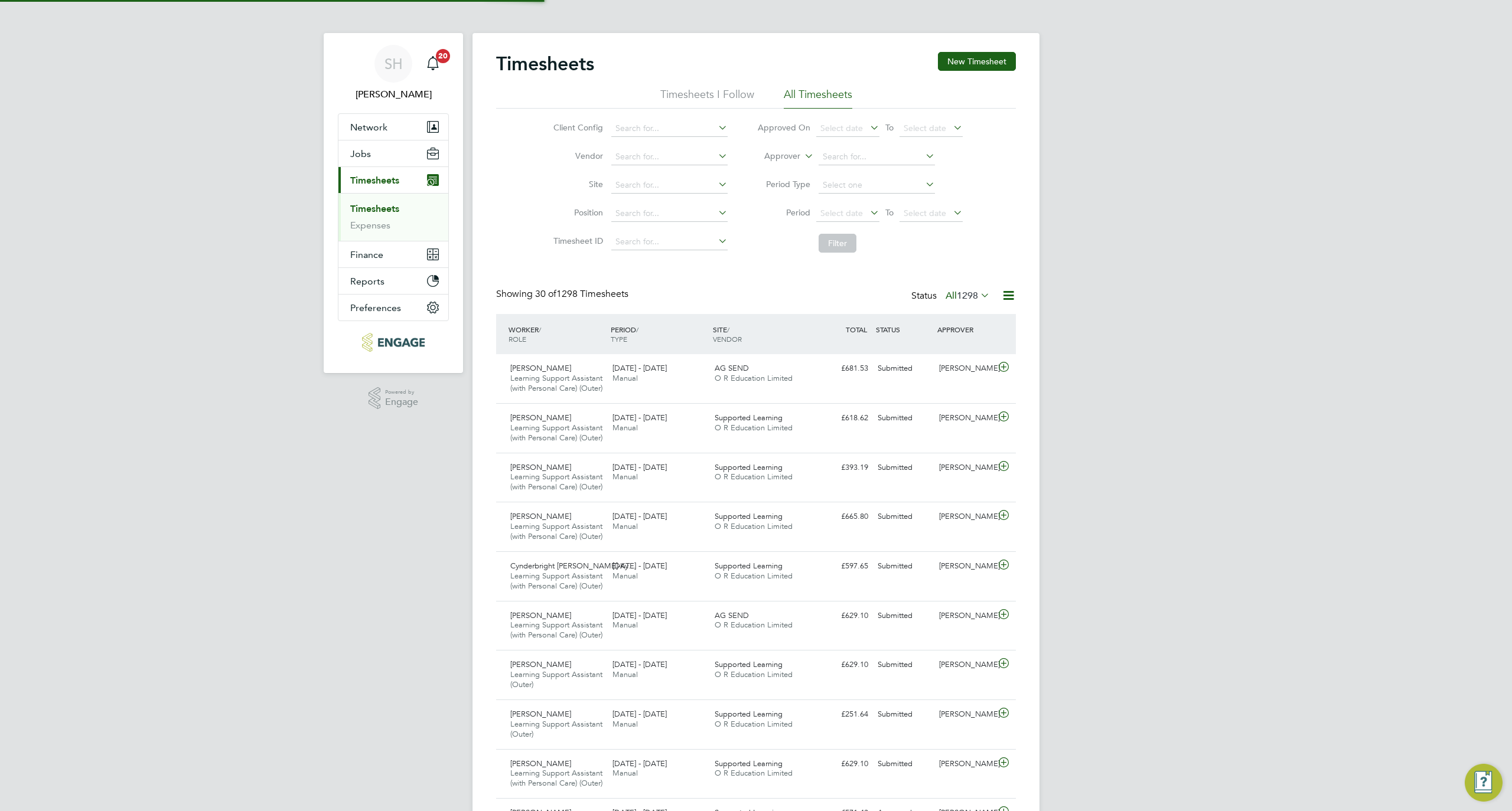
scroll to position [50, 103]
click at [860, 217] on span "Select date" at bounding box center [842, 212] width 43 height 10
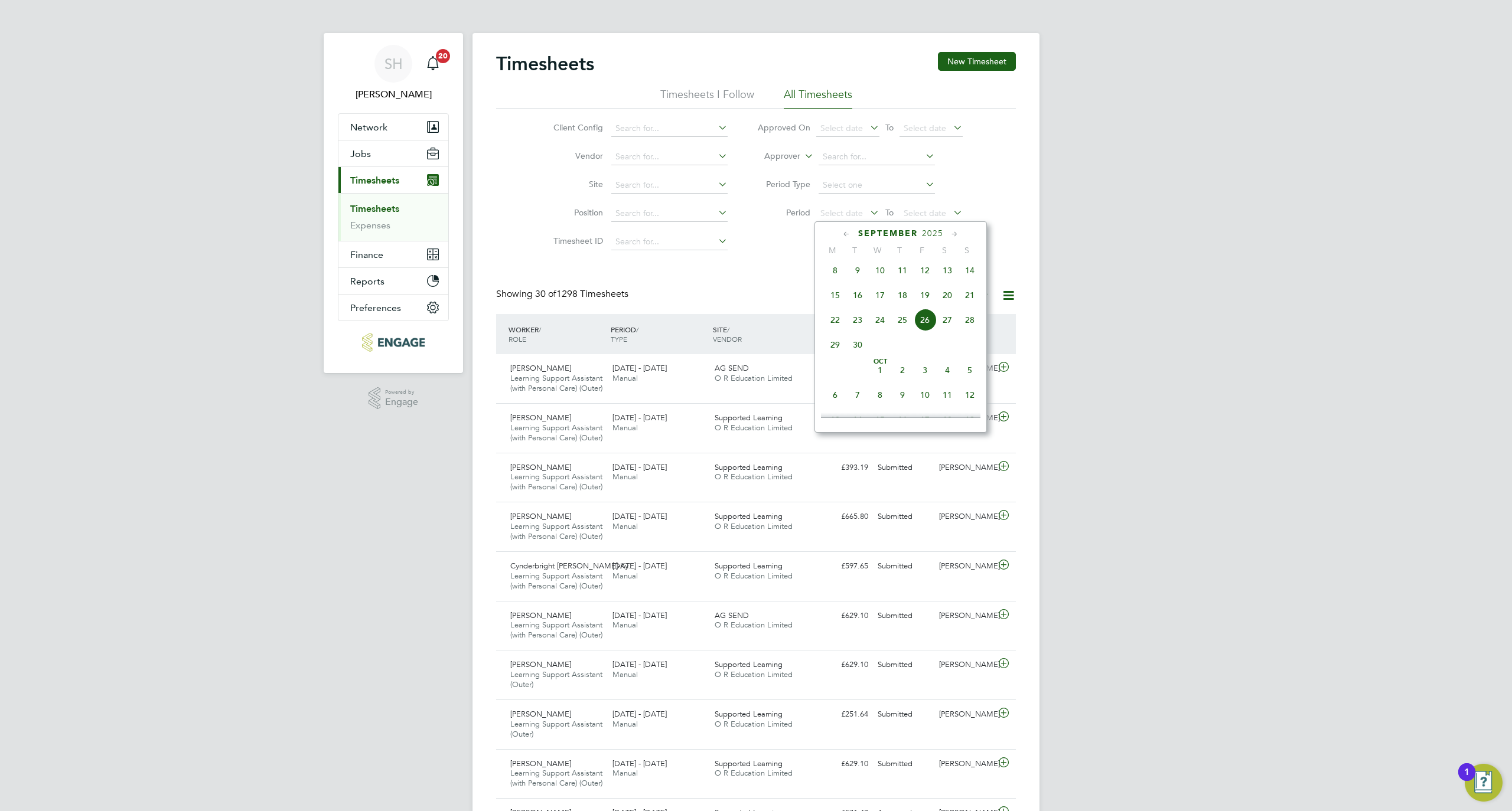
click at [835, 326] on span "22" at bounding box center [835, 320] width 22 height 22
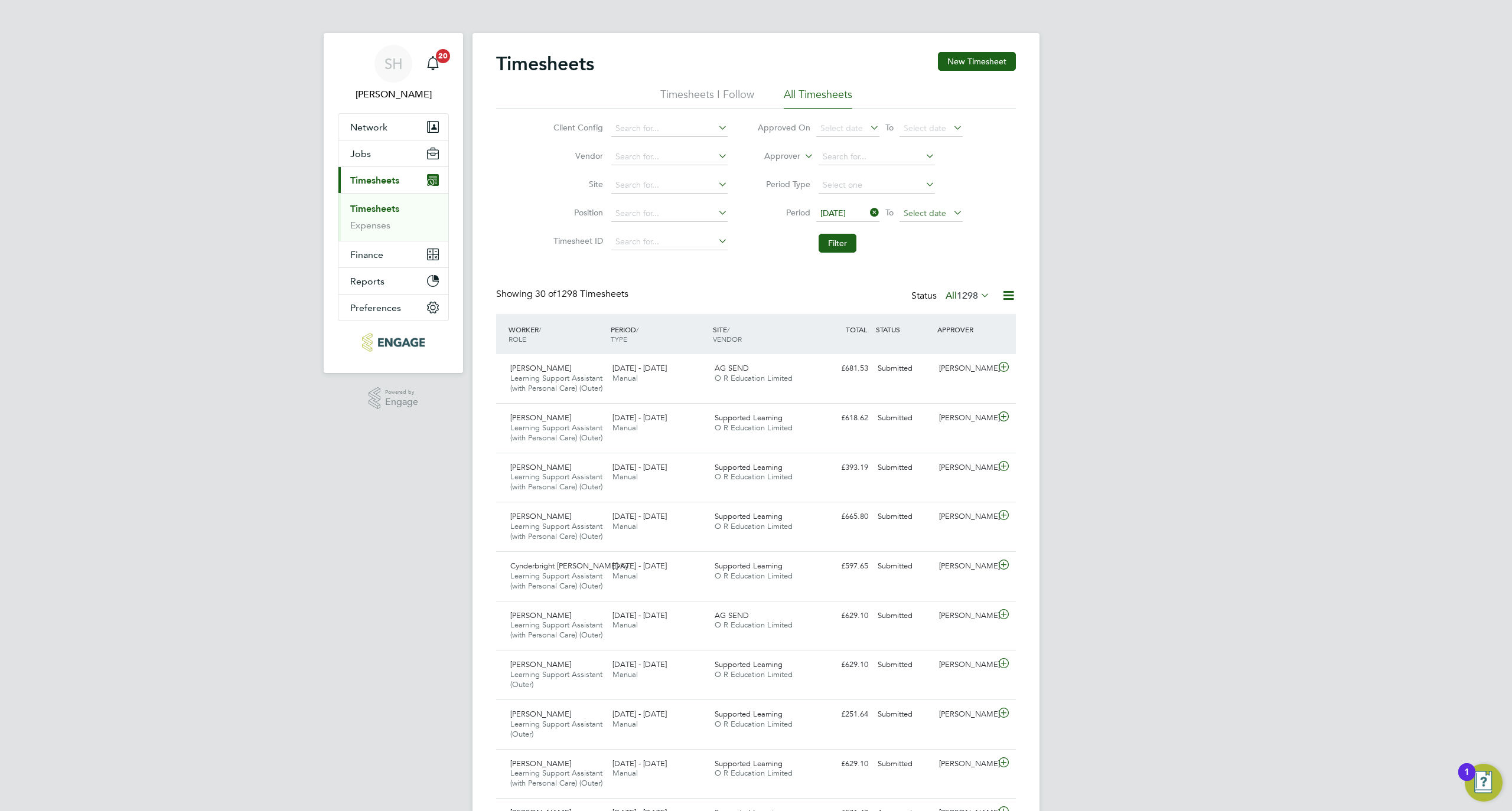
click at [929, 214] on span "Select date" at bounding box center [926, 212] width 43 height 10
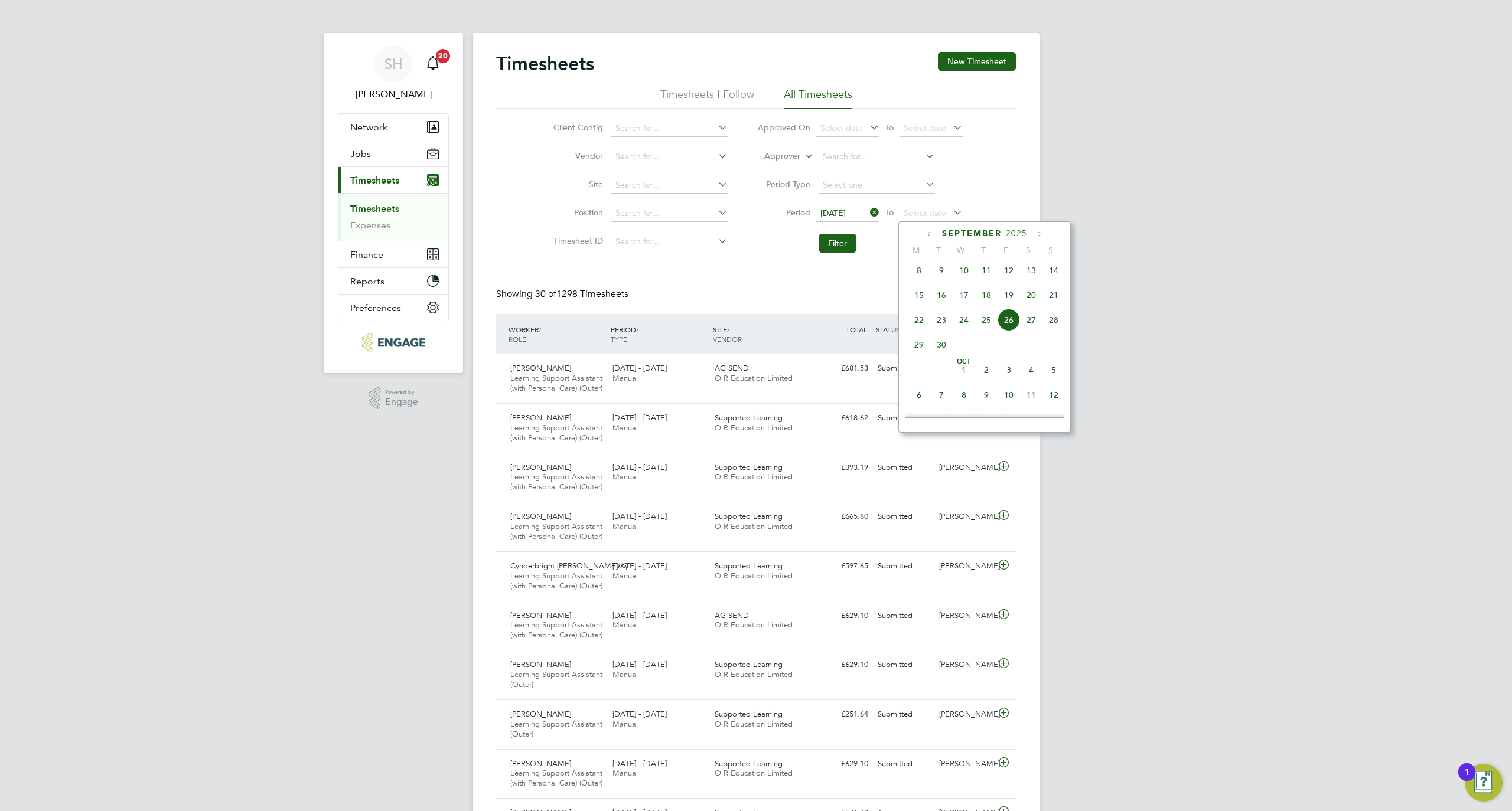
click at [1057, 329] on span "28" at bounding box center [1054, 320] width 22 height 22
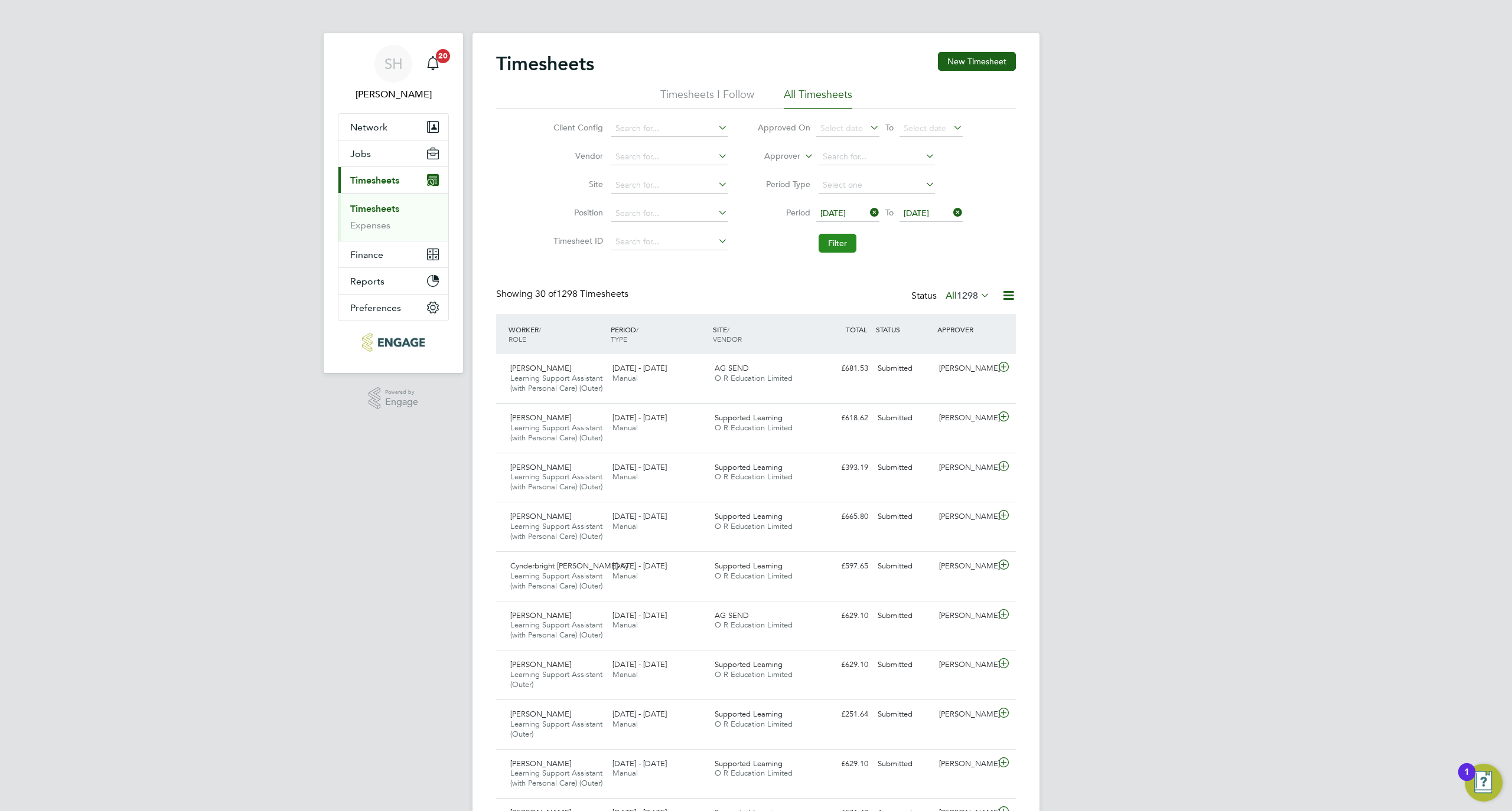
click at [834, 246] on button "Filter" at bounding box center [838, 243] width 38 height 19
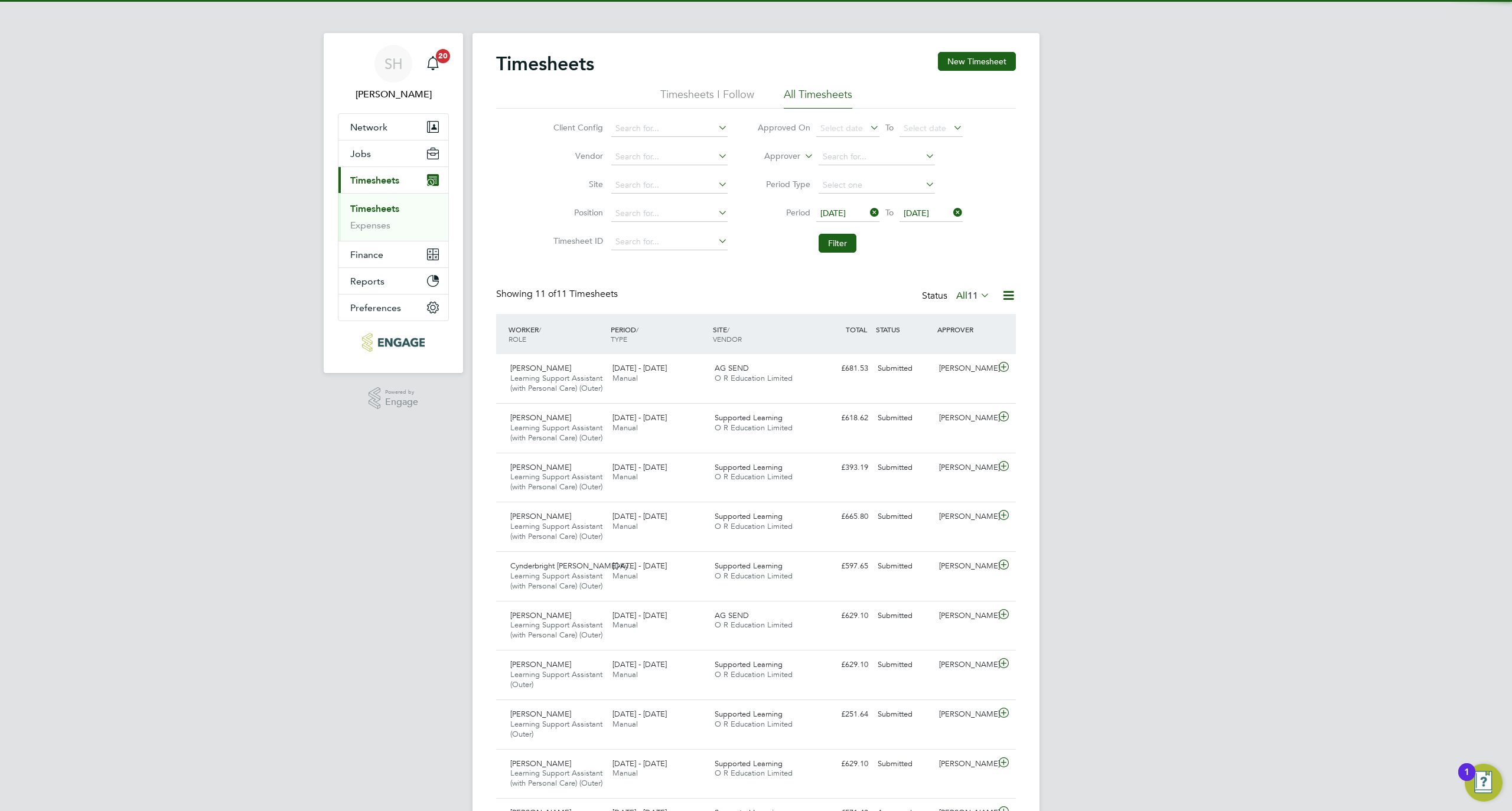
click at [975, 296] on span "11" at bounding box center [972, 295] width 10 height 12
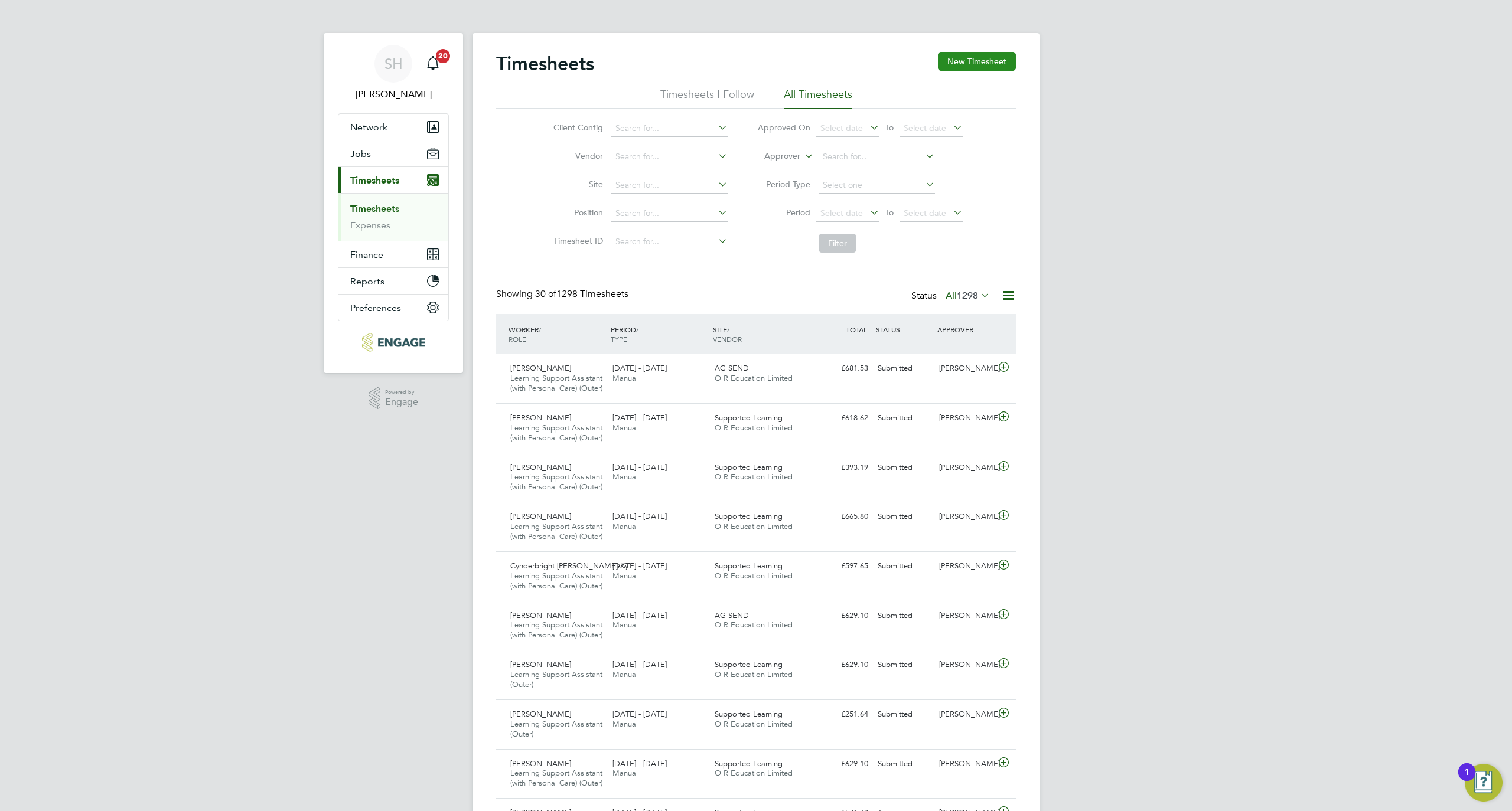
click at [963, 67] on button "New Timesheet" at bounding box center [977, 62] width 78 height 19
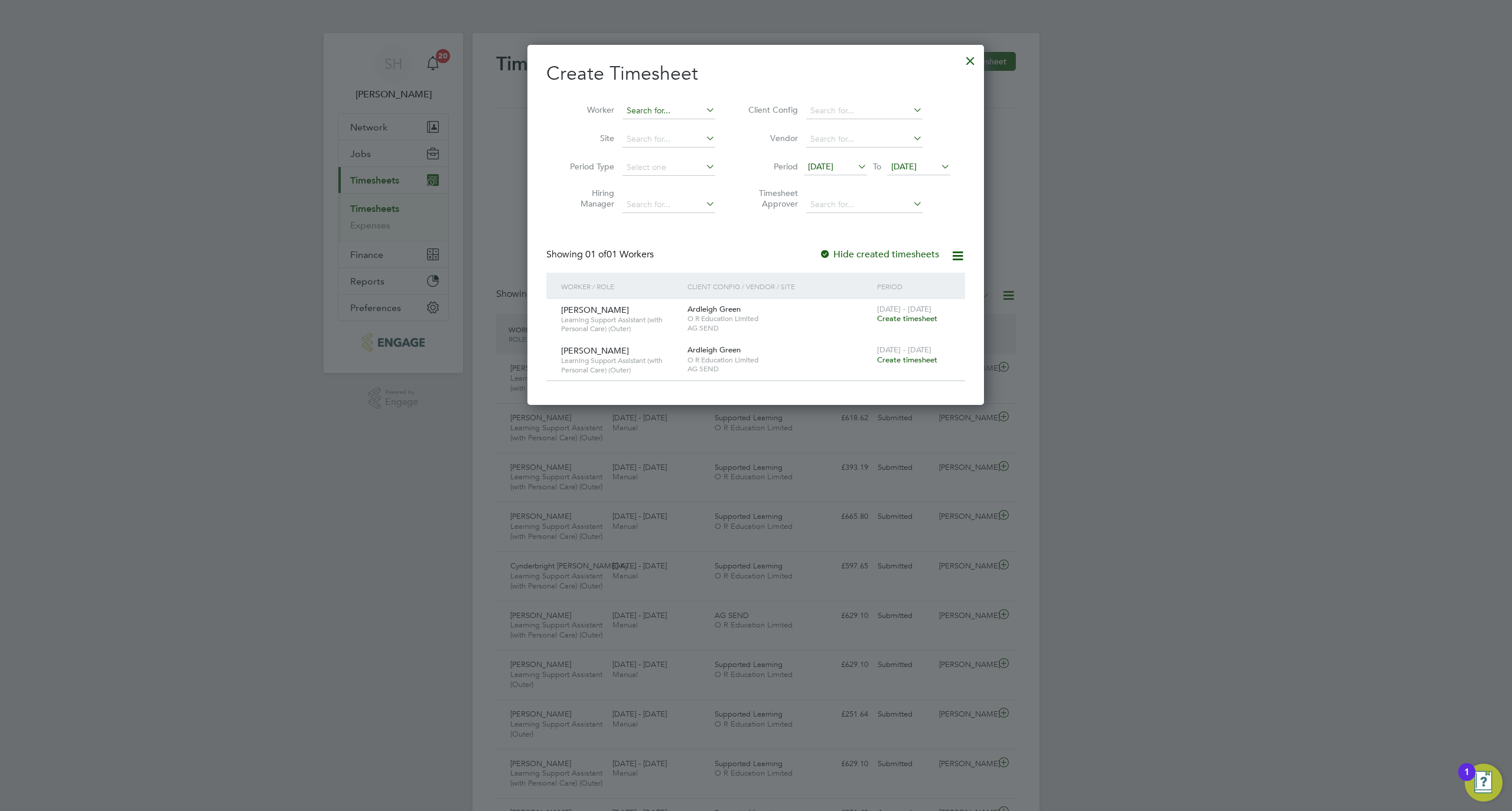
click at [674, 115] on input at bounding box center [669, 111] width 93 height 17
paste input "Purnima"
click at [672, 129] on li "Purnima Sabharwal" at bounding box center [677, 127] width 109 height 16
type input "Purnima Sabharwal"
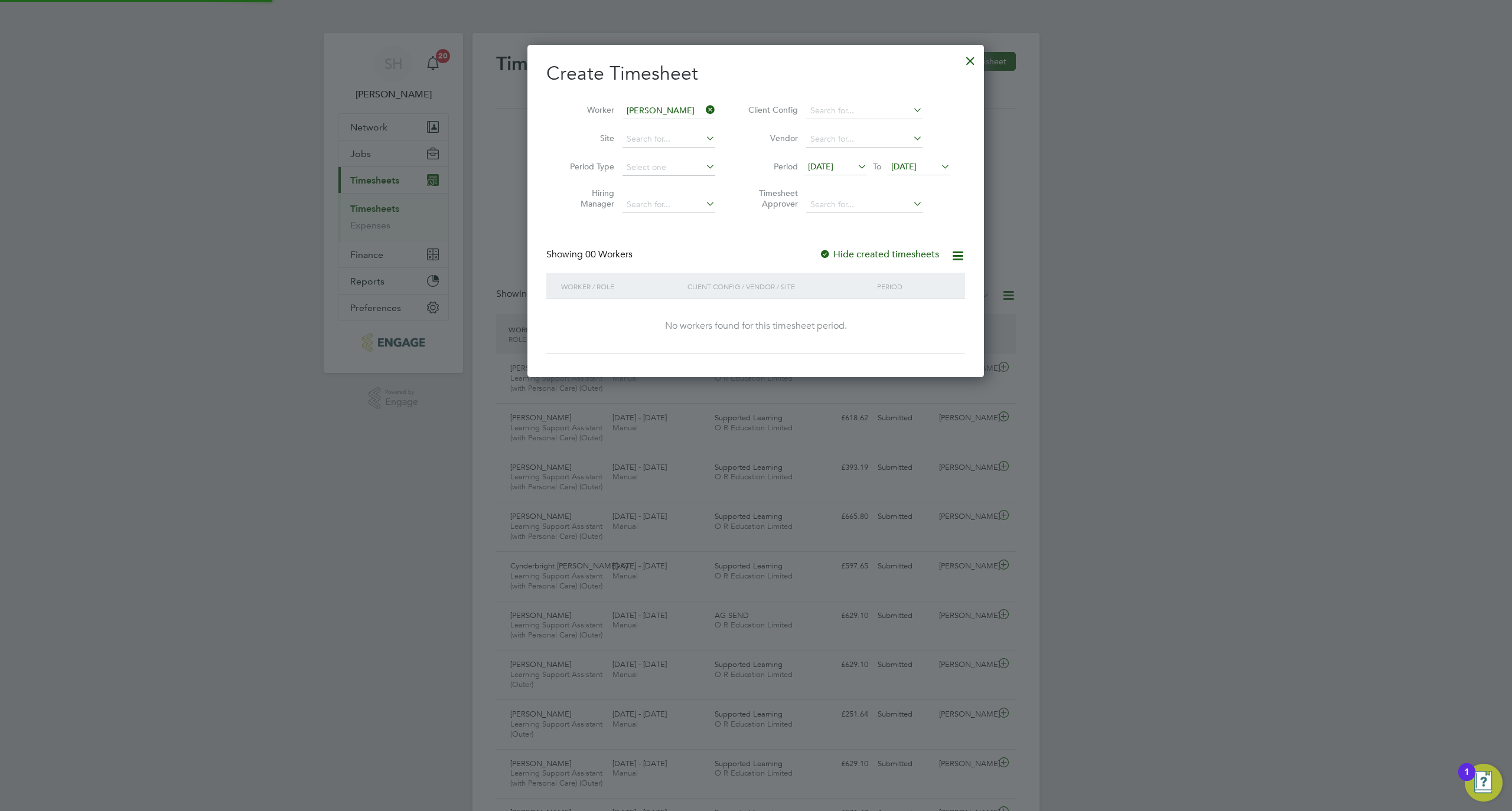
click at [917, 162] on span "19 Sep 2025" at bounding box center [904, 166] width 25 height 10
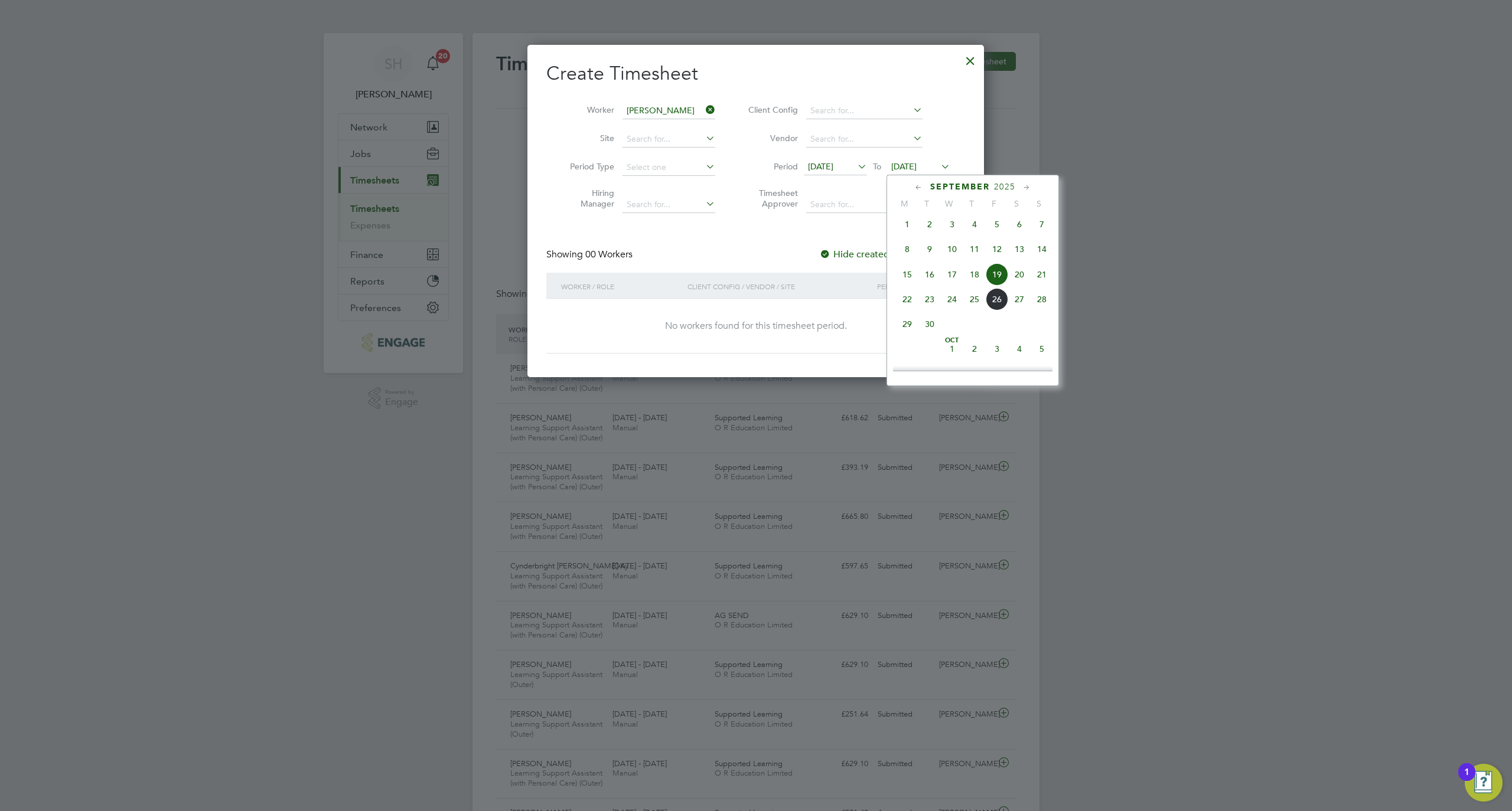
click at [997, 310] on span "26" at bounding box center [997, 299] width 22 height 22
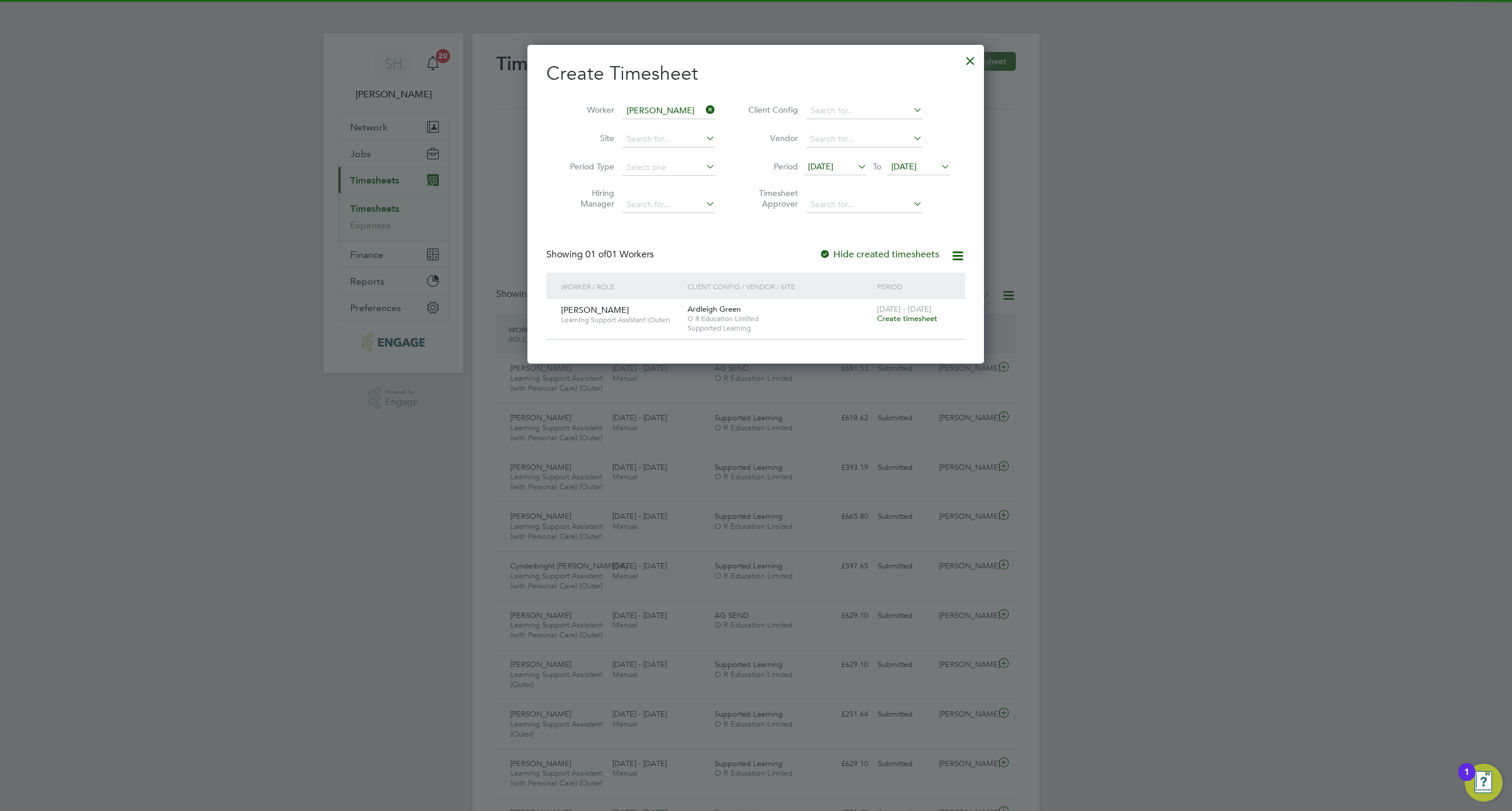
click at [922, 326] on div "22 - 28 Sep 2025 Create timesheet" at bounding box center [914, 314] width 79 height 32
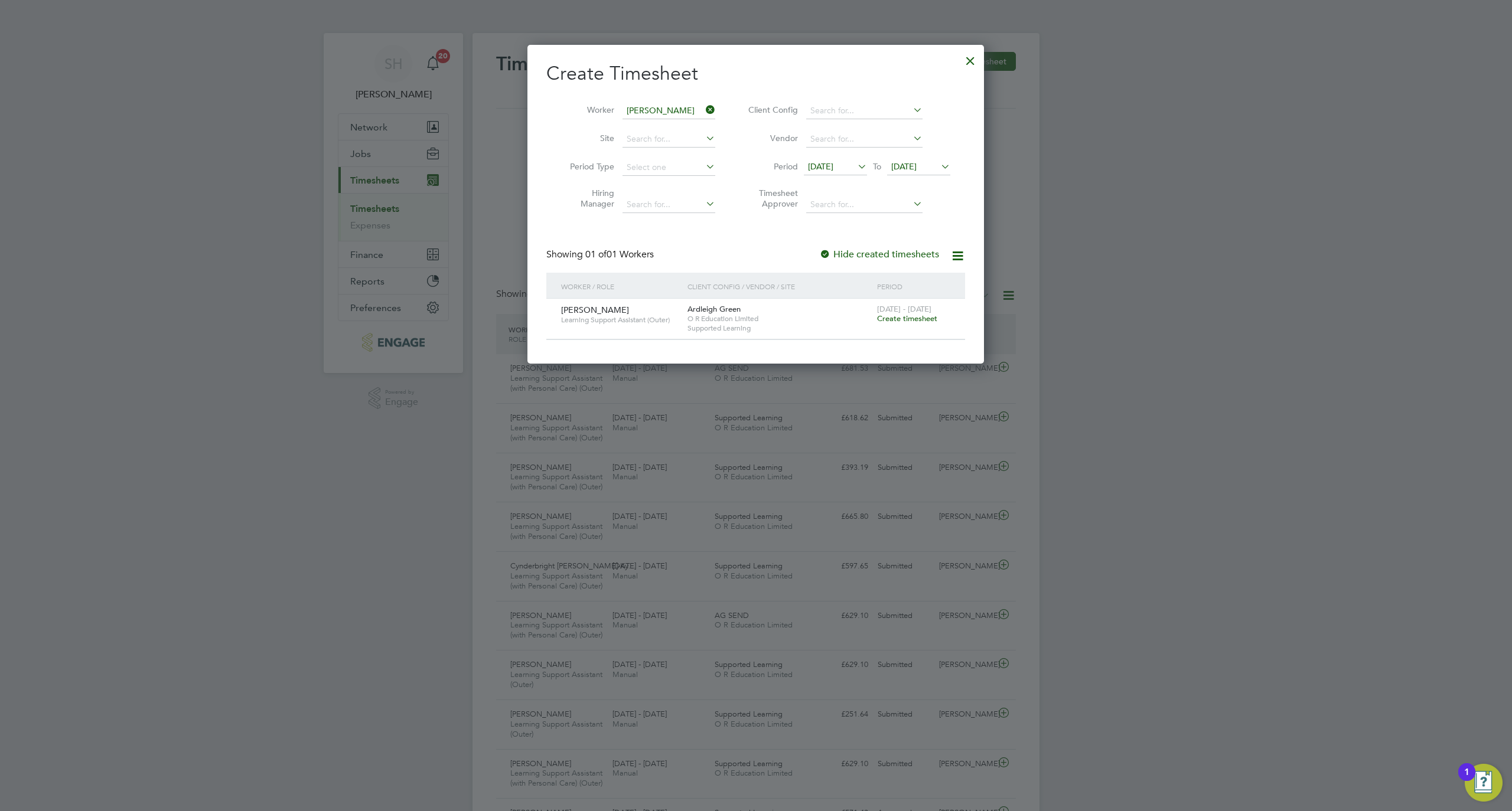
click at [922, 319] on span "Create timesheet" at bounding box center [907, 318] width 60 height 10
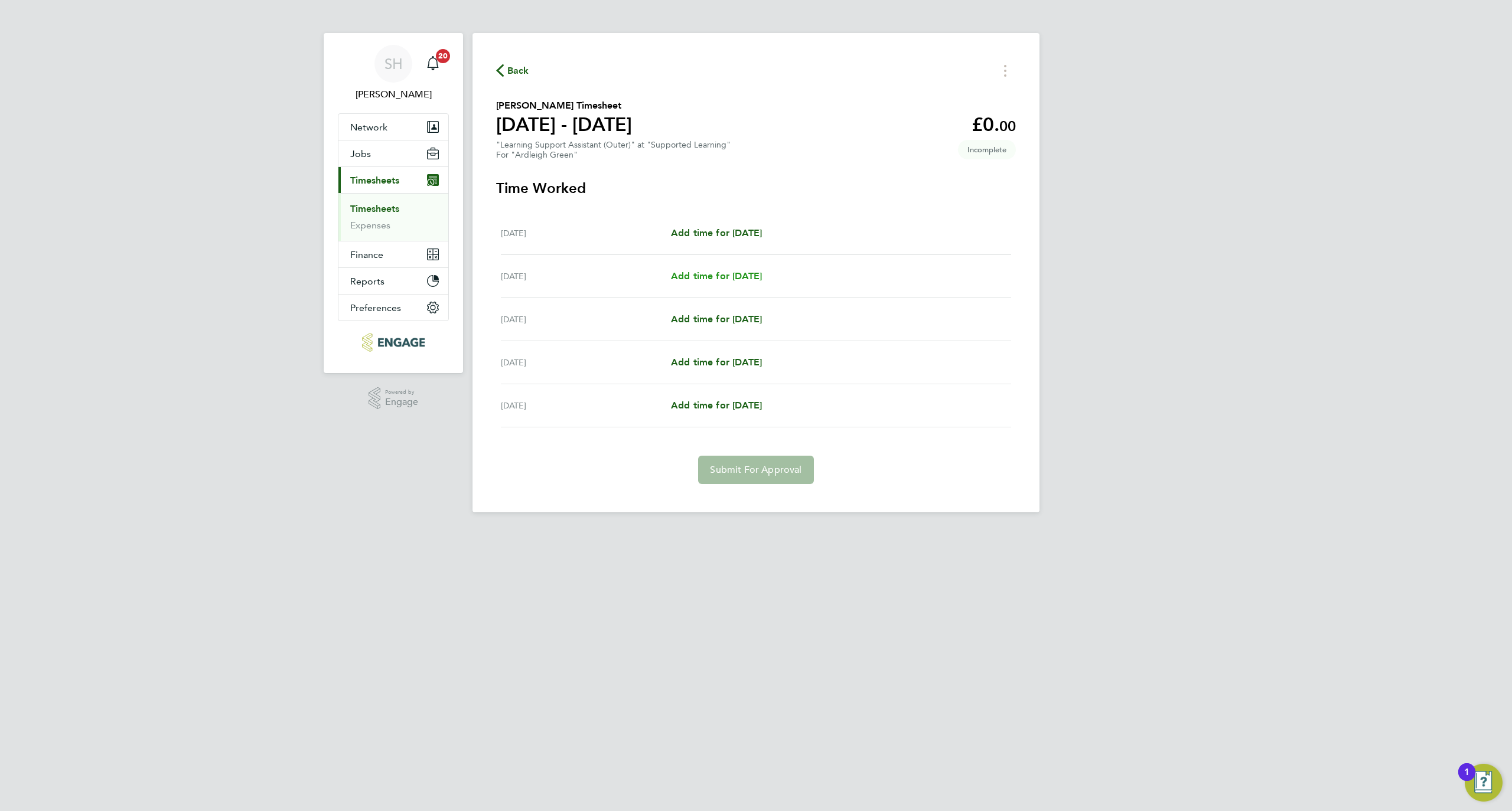
click at [758, 279] on span "Add time for Tue 23 Sep" at bounding box center [716, 276] width 91 height 11
select select "60"
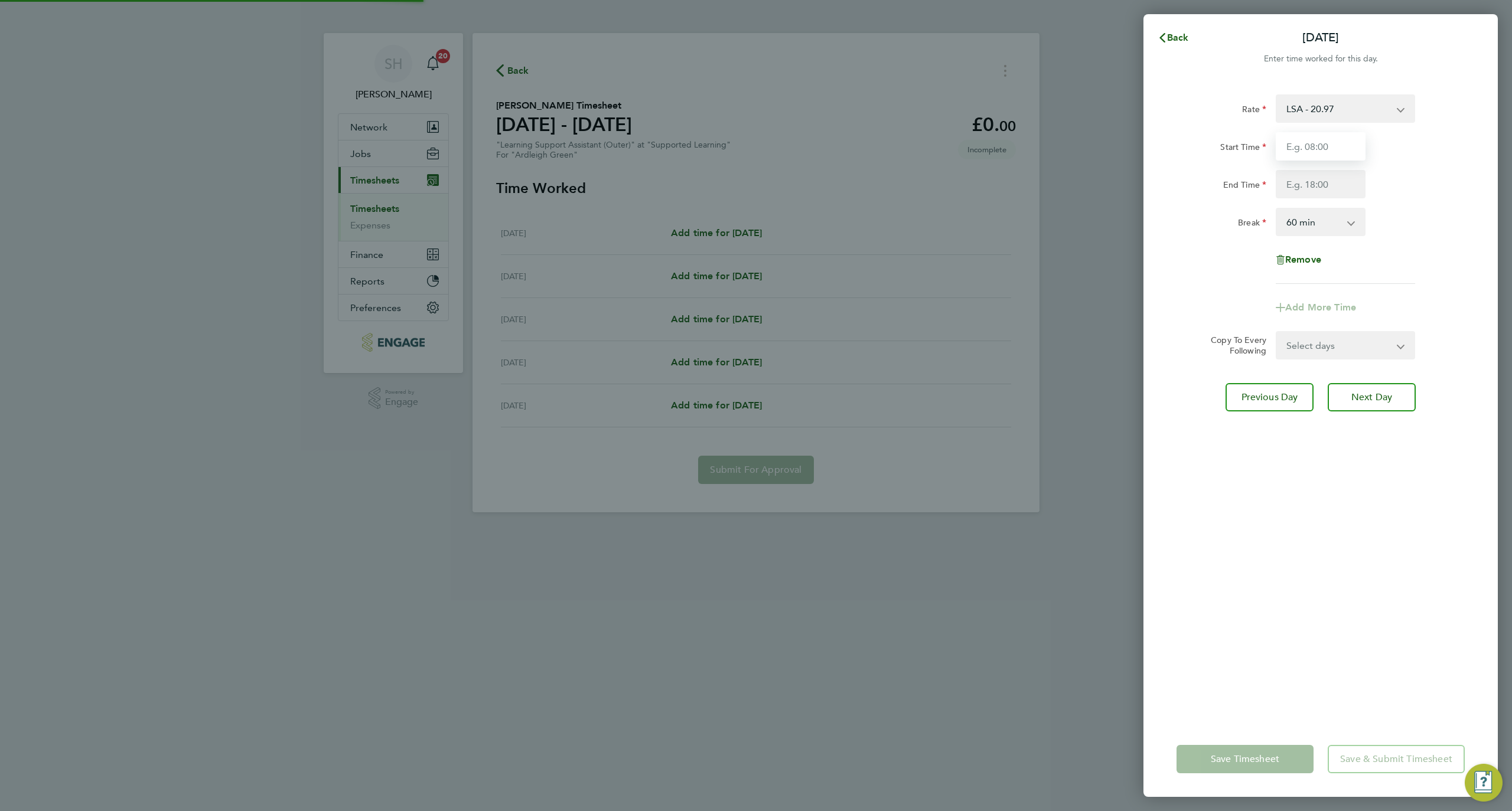
click at [1319, 147] on input "Start Time" at bounding box center [1320, 147] width 90 height 29
type input "08:45"
click at [1305, 192] on input "End Time" at bounding box center [1320, 185] width 90 height 29
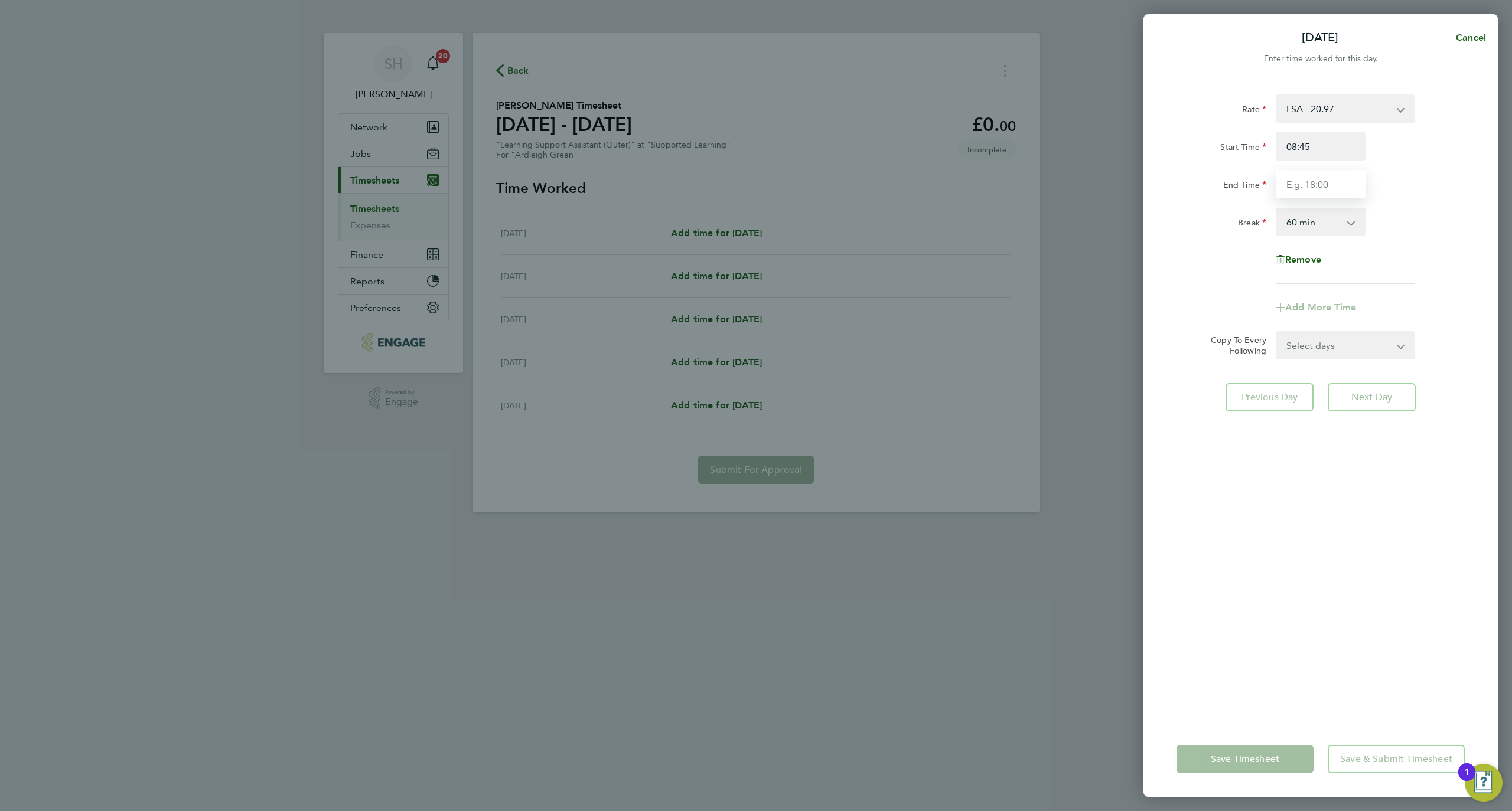
type input "15:15"
click at [1319, 223] on select "0 min 15 min 30 min 45 min 60 min 75 min 90 min" at bounding box center [1314, 222] width 73 height 26
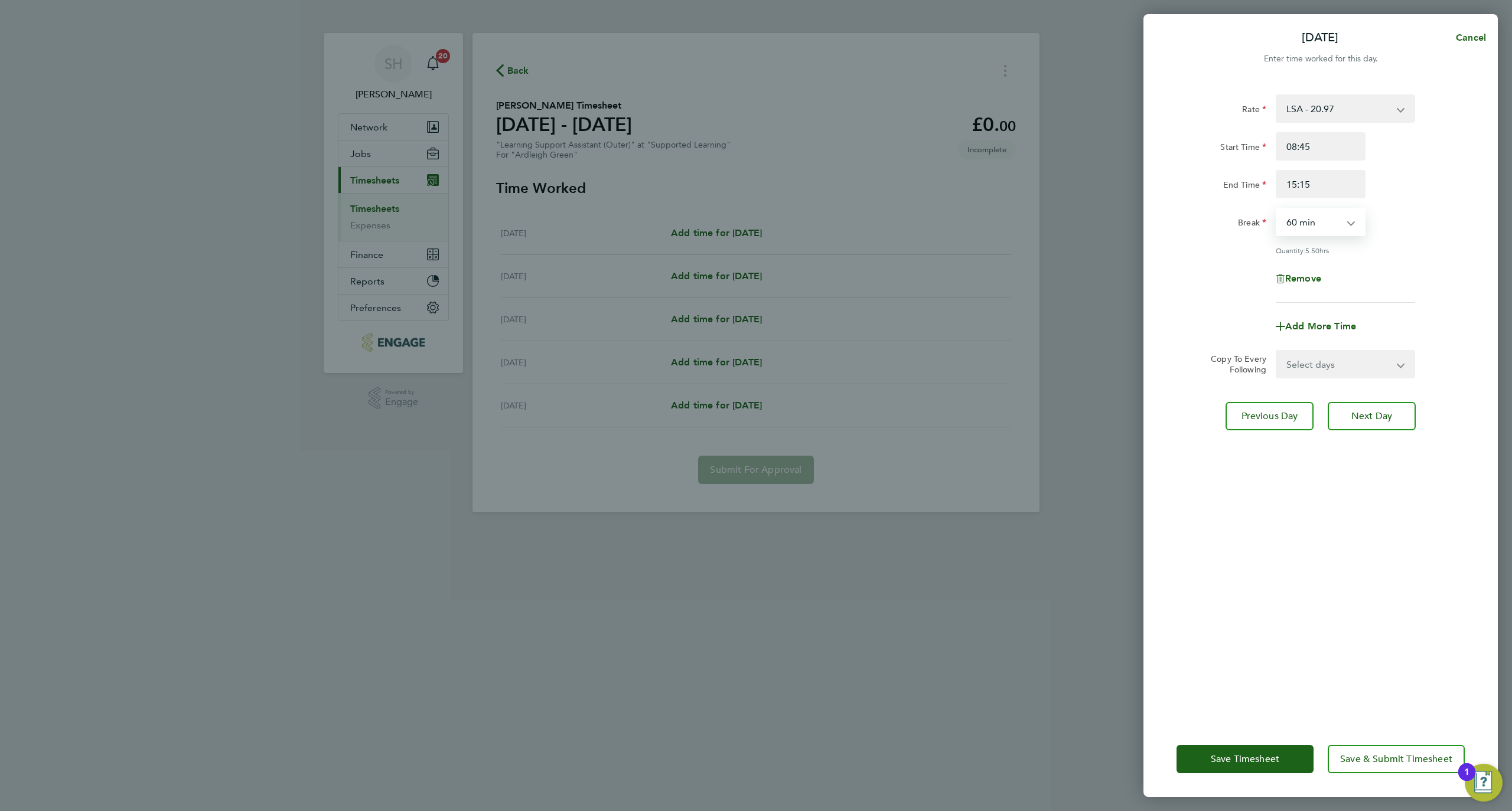
select select "30"
click at [1277, 209] on select "0 min 15 min 30 min 45 min 60 min 75 min 90 min" at bounding box center [1314, 222] width 73 height 26
click at [1406, 425] on button "Next Day" at bounding box center [1372, 417] width 88 height 29
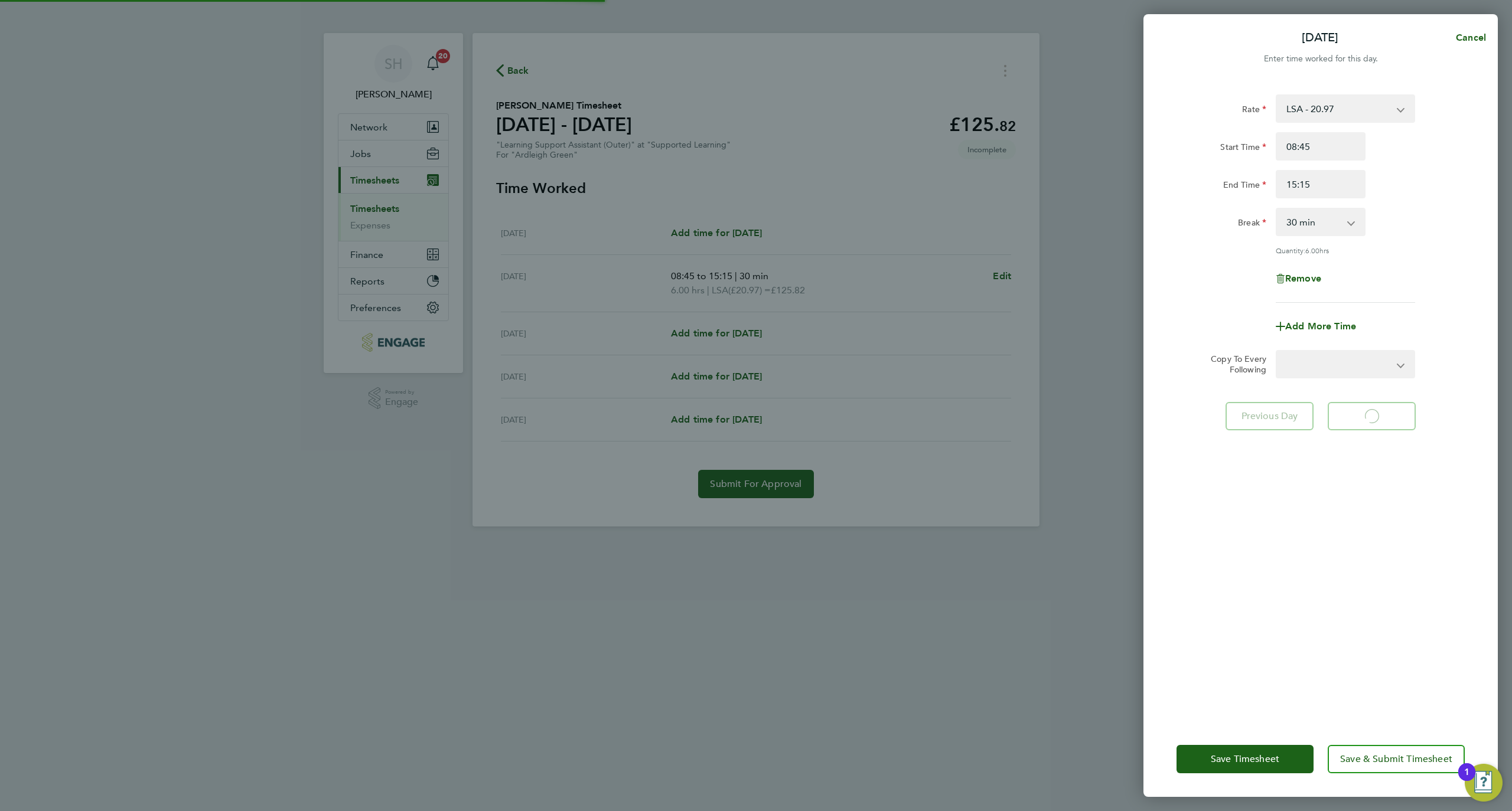
select select "60"
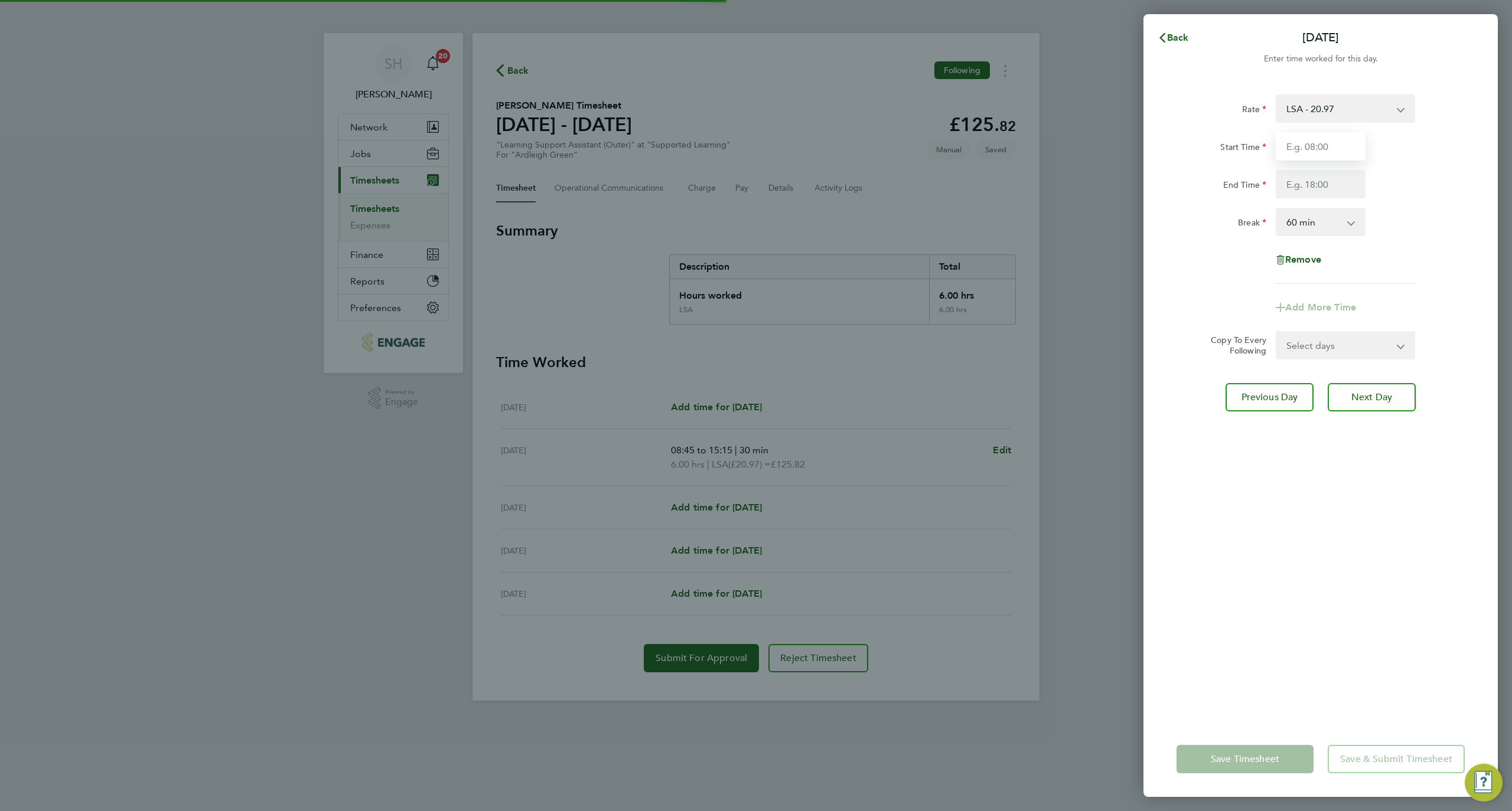
click at [1328, 149] on input "Start Time" at bounding box center [1320, 147] width 90 height 29
type input "08:45"
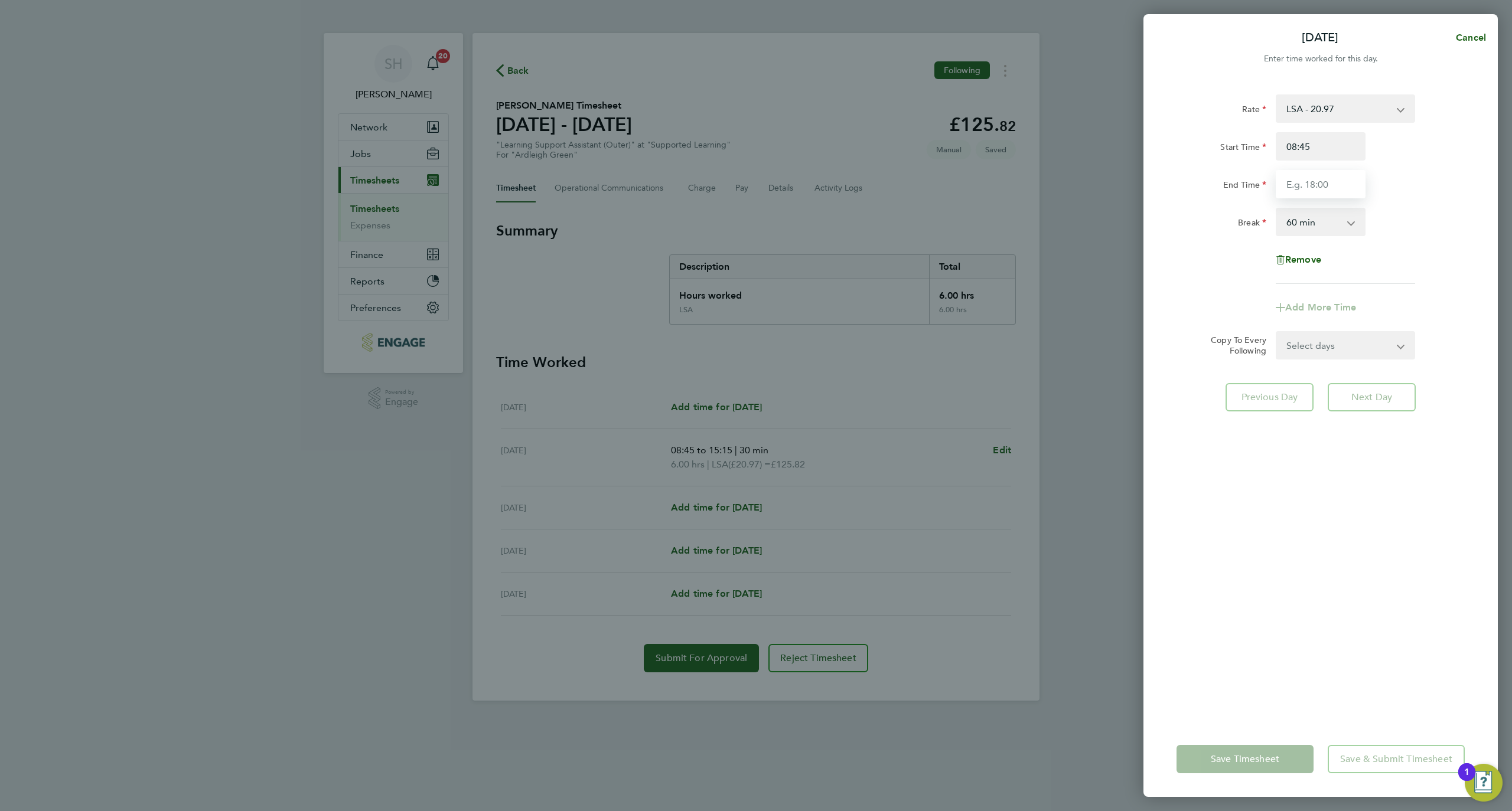
click at [1319, 181] on input "End Time" at bounding box center [1320, 185] width 90 height 29
drag, startPoint x: 1303, startPoint y: 188, endPoint x: 1317, endPoint y: 188, distance: 14.0
click at [1317, 188] on input "16:30" at bounding box center [1320, 185] width 90 height 29
drag, startPoint x: 1302, startPoint y: 182, endPoint x: 1352, endPoint y: 192, distance: 51.0
click at [1347, 192] on input "16:30" at bounding box center [1320, 185] width 90 height 29
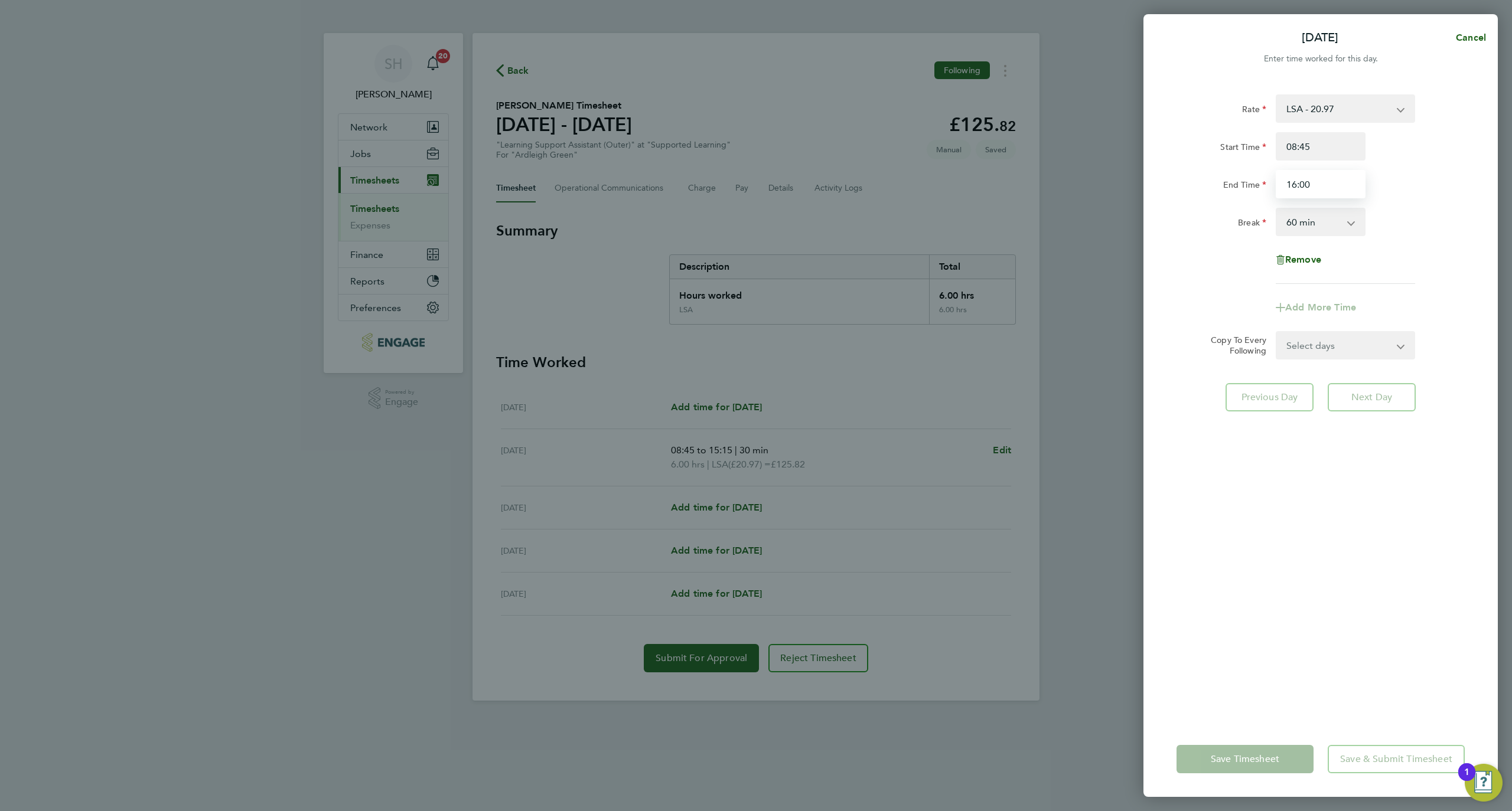
type input "16:00"
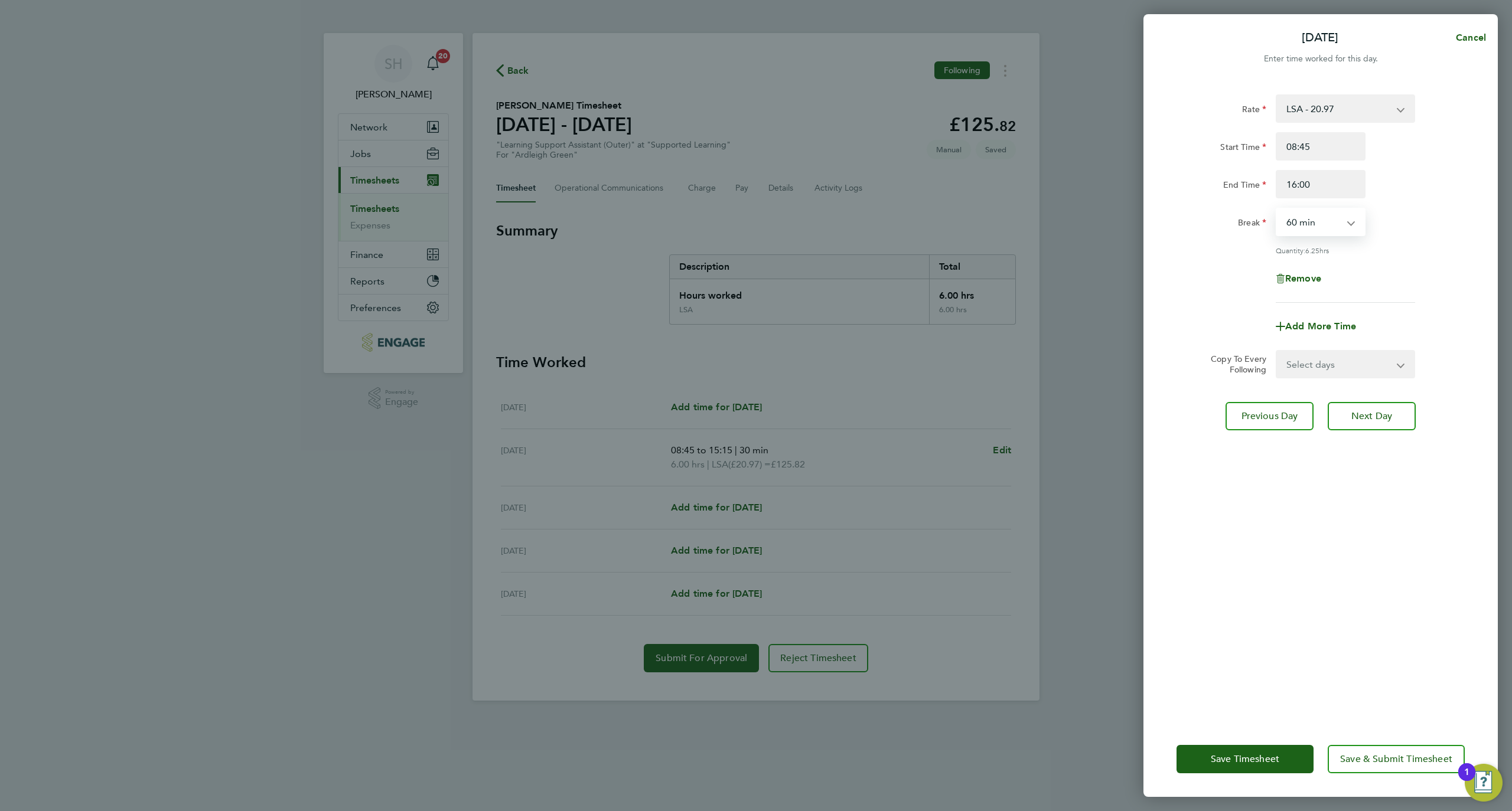
click at [1323, 234] on select "0 min 15 min 30 min 45 min 60 min 75 min 90 min" at bounding box center [1314, 222] width 73 height 26
select select "30"
click at [1277, 209] on select "0 min 15 min 30 min 45 min 60 min 75 min 90 min" at bounding box center [1314, 222] width 73 height 26
click at [1397, 421] on button "Next Day" at bounding box center [1372, 417] width 88 height 29
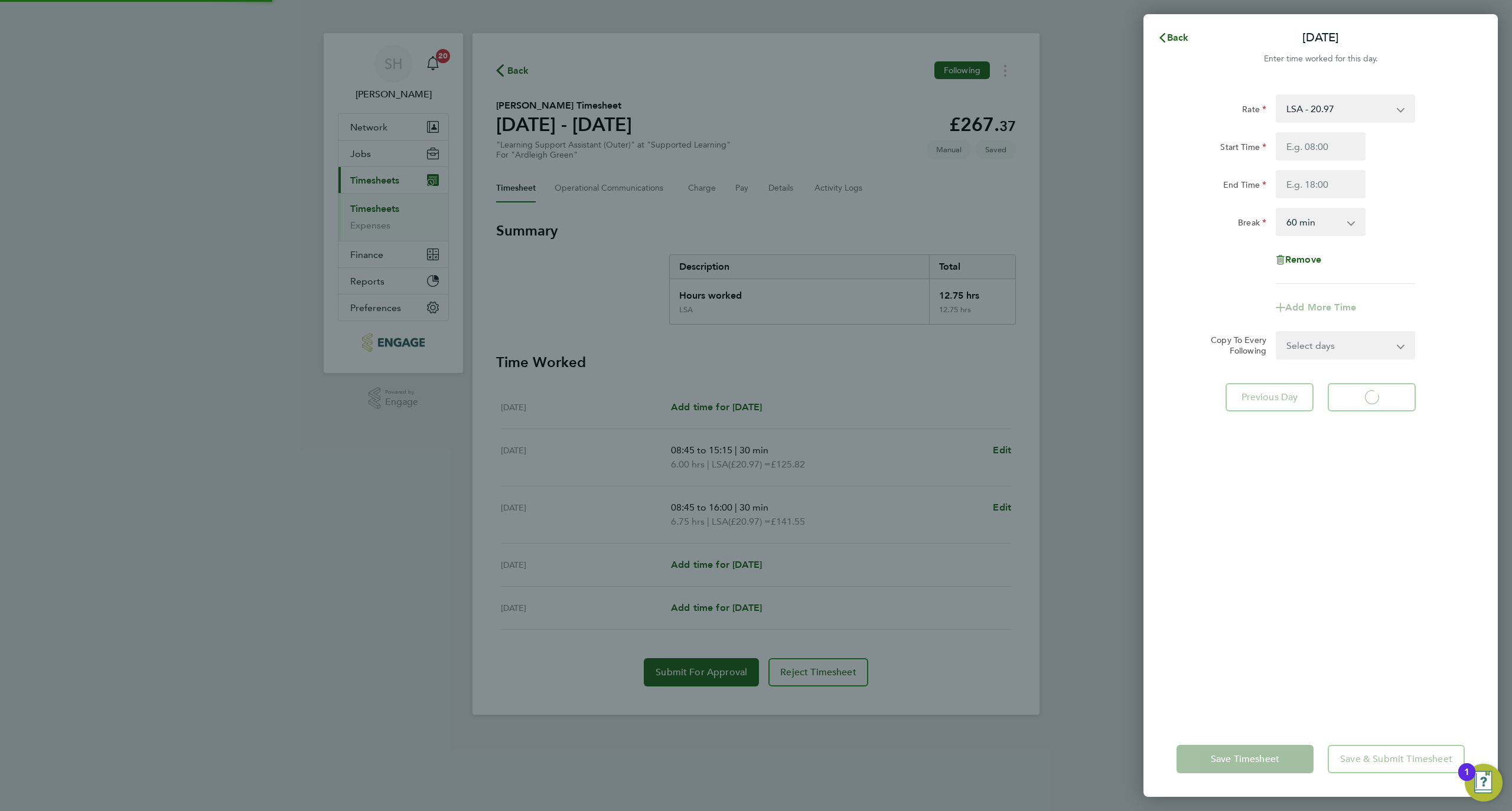
select select "60"
click at [1354, 139] on input "Start Time" at bounding box center [1320, 147] width 90 height 29
type input "08:45"
click at [1324, 196] on input "End Time" at bounding box center [1320, 185] width 90 height 29
type input "15:15"
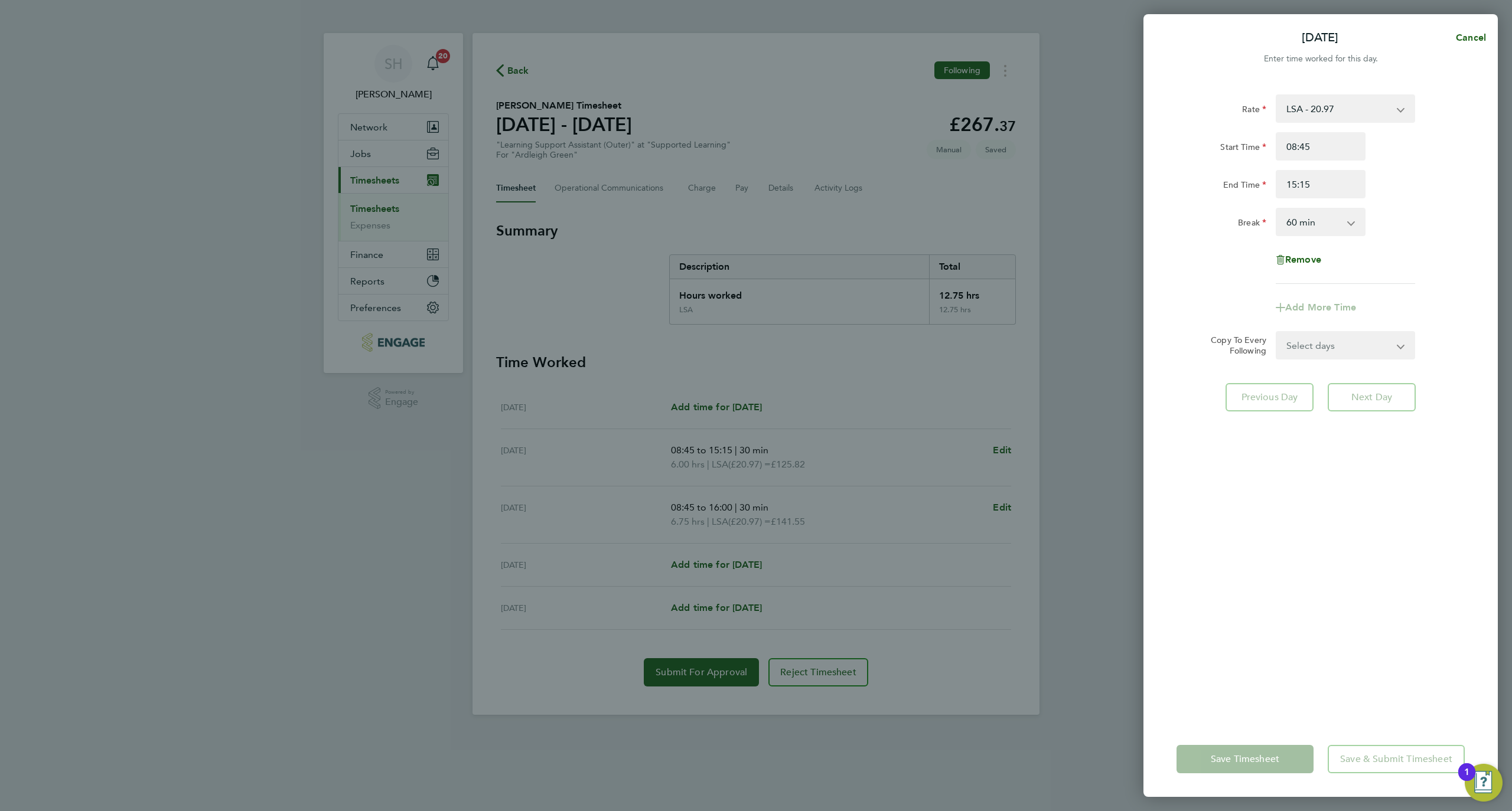
drag, startPoint x: 1327, startPoint y: 223, endPoint x: 1327, endPoint y: 231, distance: 8.0
click at [1327, 223] on select "0 min 15 min 30 min 45 min 60 min 75 min 90 min" at bounding box center [1314, 222] width 73 height 26
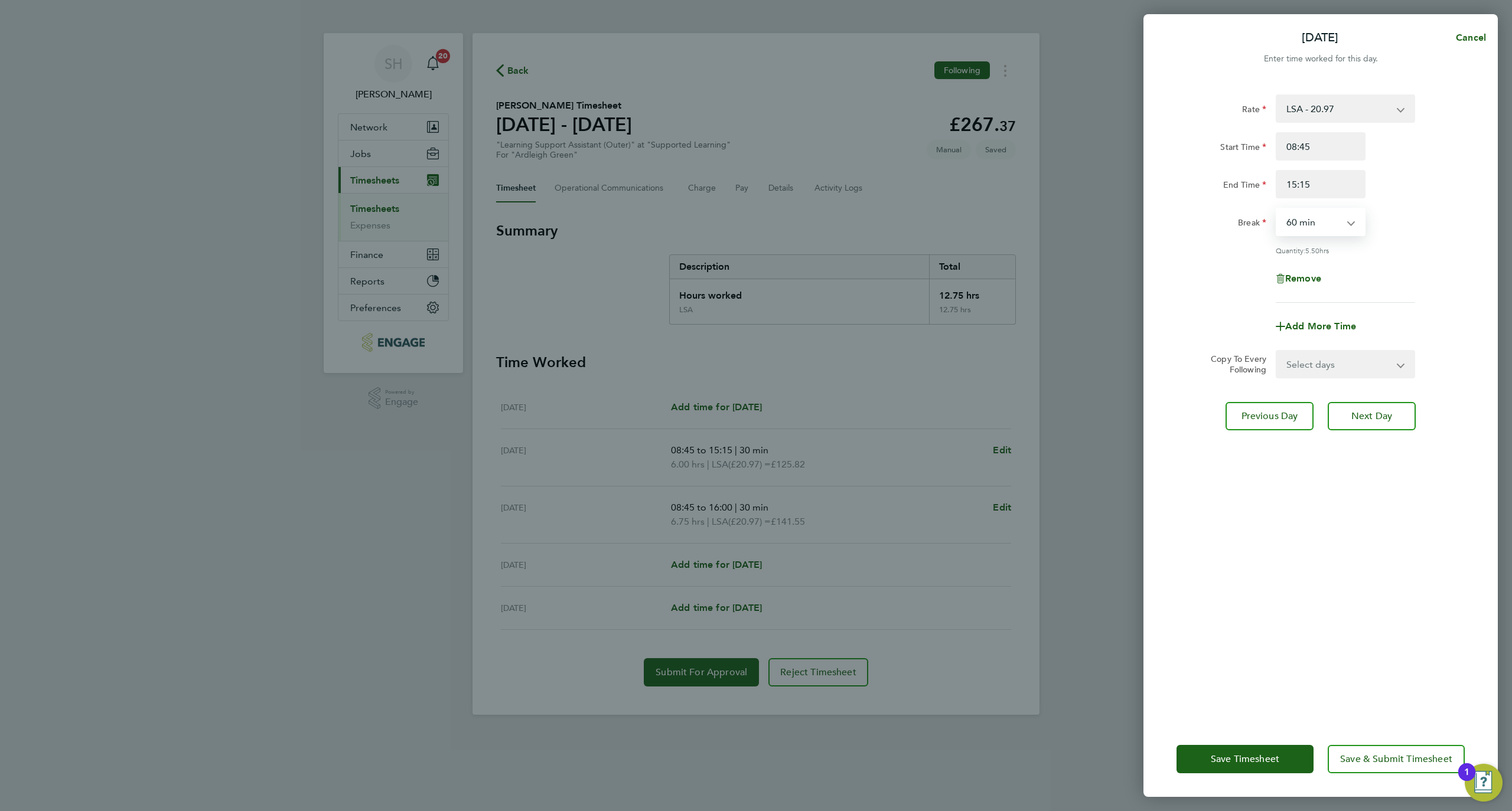
select select "30"
click at [1277, 209] on select "0 min 15 min 30 min 45 min 60 min 75 min 90 min" at bounding box center [1314, 222] width 73 height 26
click at [1352, 367] on select "Select days Friday" at bounding box center [1339, 364] width 124 height 26
select select "FRI"
click at [1277, 352] on select "Select days Friday" at bounding box center [1339, 364] width 124 height 26
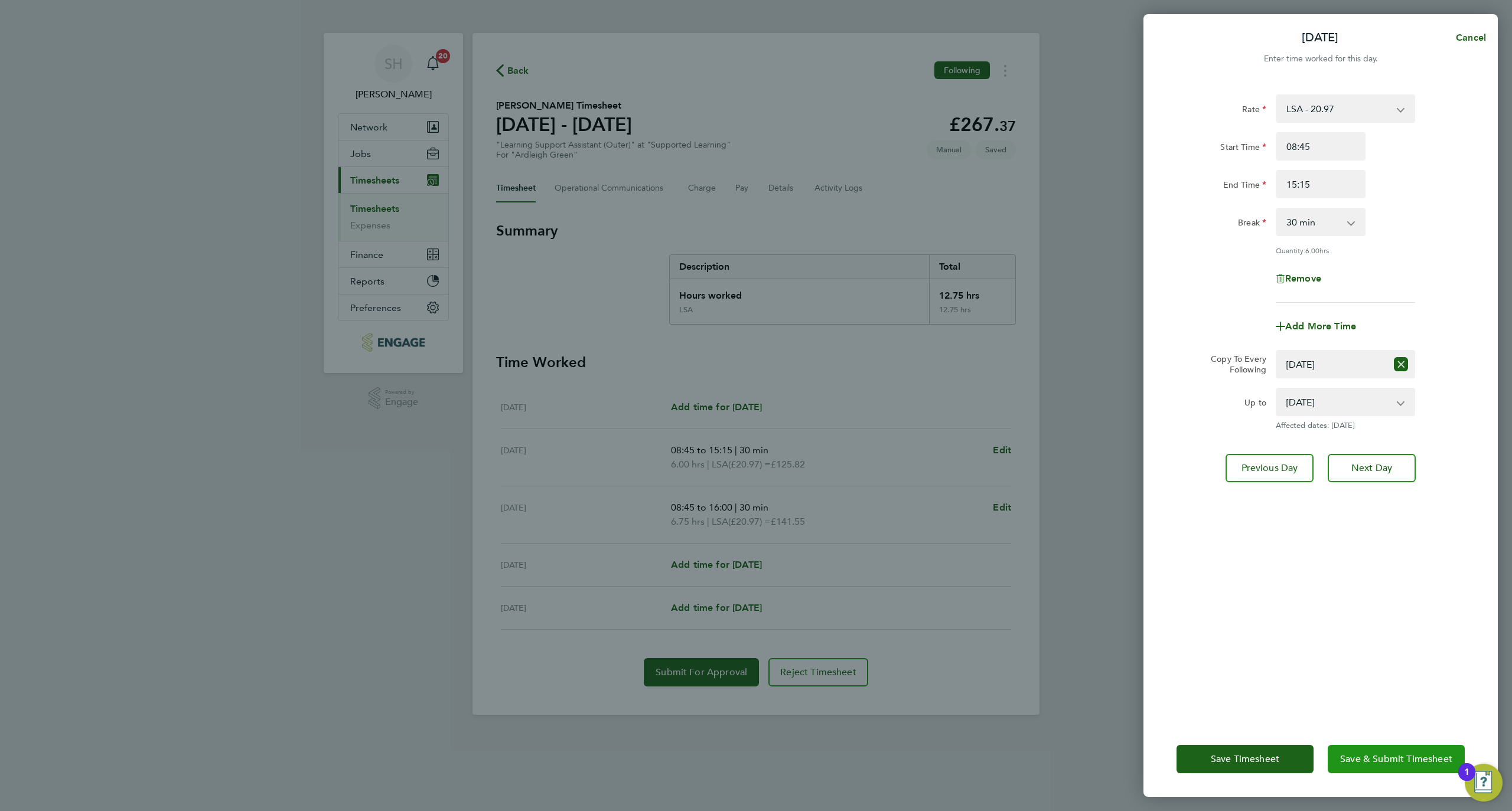
click at [1376, 756] on span "Save & Submit Timesheet" at bounding box center [1396, 759] width 113 height 12
